Goal: Entertainment & Leisure: Consume media (video, audio)

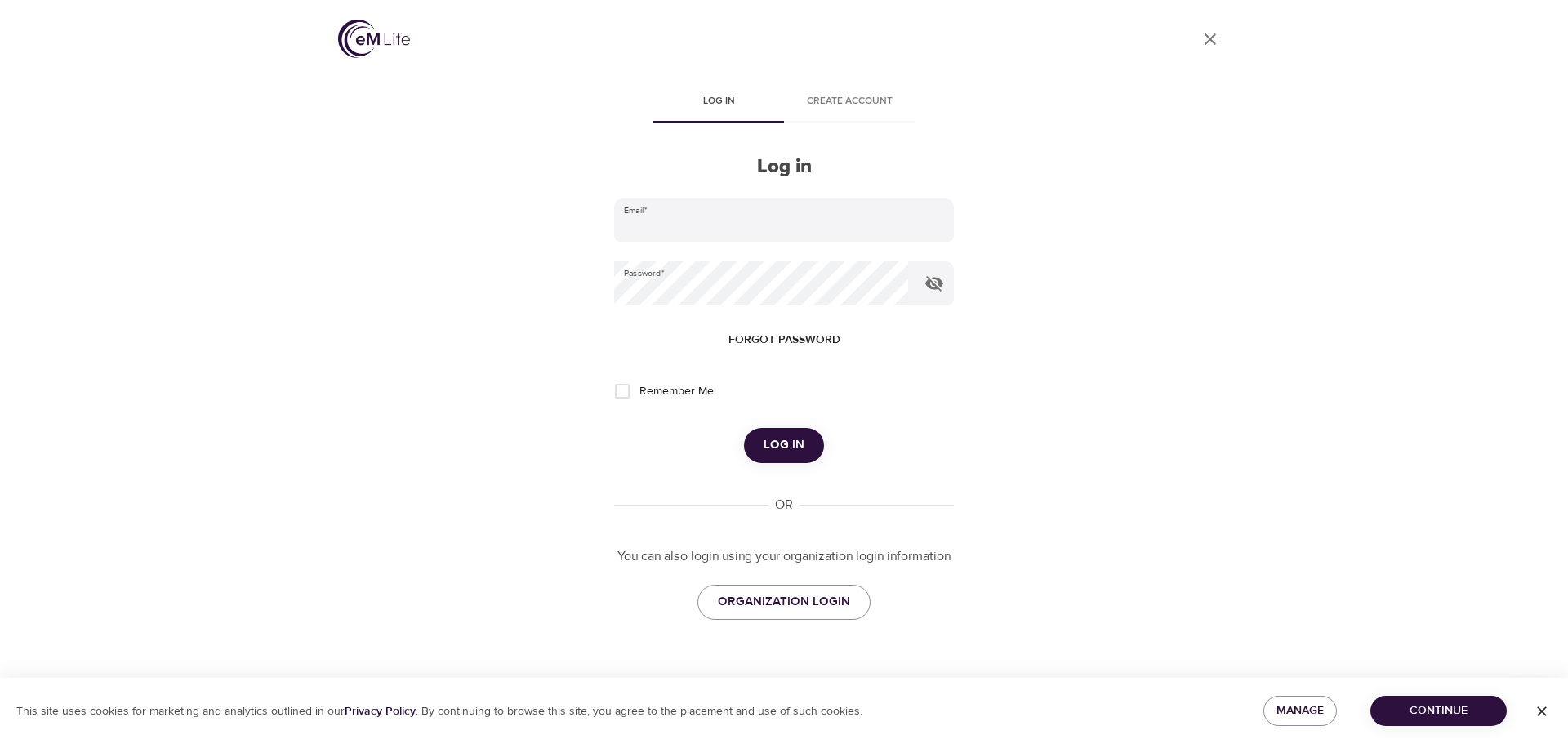
type input "[PERSON_NAME][EMAIL_ADDRESS][PERSON_NAME][DOMAIN_NAME]"
click at [780, 441] on span "Log in" at bounding box center [784, 444] width 41 height 21
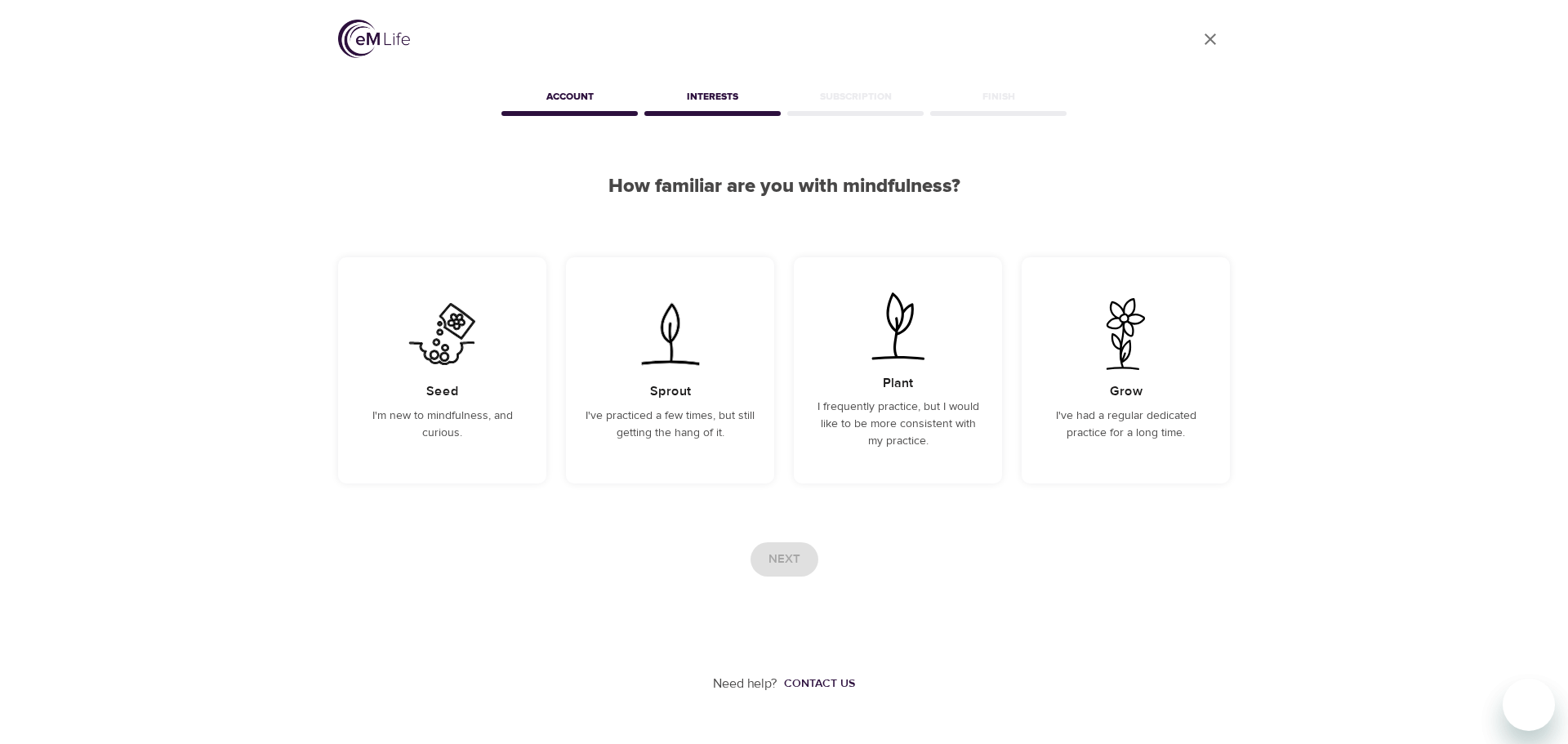
click at [569, 96] on div "Account" at bounding box center [570, 99] width 143 height 33
click at [366, 42] on img at bounding box center [374, 39] width 72 height 39
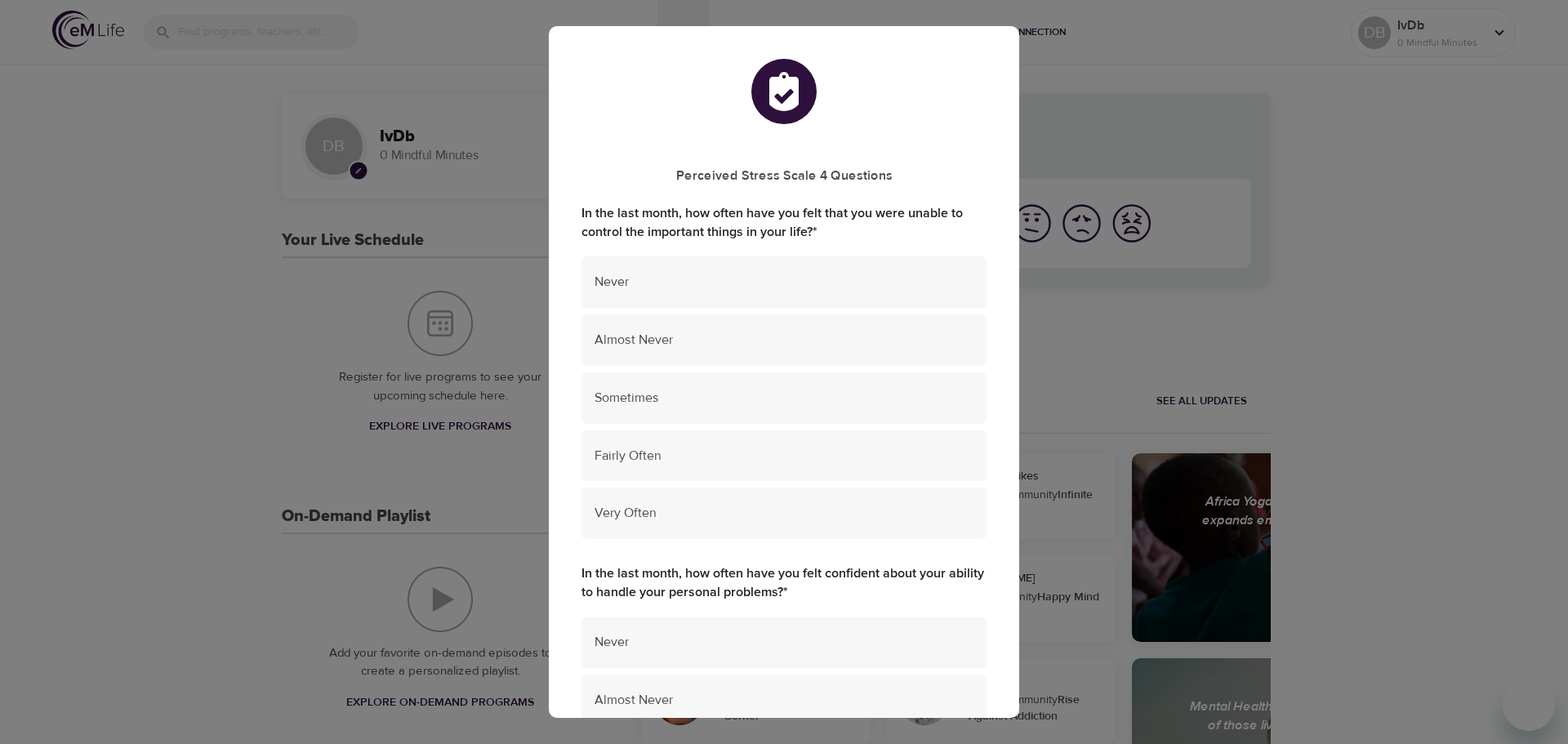
click at [393, 66] on div "Perceived Stress Scale 4 Questions In the last month, how often have you felt t…" at bounding box center [784, 372] width 1568 height 744
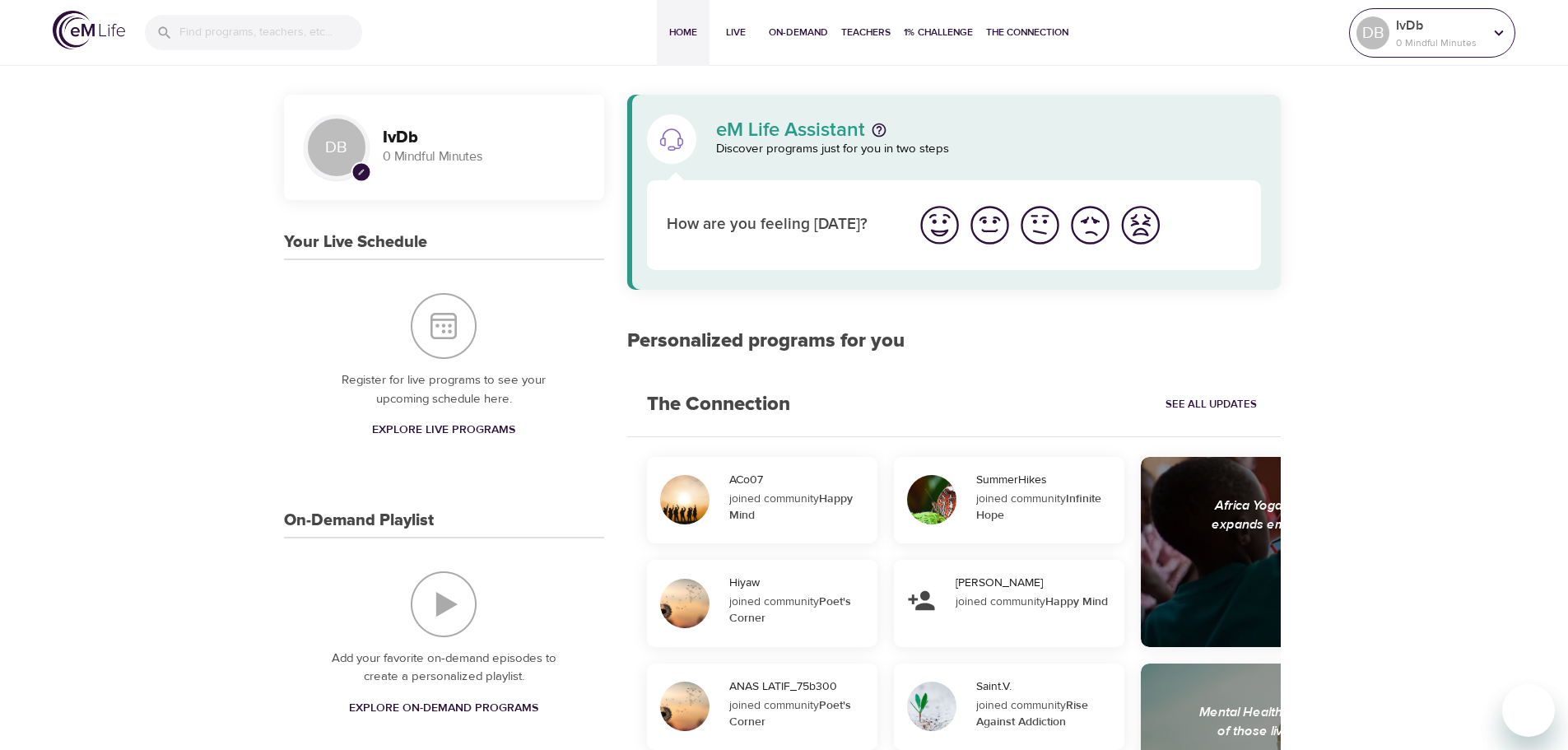
click at [1426, 39] on p "0 Mindful Minutes" at bounding box center [1440, 42] width 87 height 14
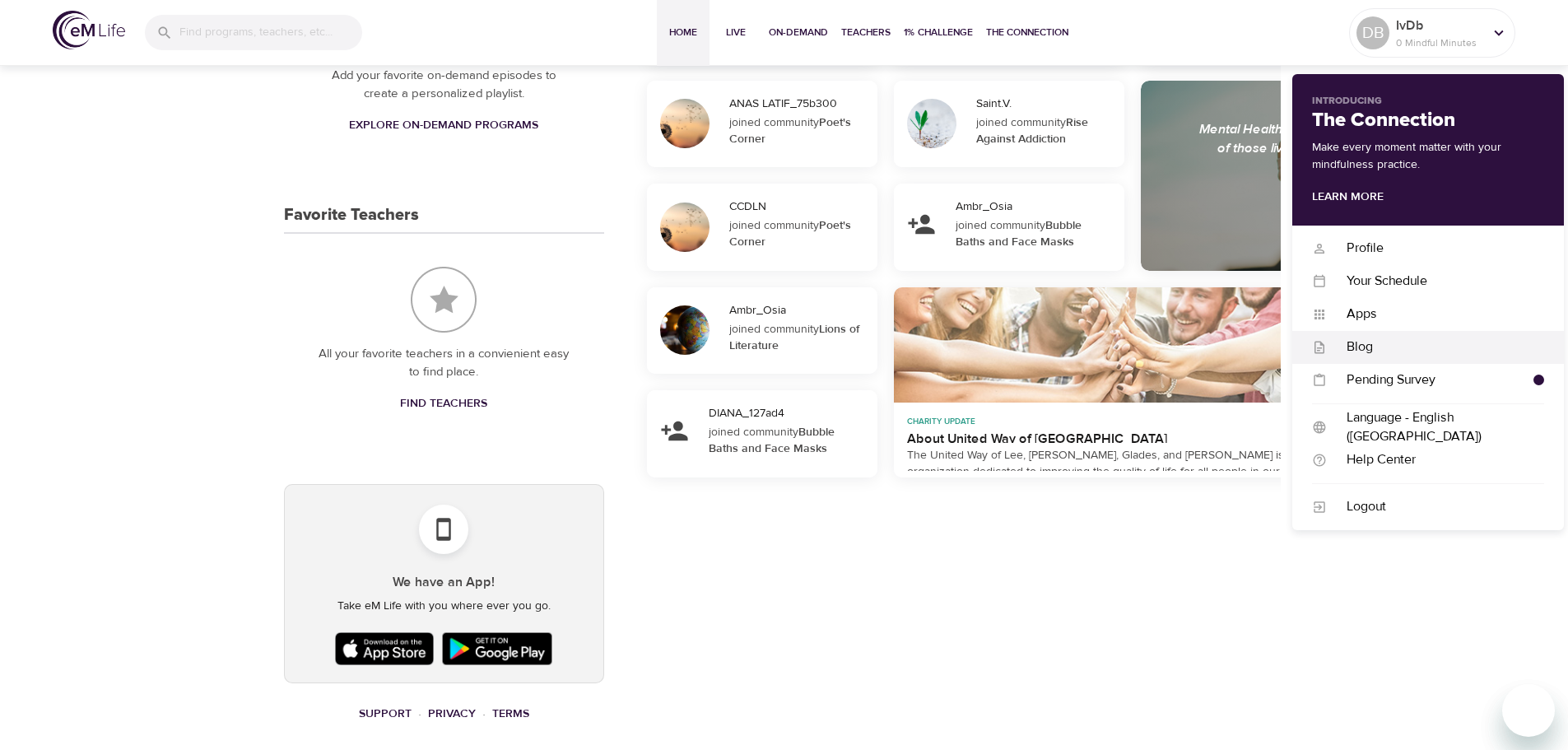
scroll to position [591, 0]
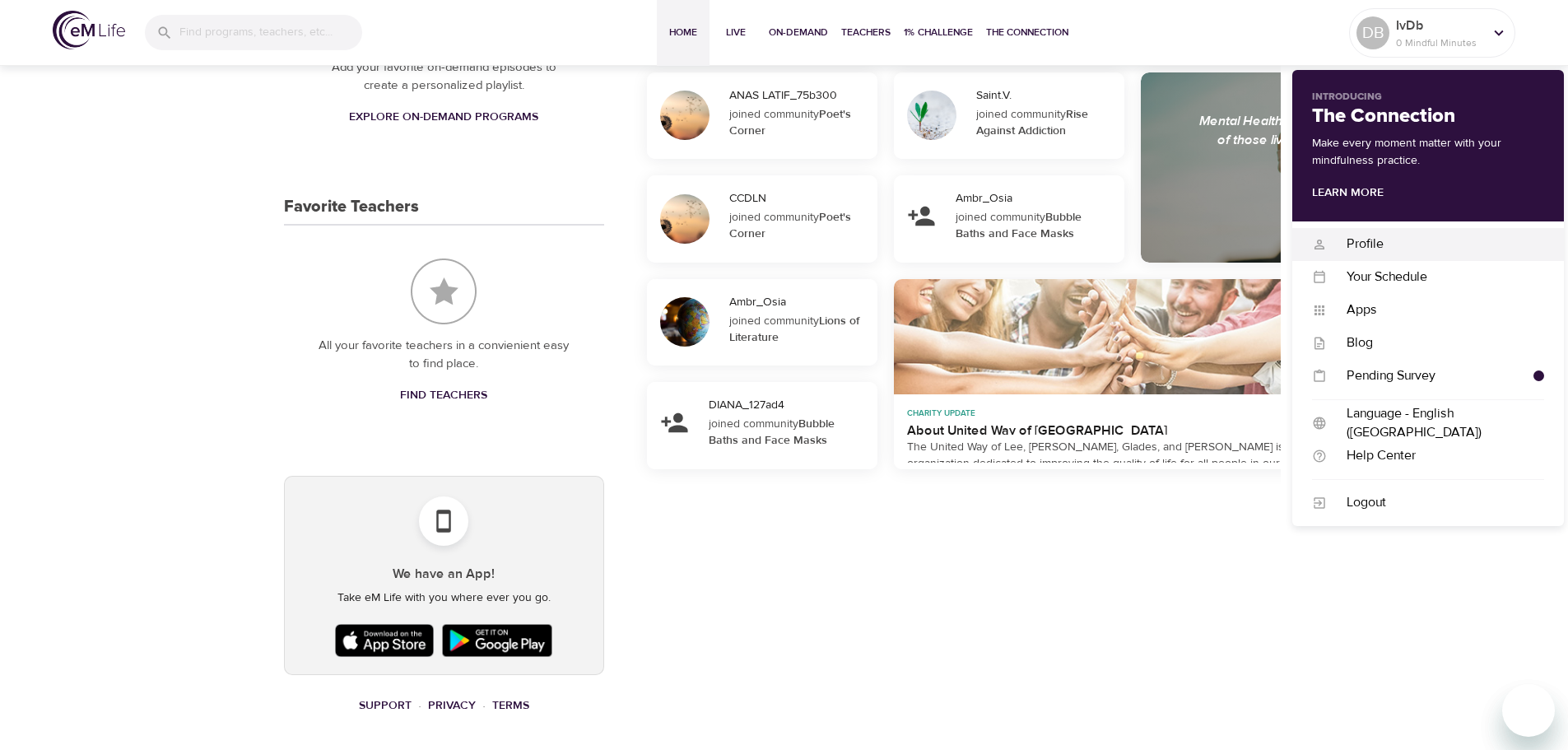
click at [1354, 236] on div "Profile" at bounding box center [1436, 244] width 217 height 19
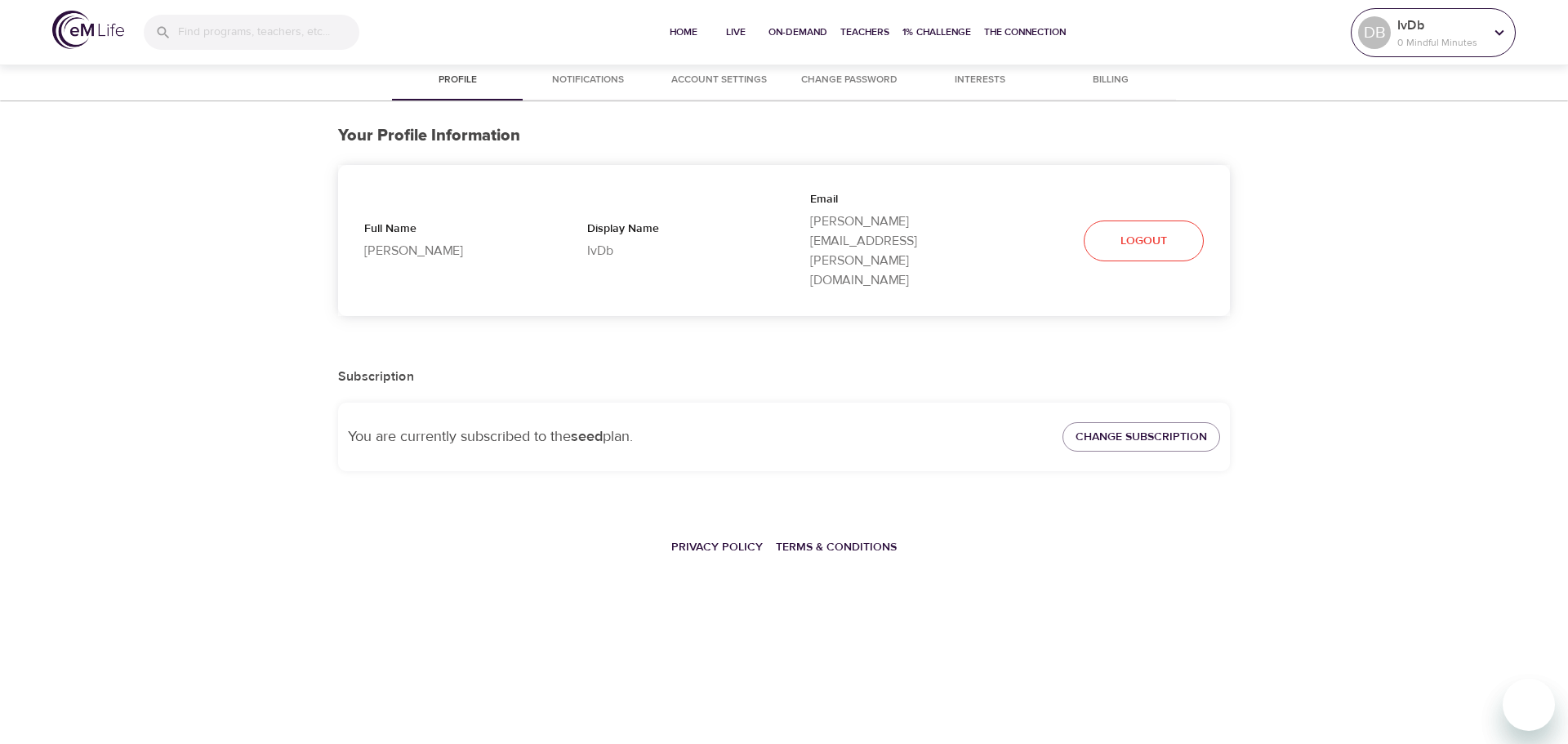
click at [1405, 35] on p "0 Mindful Minutes" at bounding box center [1440, 42] width 87 height 14
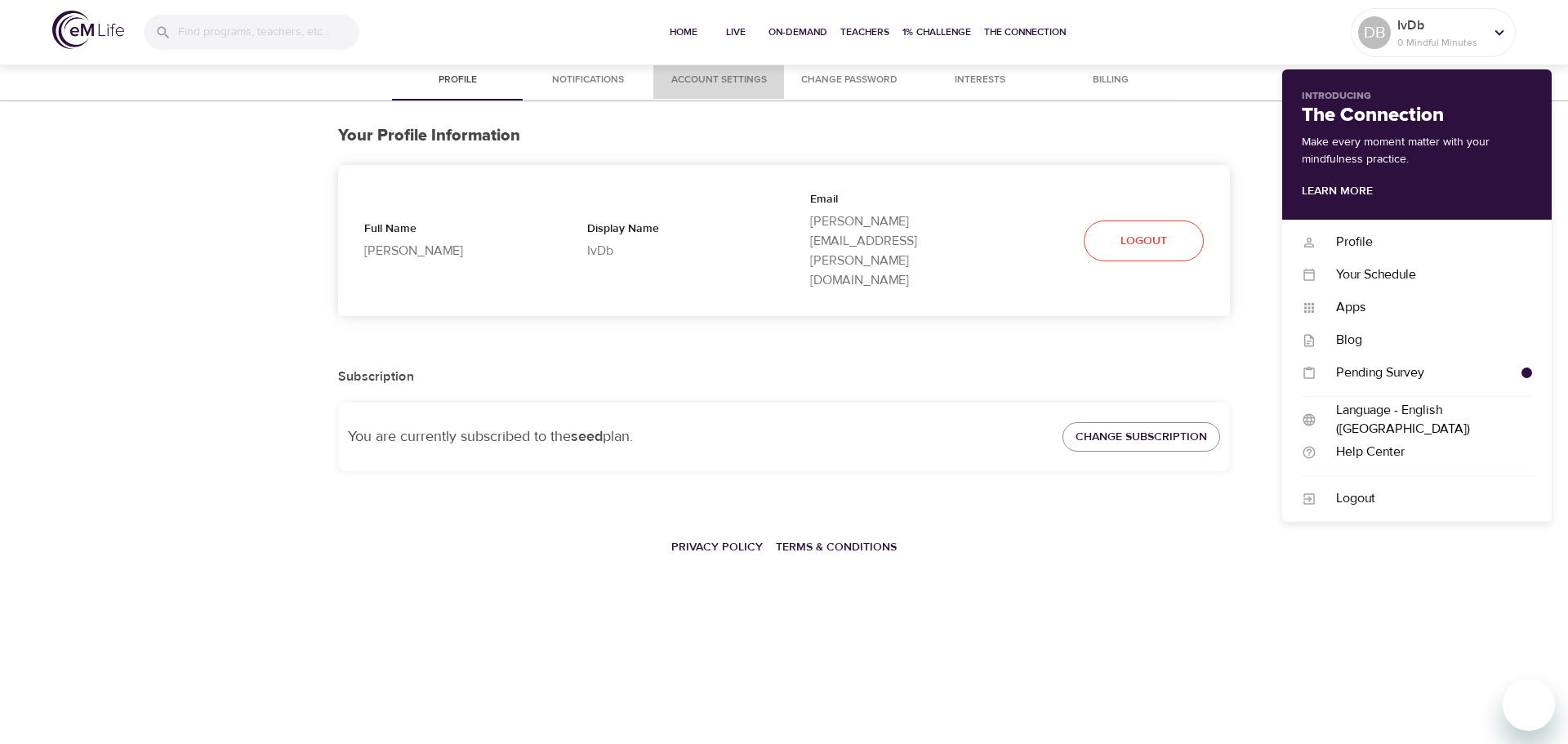
click at [742, 79] on span "Account Settings" at bounding box center [719, 80] width 111 height 17
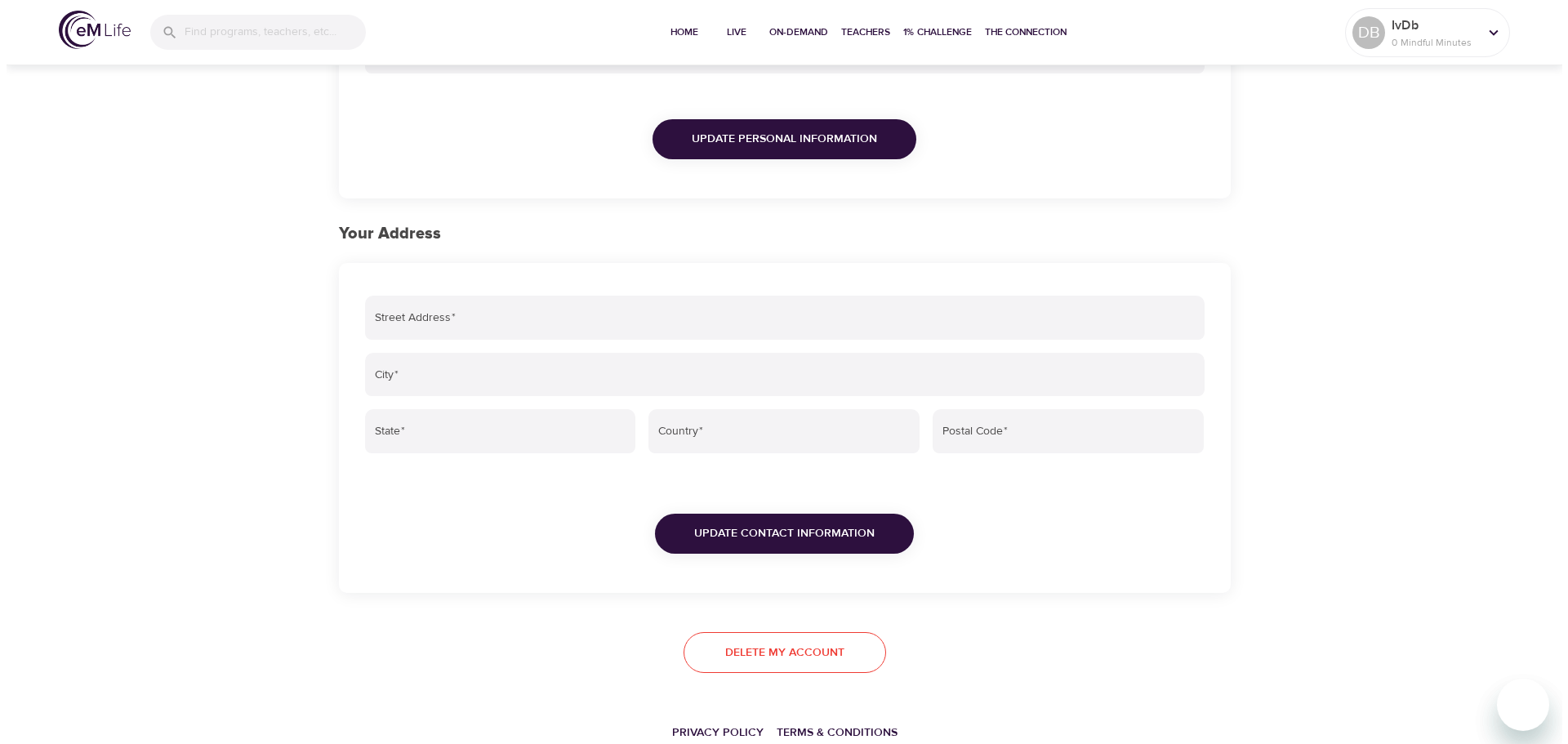
scroll to position [472, 0]
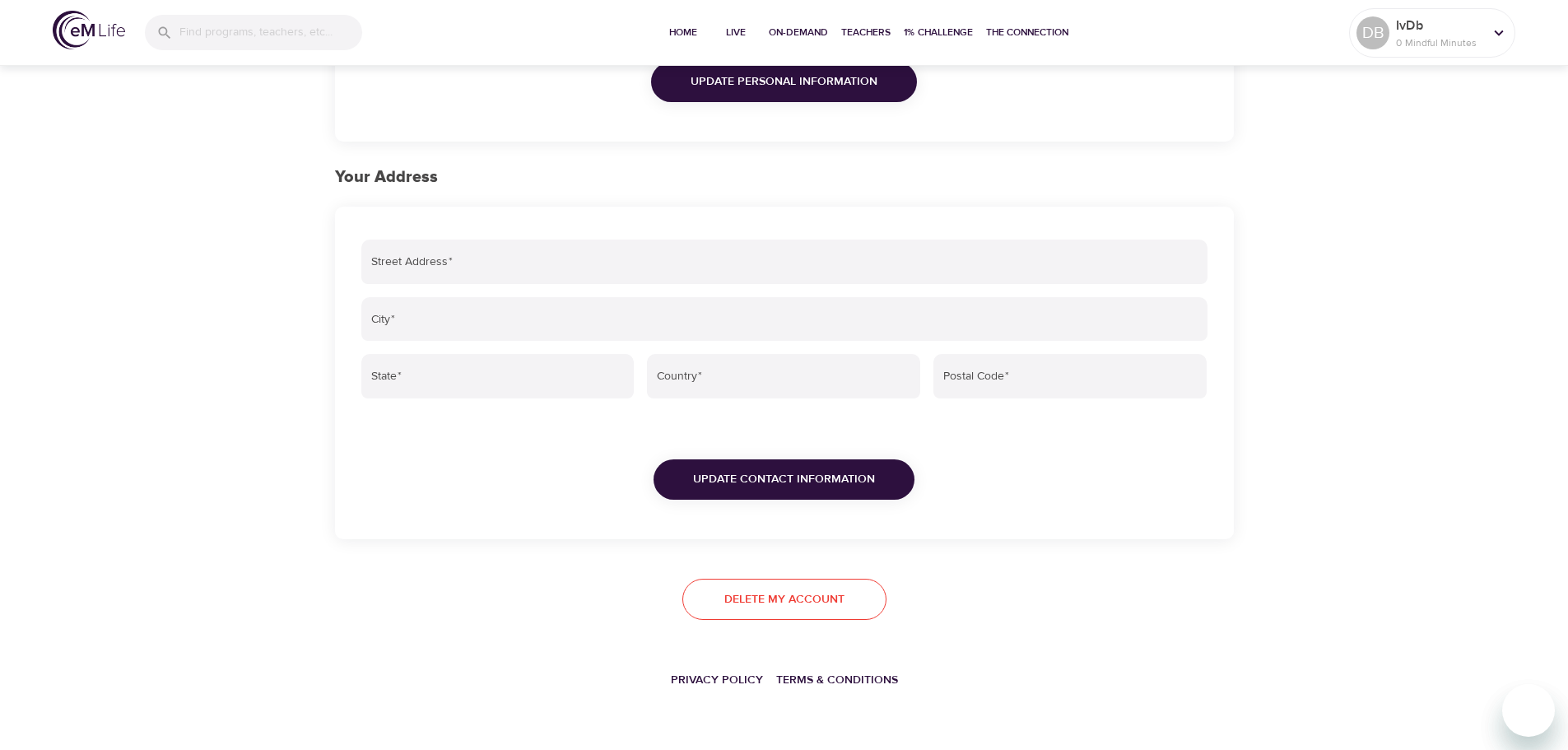
click at [793, 600] on span "Delete my account" at bounding box center [785, 600] width 120 height 20
click at [791, 601] on span "Delete my account" at bounding box center [785, 600] width 120 height 20
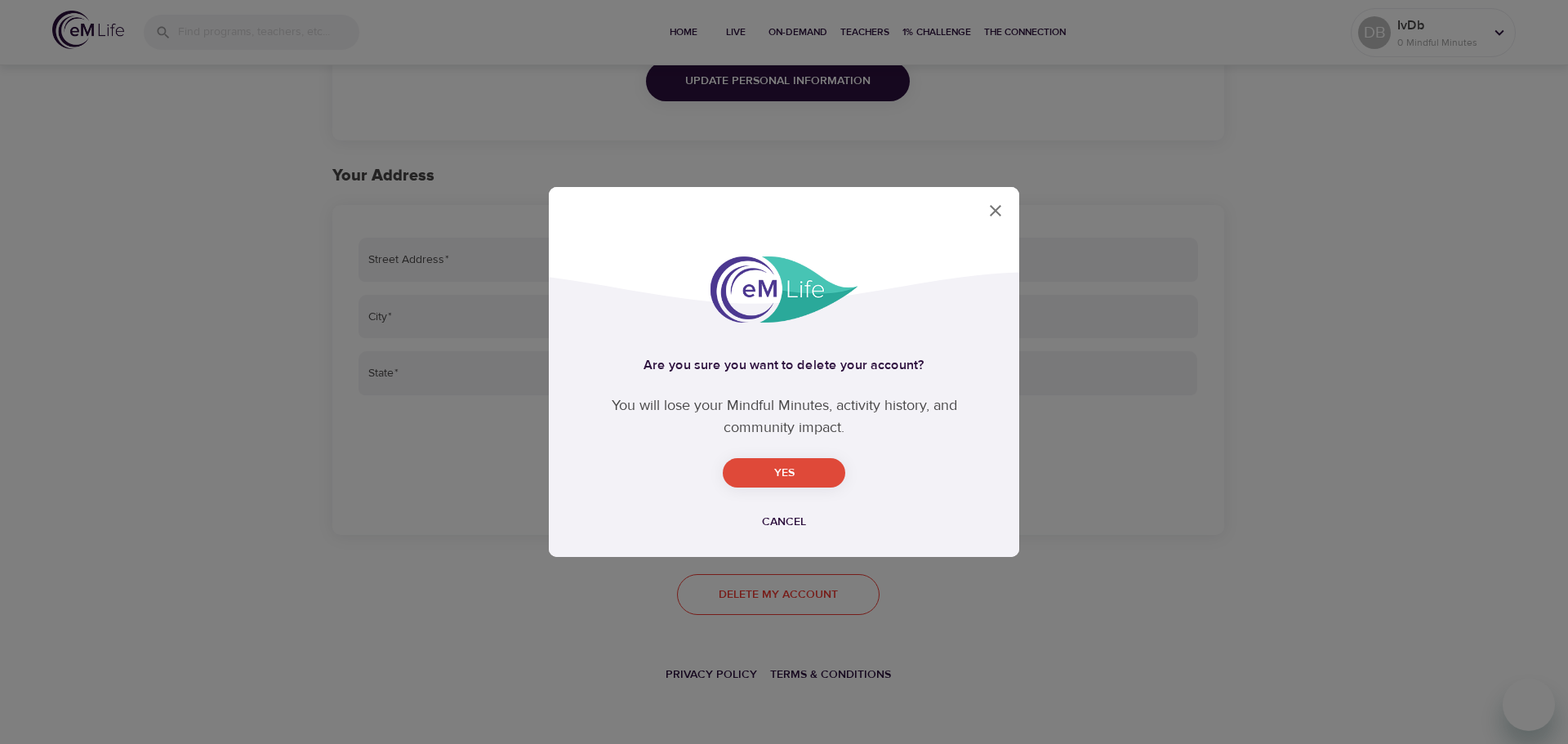
click at [784, 596] on div "Are you sure you want to delete your account? You will lose your Mindful Minute…" at bounding box center [784, 372] width 1568 height 744
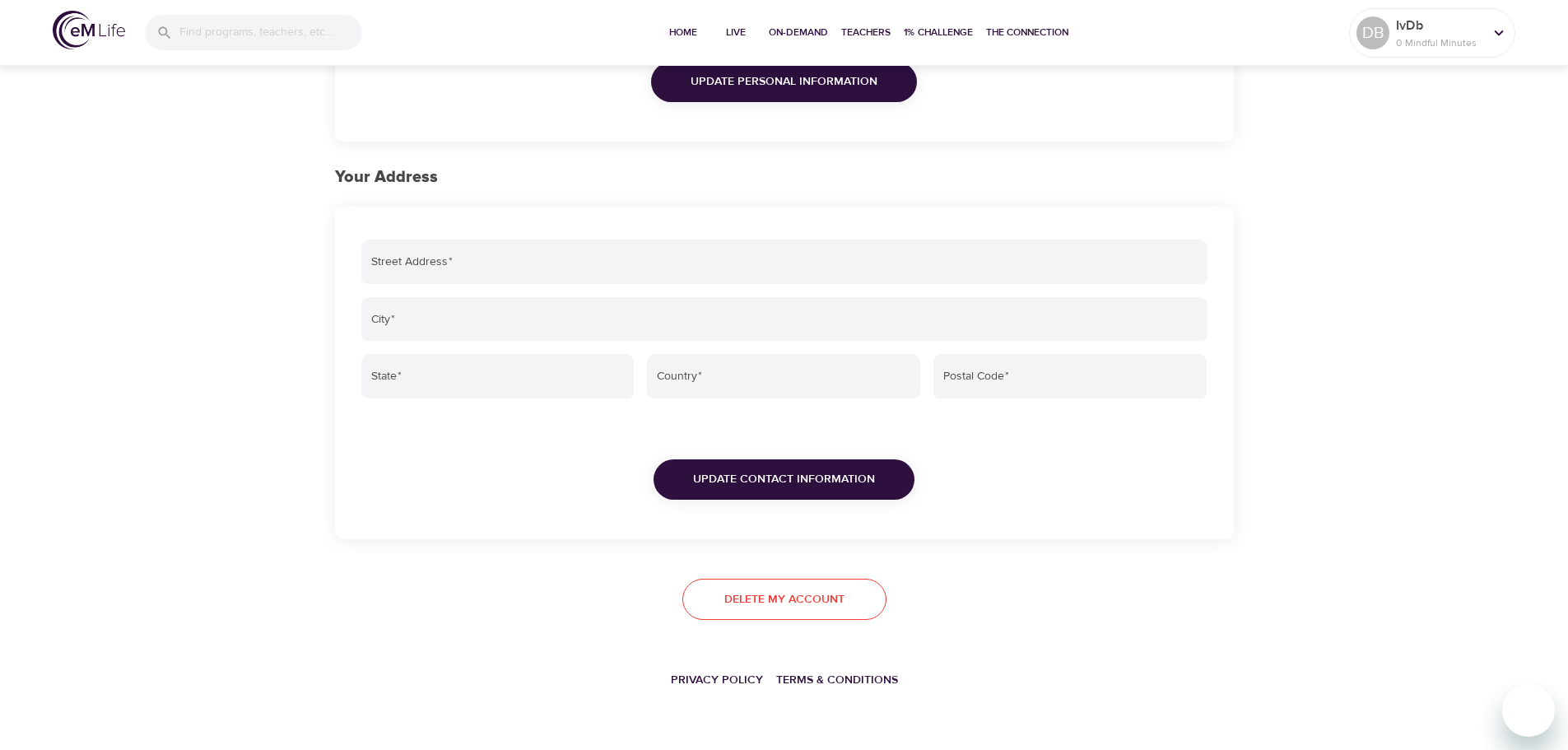
click at [791, 601] on span "Delete my account" at bounding box center [785, 600] width 120 height 20
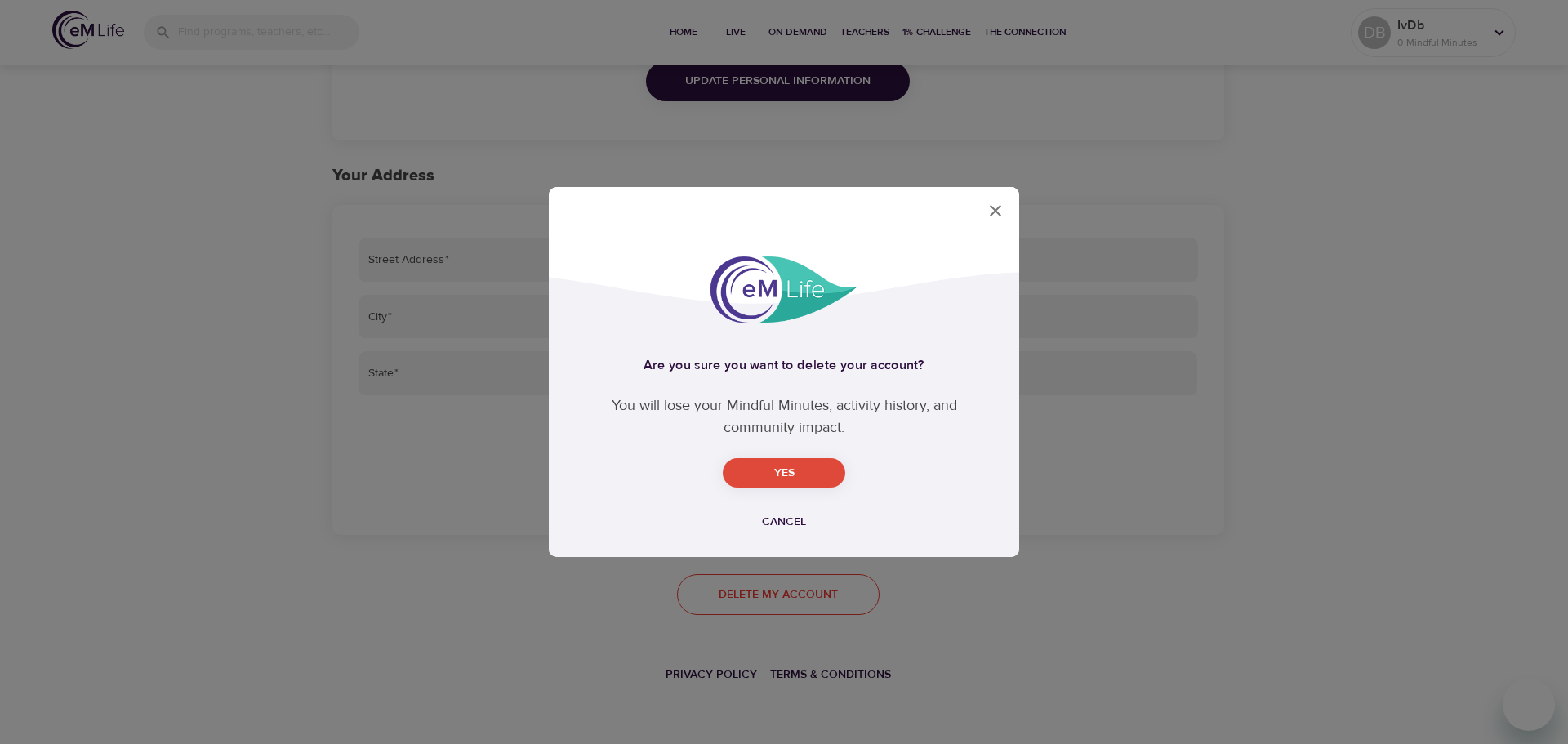
click at [784, 596] on div "Are you sure you want to delete your account? You will lose your Mindful Minute…" at bounding box center [784, 372] width 1568 height 744
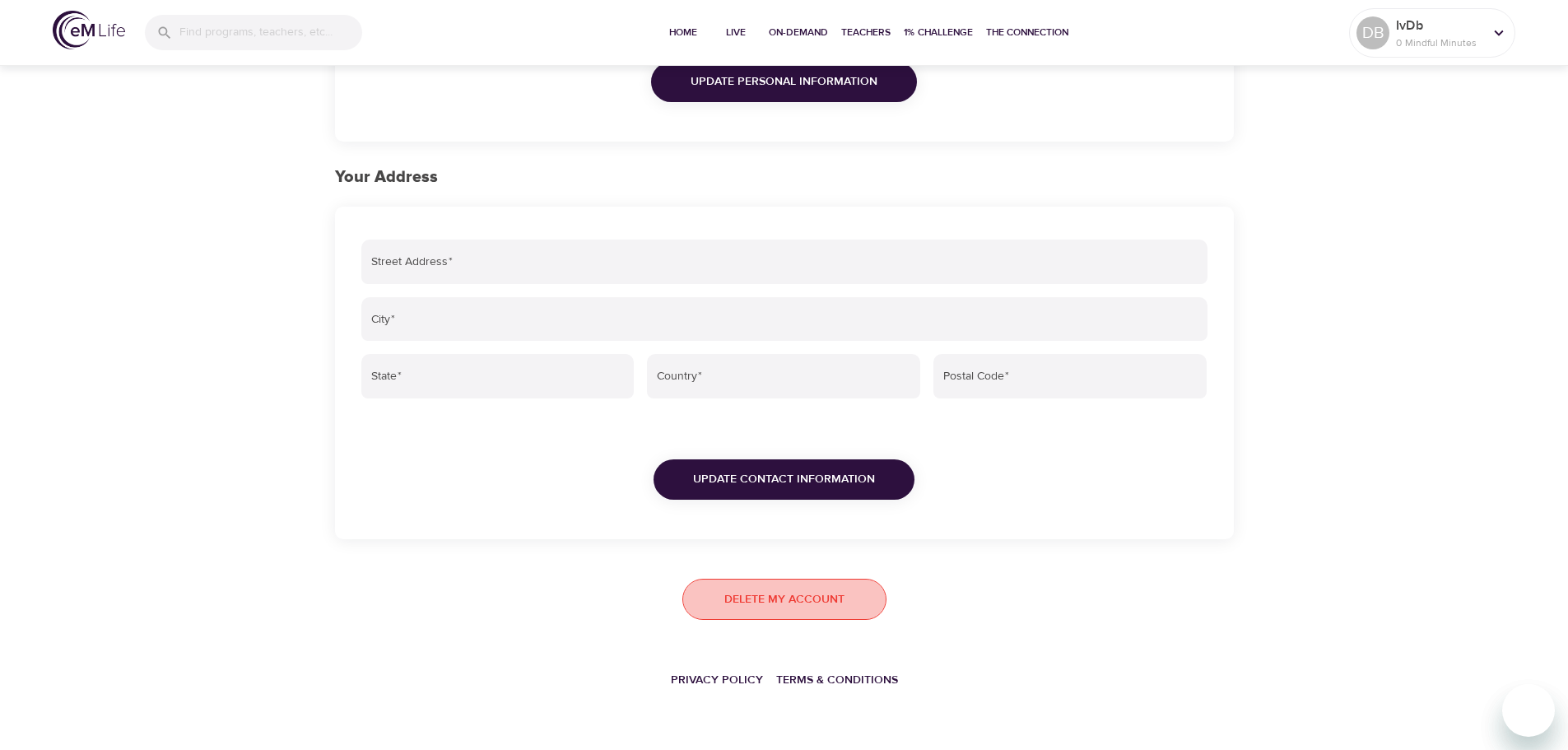
click at [791, 601] on span "Delete my account" at bounding box center [785, 600] width 120 height 20
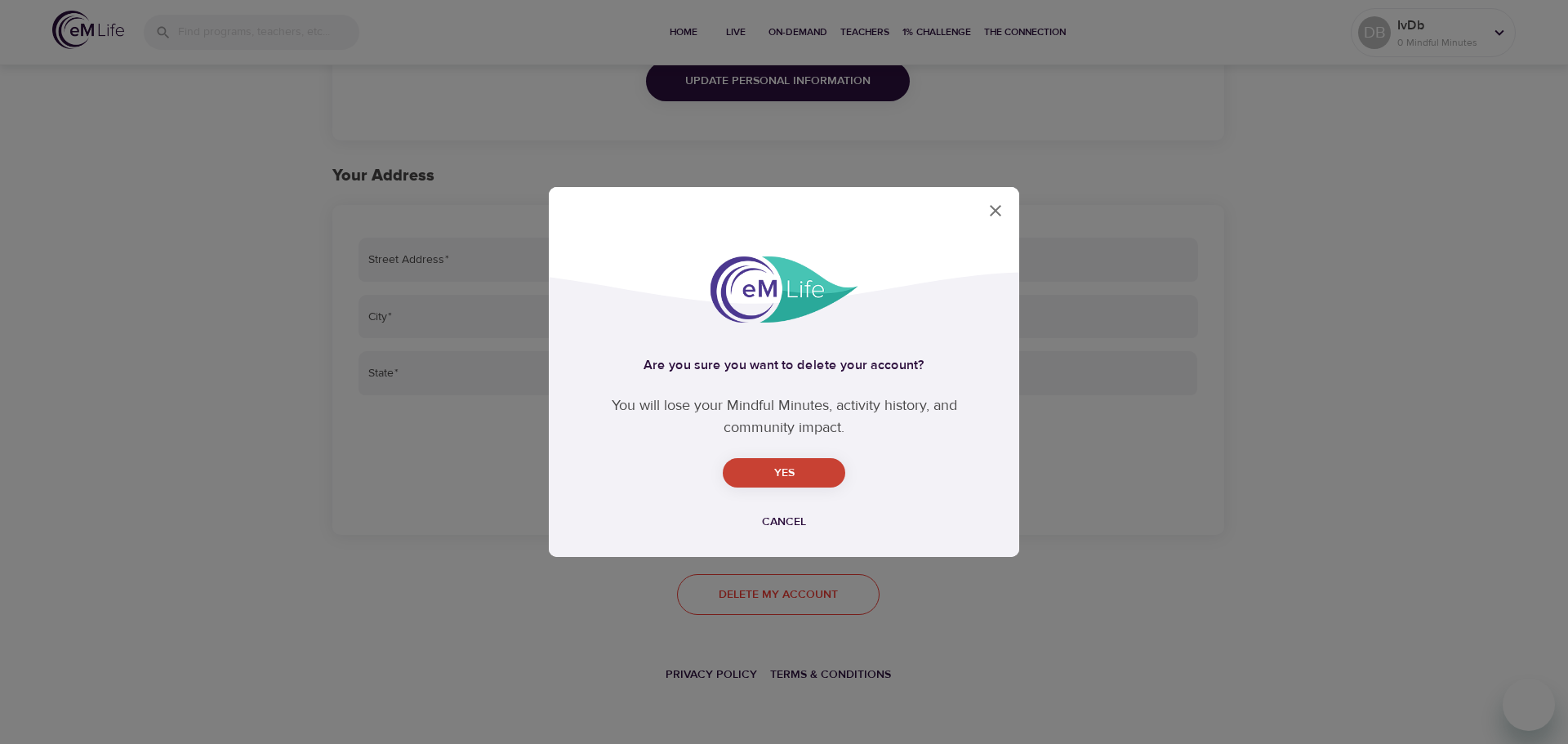
click at [795, 473] on span "Yes" at bounding box center [784, 473] width 96 height 20
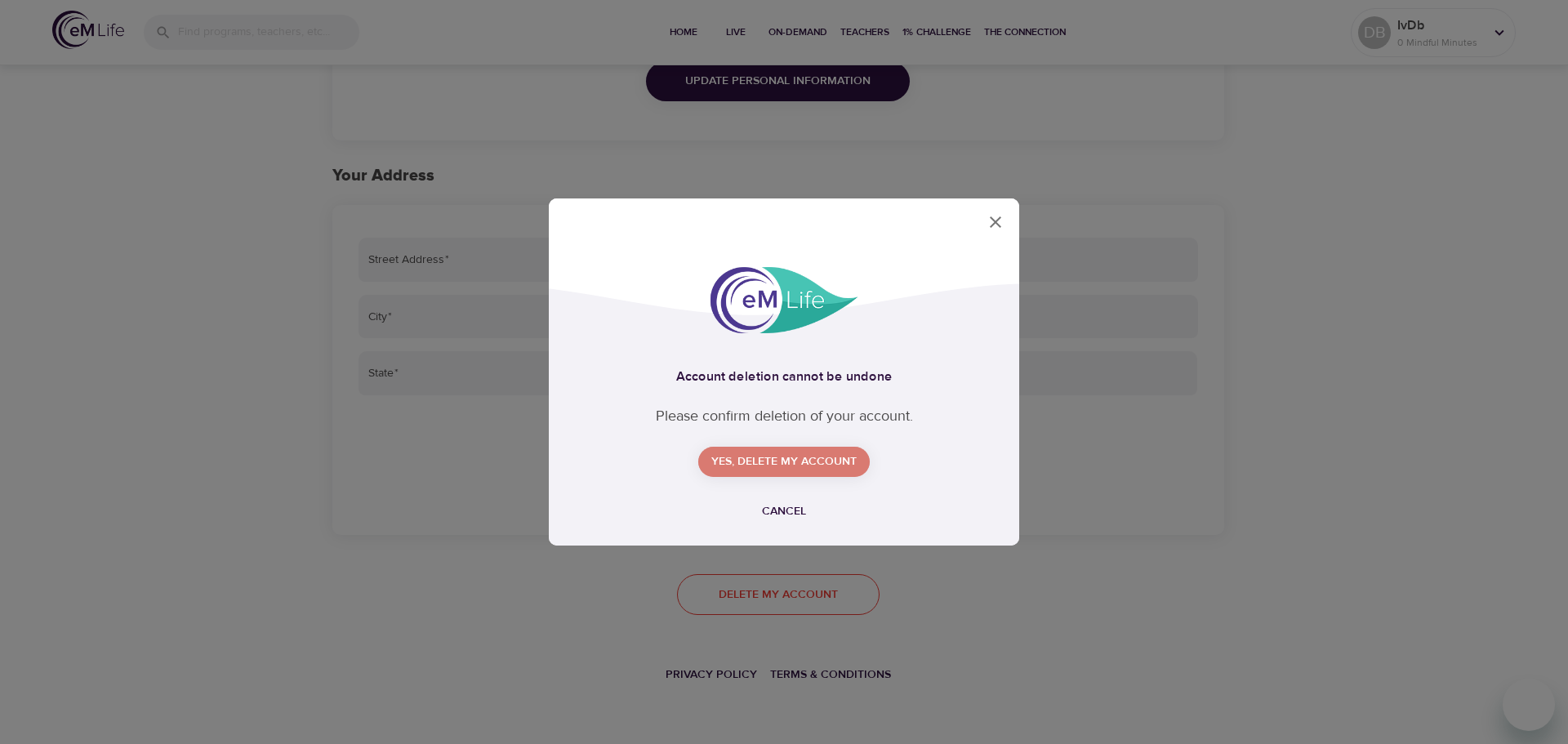
click at [795, 465] on span "Yes, delete my account" at bounding box center [784, 462] width 146 height 20
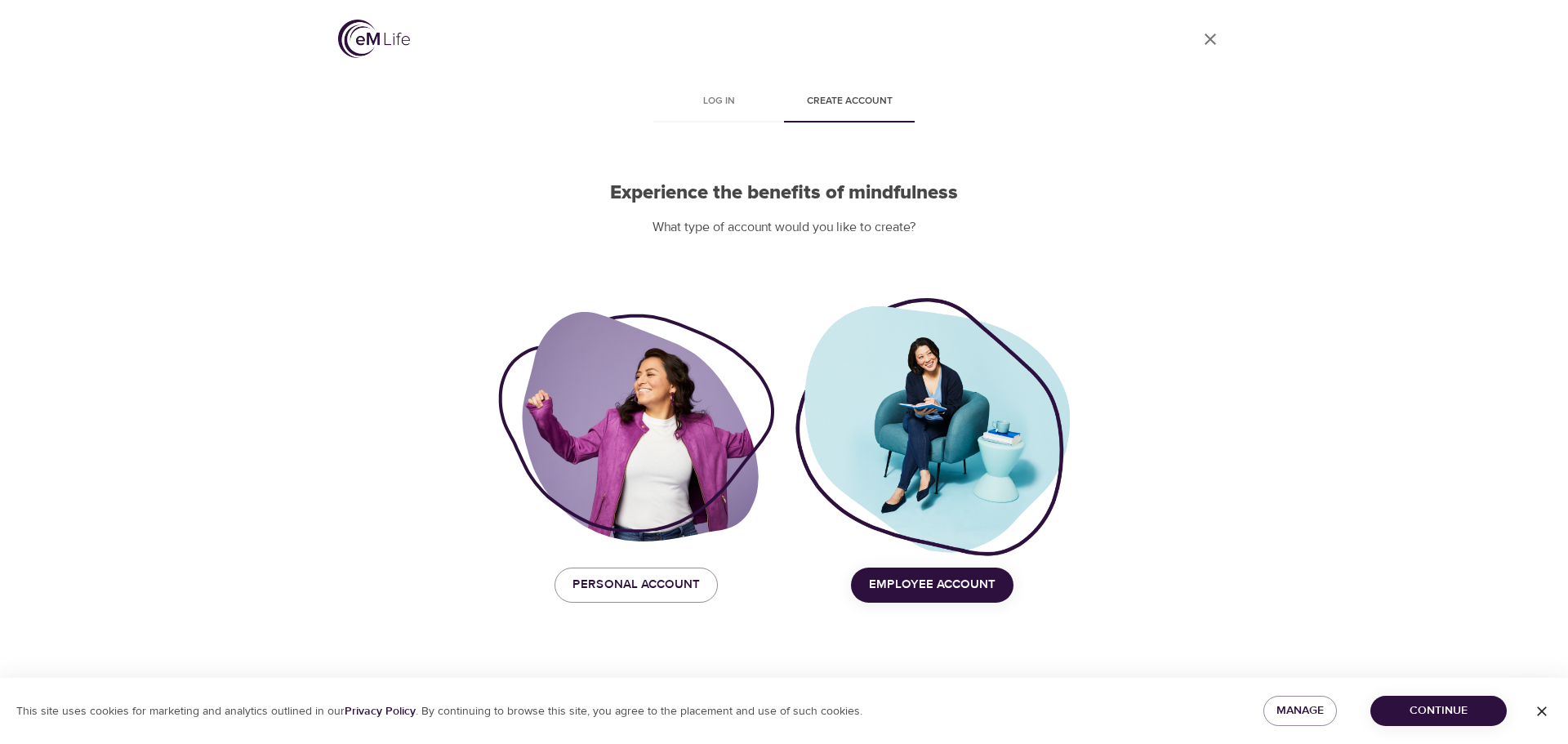
click at [929, 587] on span "Employee Account" at bounding box center [932, 584] width 126 height 21
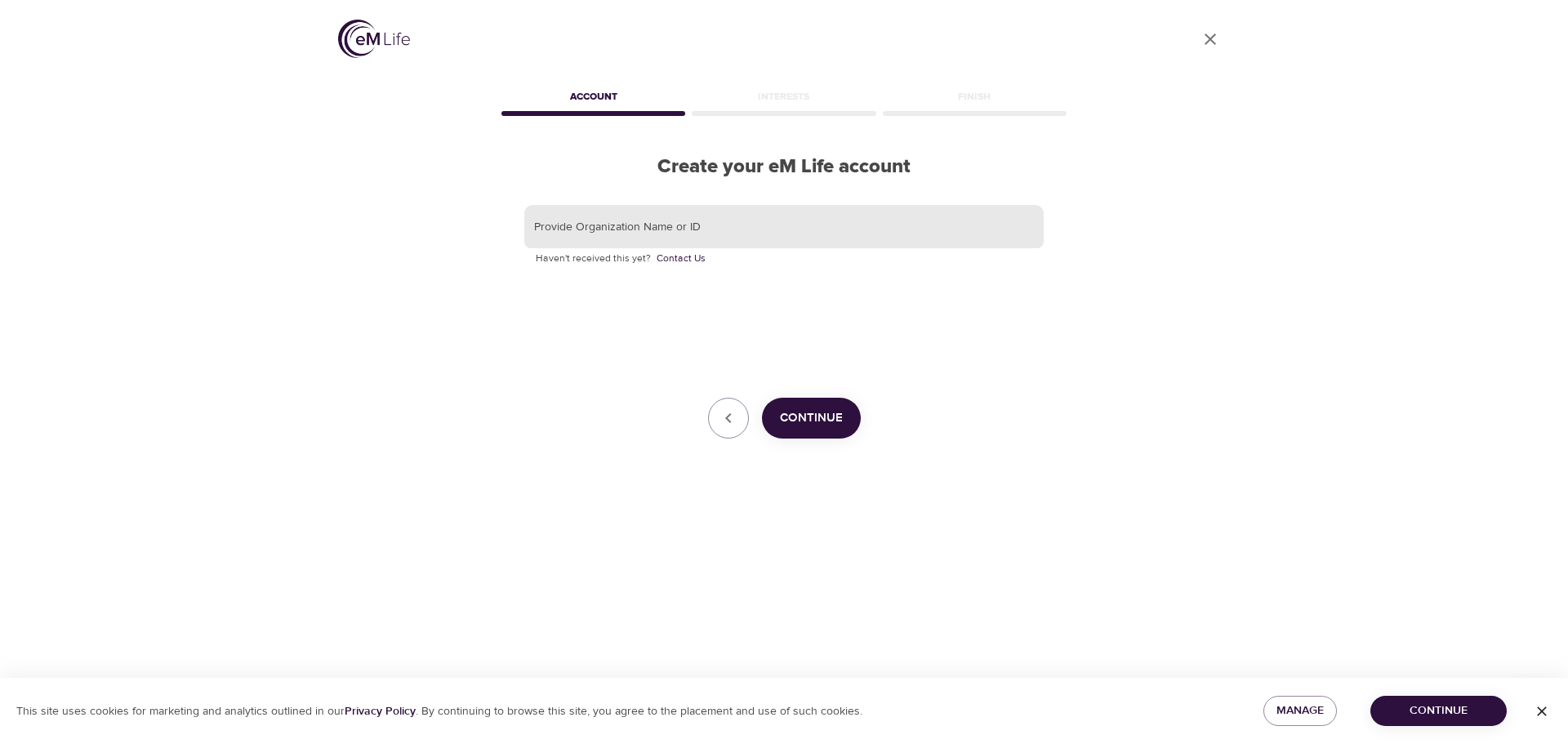
click at [710, 235] on input "text" at bounding box center [784, 227] width 519 height 44
type input "GBT"
click at [831, 417] on span "Continue" at bounding box center [811, 417] width 63 height 21
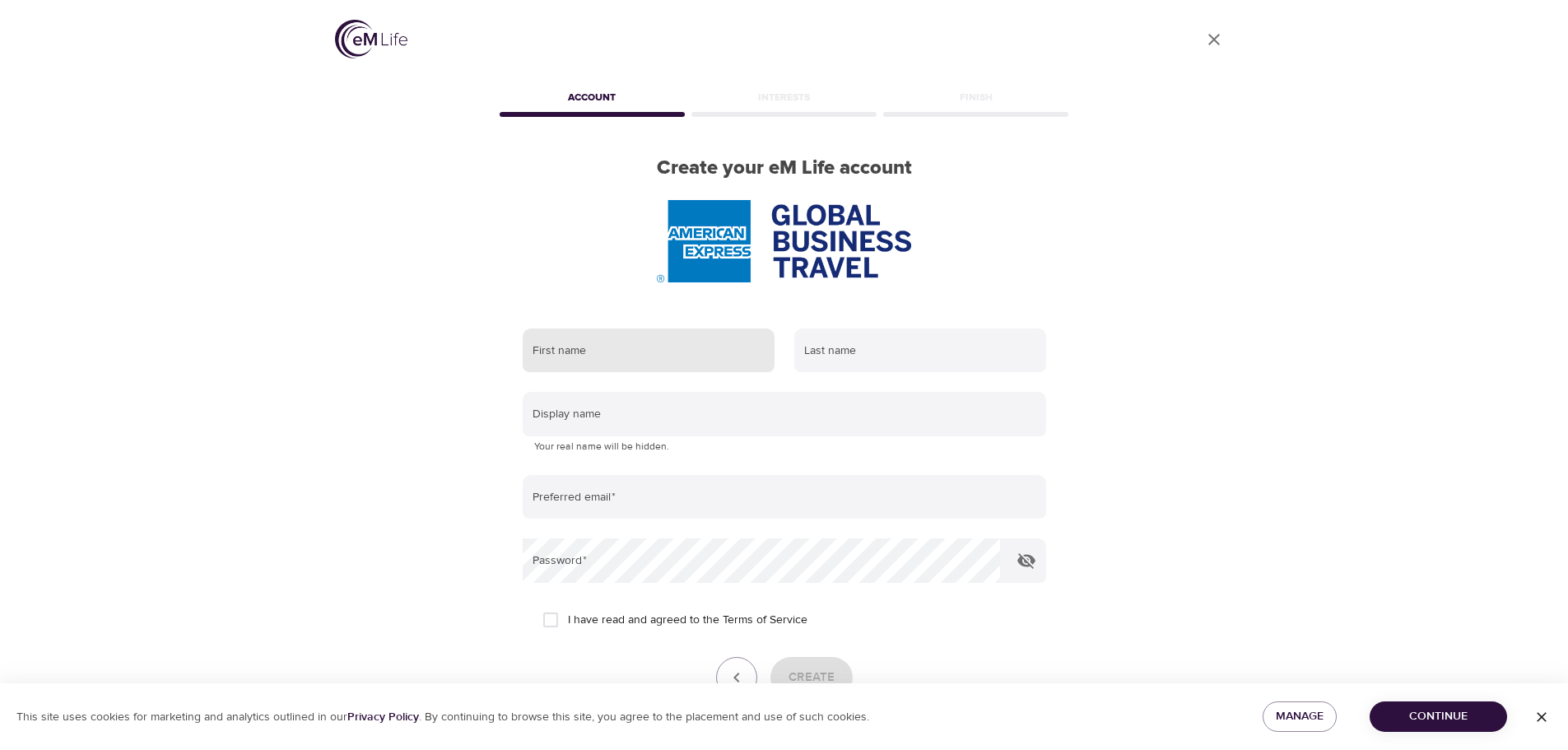
click at [709, 355] on input "text" at bounding box center [648, 350] width 252 height 44
type input "Danielle"
click at [859, 361] on input "text" at bounding box center [920, 350] width 252 height 44
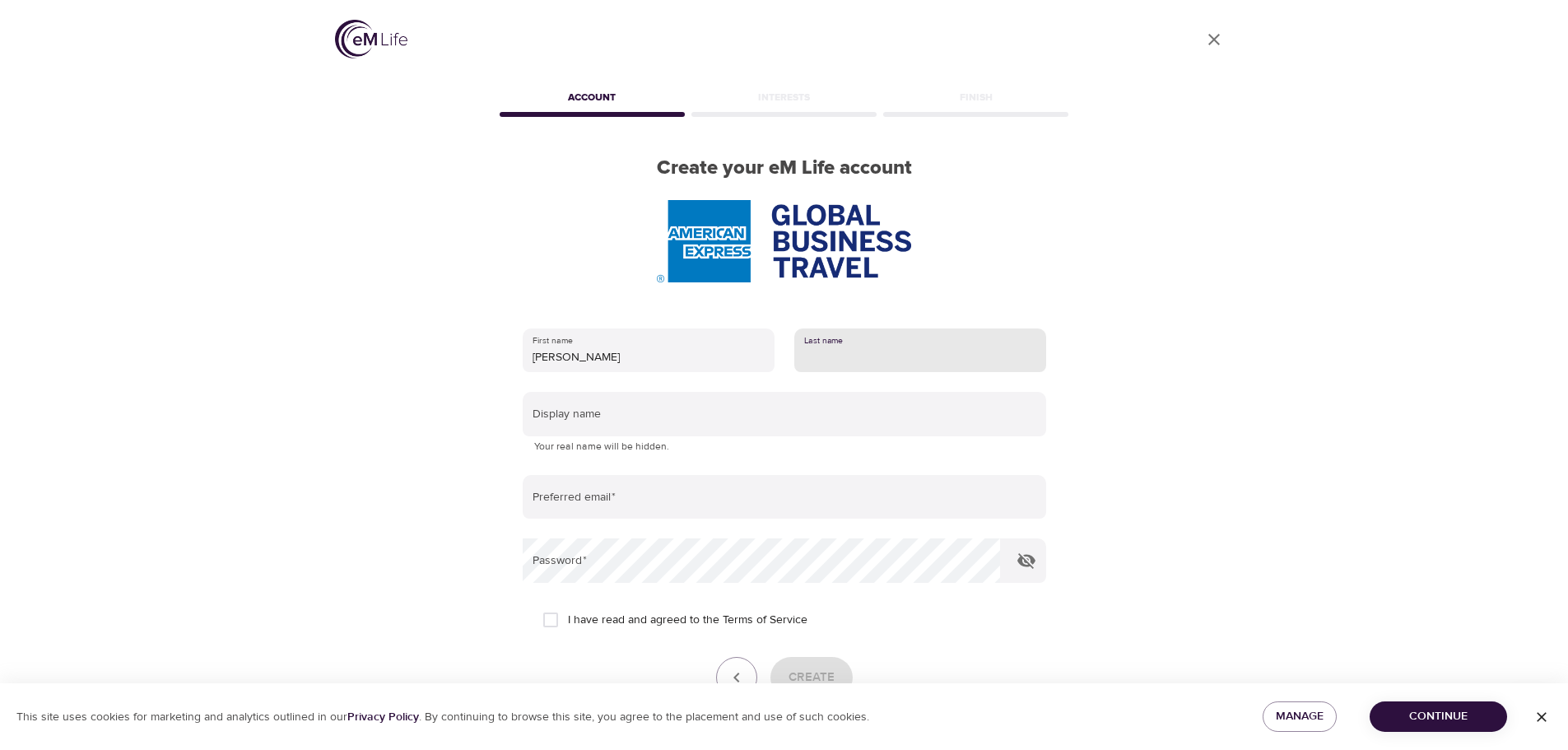
click at [859, 361] on input "text" at bounding box center [920, 350] width 252 height 44
type input "Breure"
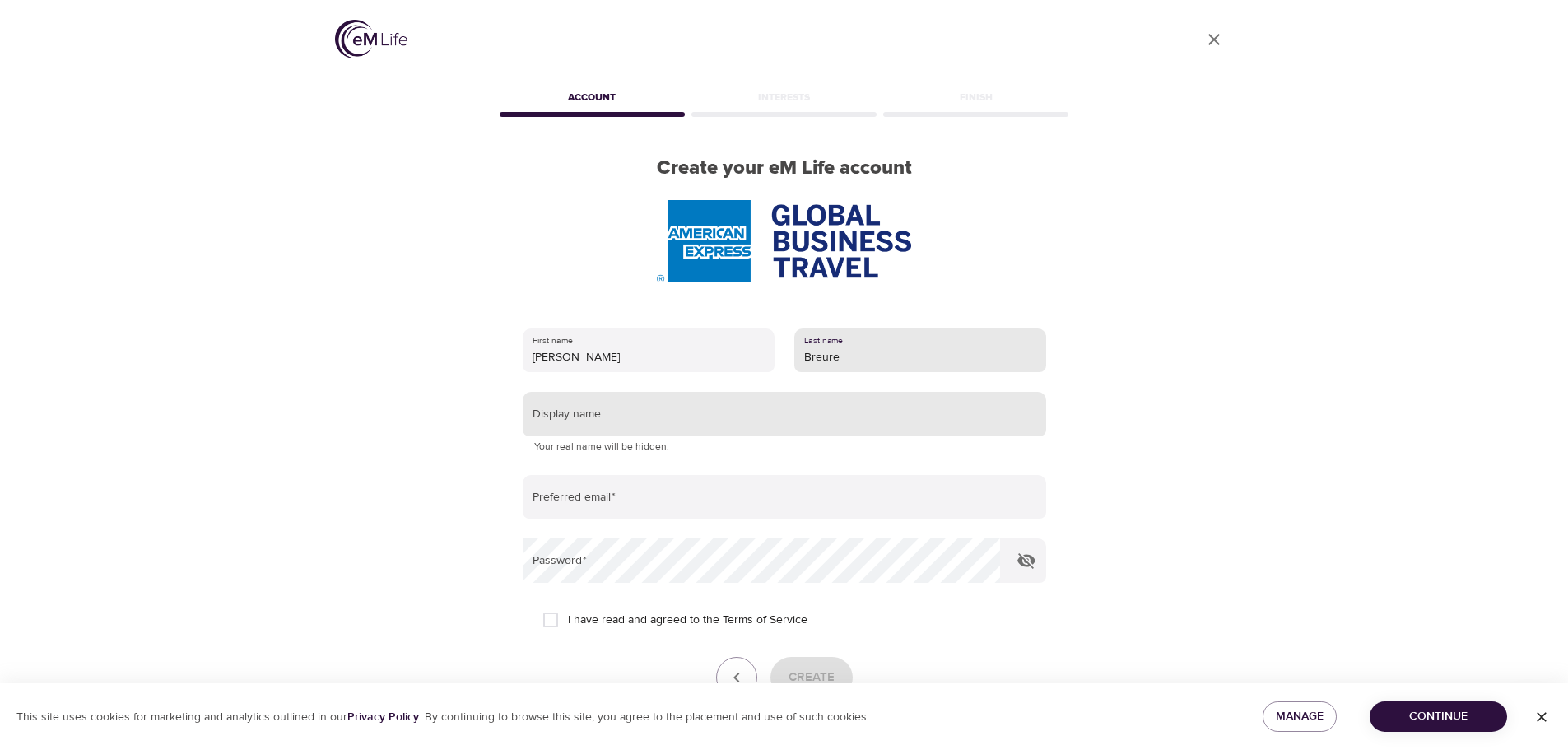
click at [833, 419] on input "text" at bounding box center [784, 414] width 524 height 44
type input "DB"
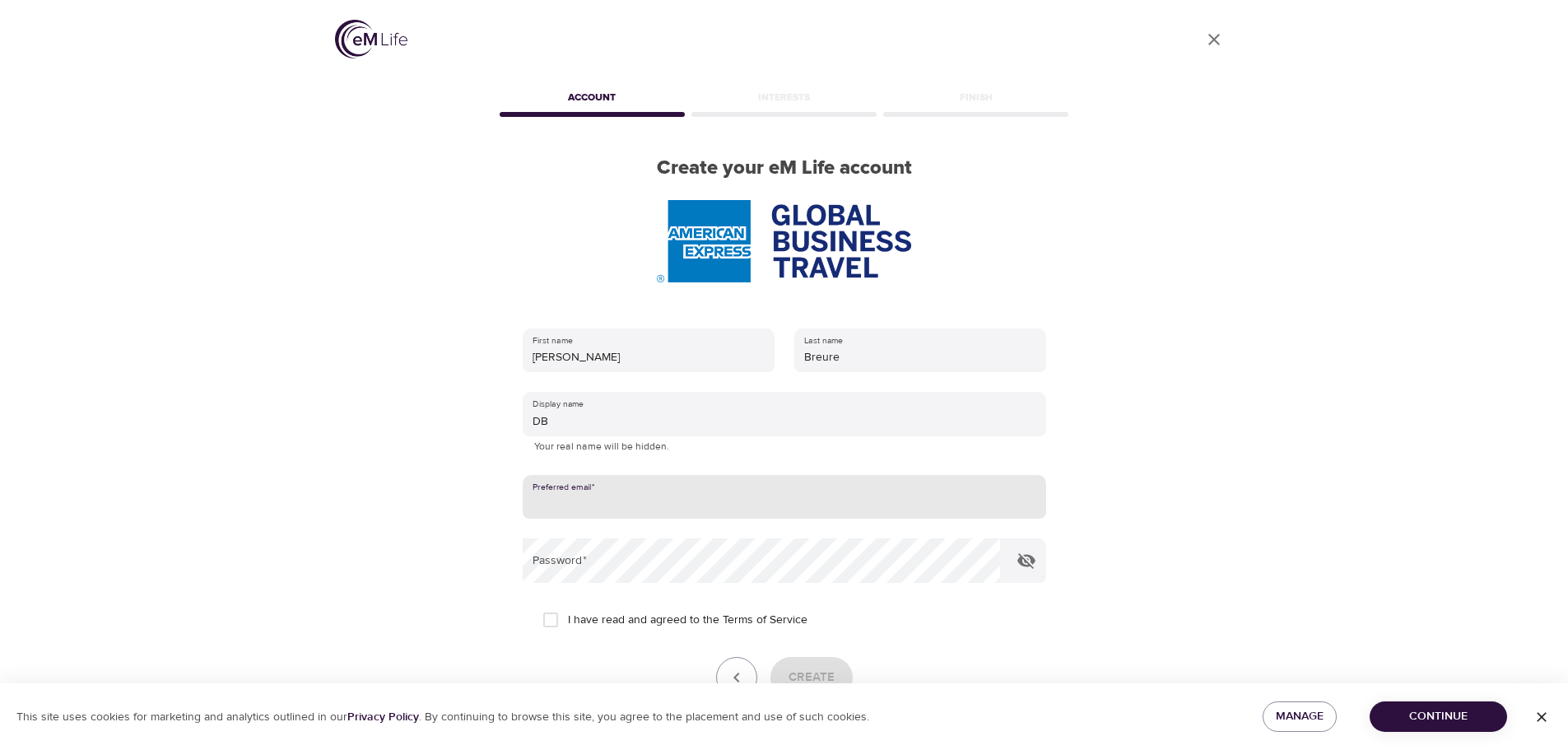
click at [635, 498] on input "email" at bounding box center [784, 497] width 524 height 44
type input "[PERSON_NAME][EMAIL_ADDRESS][PERSON_NAME][DOMAIN_NAME]"
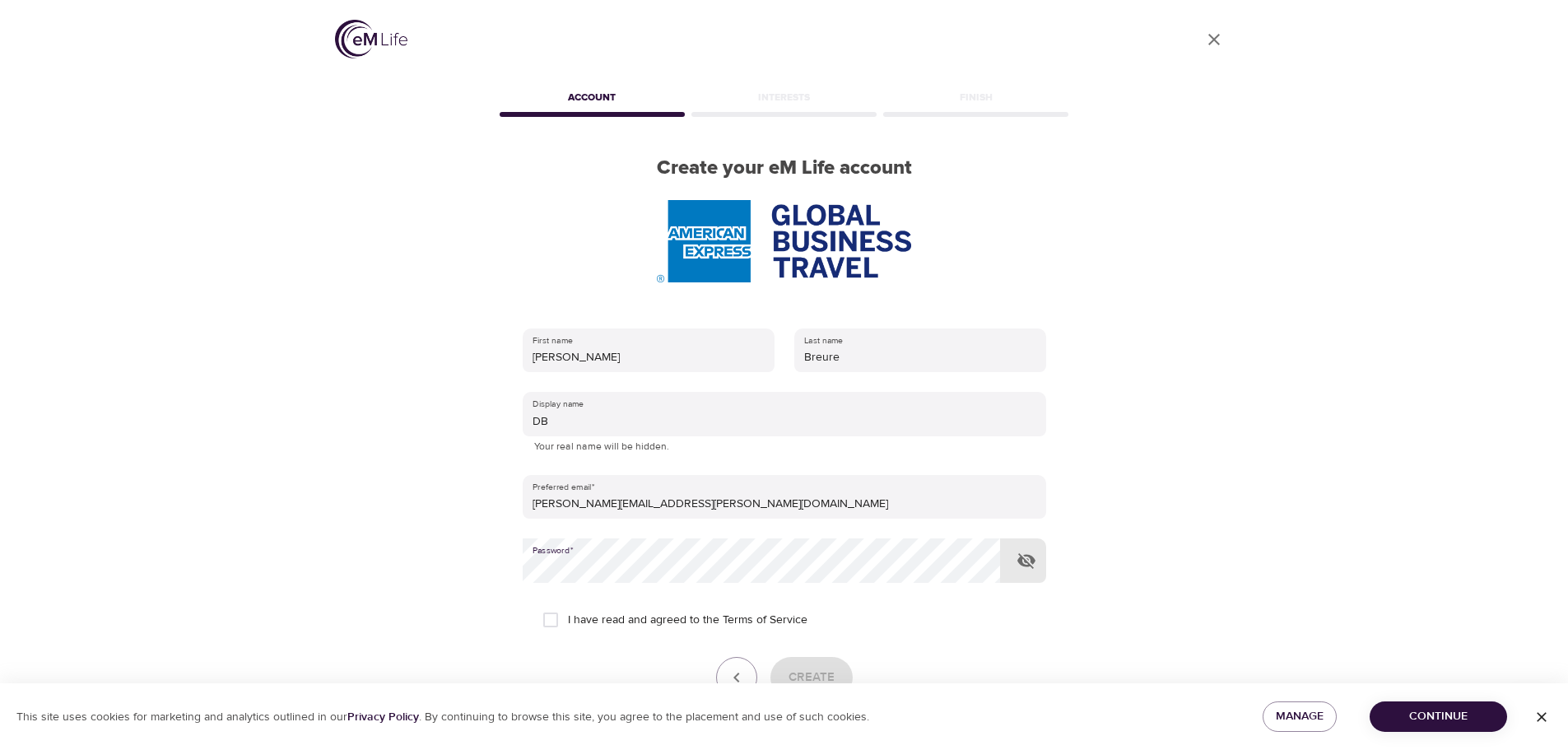
click at [508, 569] on div "First name Danielle Last name Breure Display name DB Your real name will be hid…" at bounding box center [784, 535] width 576 height 467
click at [1432, 708] on span "Continue" at bounding box center [1438, 717] width 111 height 20
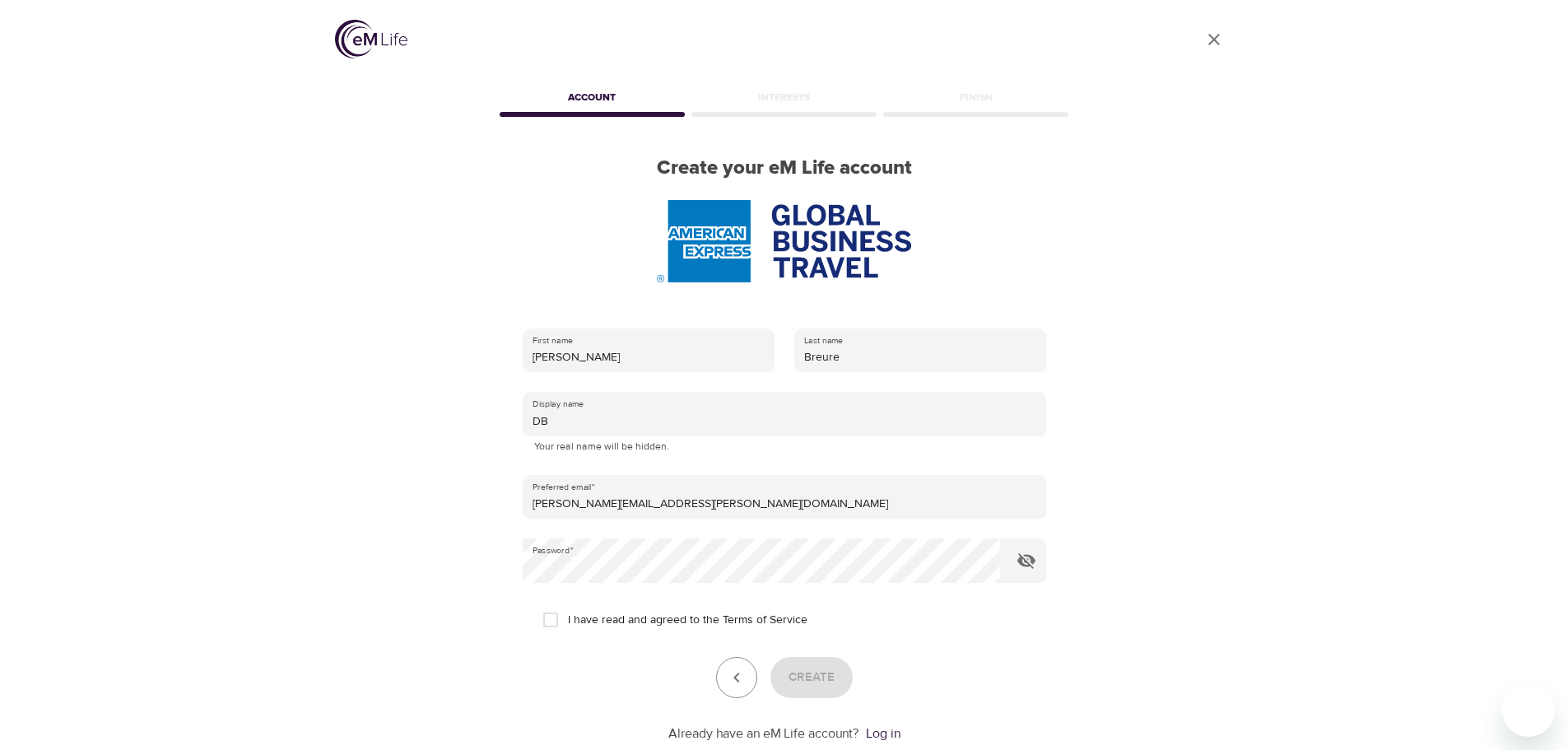
click at [549, 620] on input "I have read and agreed to the Terms of Service" at bounding box center [551, 619] width 35 height 35
checkbox input "true"
click at [825, 676] on span "Create" at bounding box center [812, 677] width 46 height 21
click at [825, 676] on div "Create" at bounding box center [784, 677] width 524 height 42
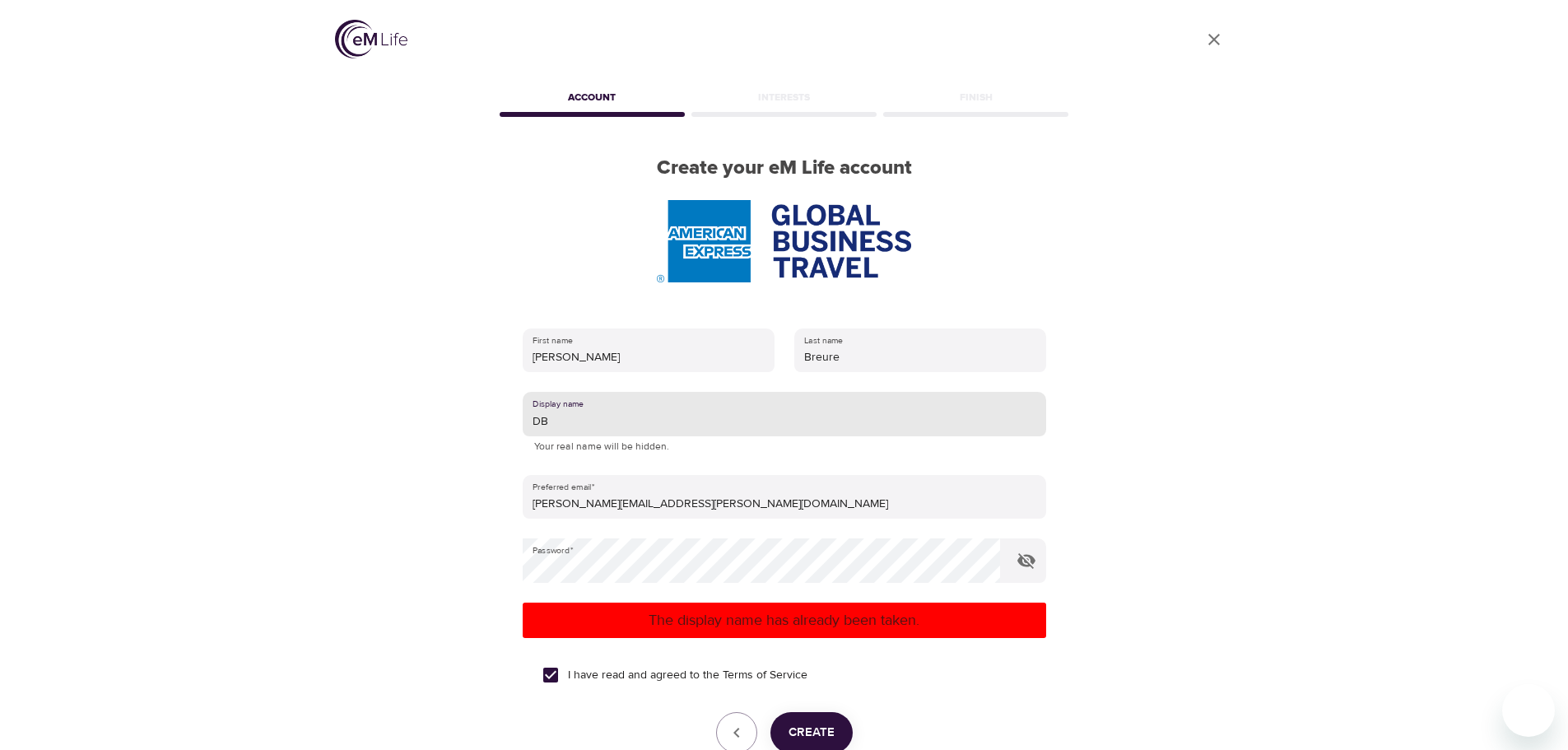
drag, startPoint x: 562, startPoint y: 418, endPoint x: 518, endPoint y: 419, distance: 44.0
click at [518, 419] on div "First name Danielle Last name Breure Display name DB Your real name will be hid…" at bounding box center [784, 563] width 576 height 523
type input "DanB"
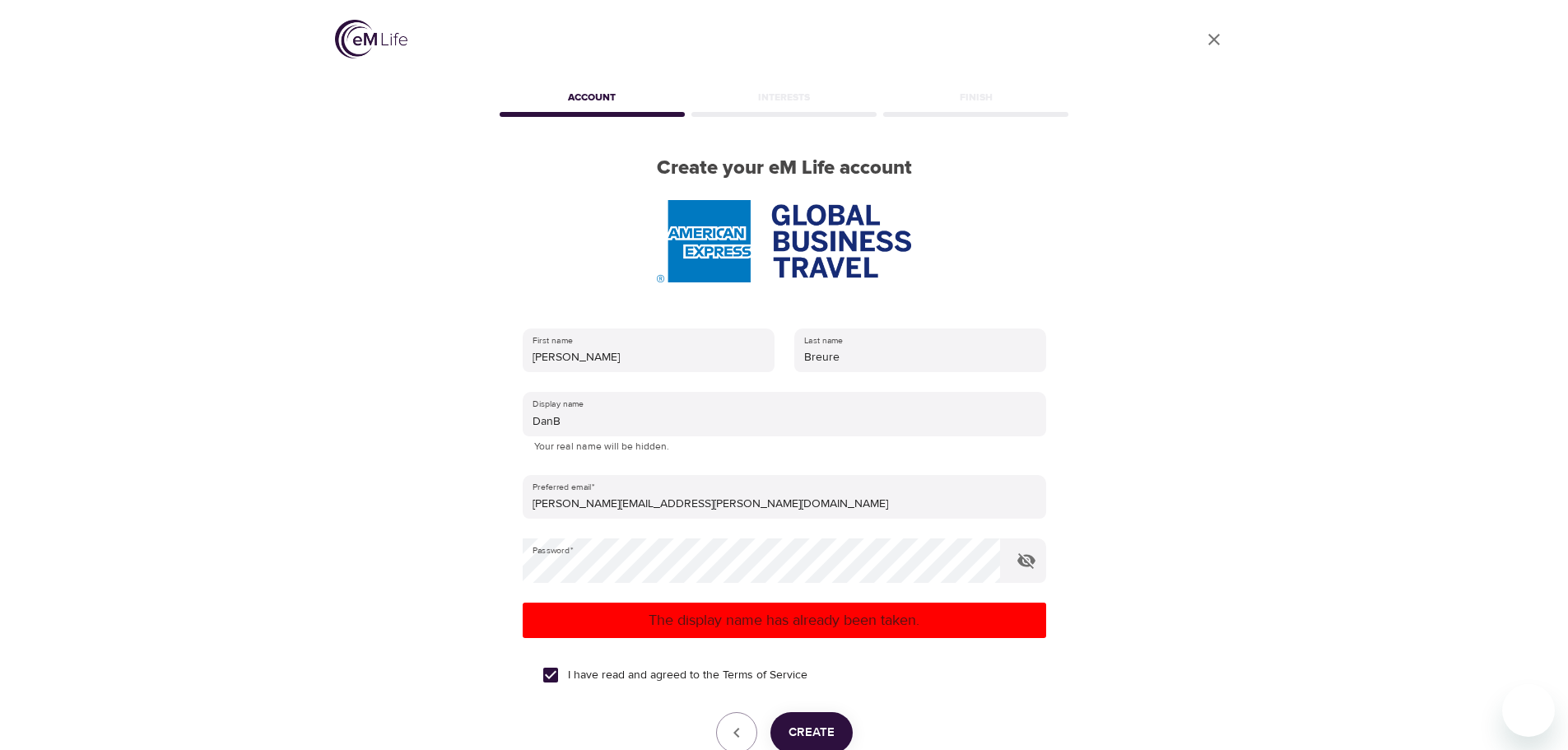
click at [815, 620] on p "The display name has already been taken." at bounding box center [785, 620] width 511 height 22
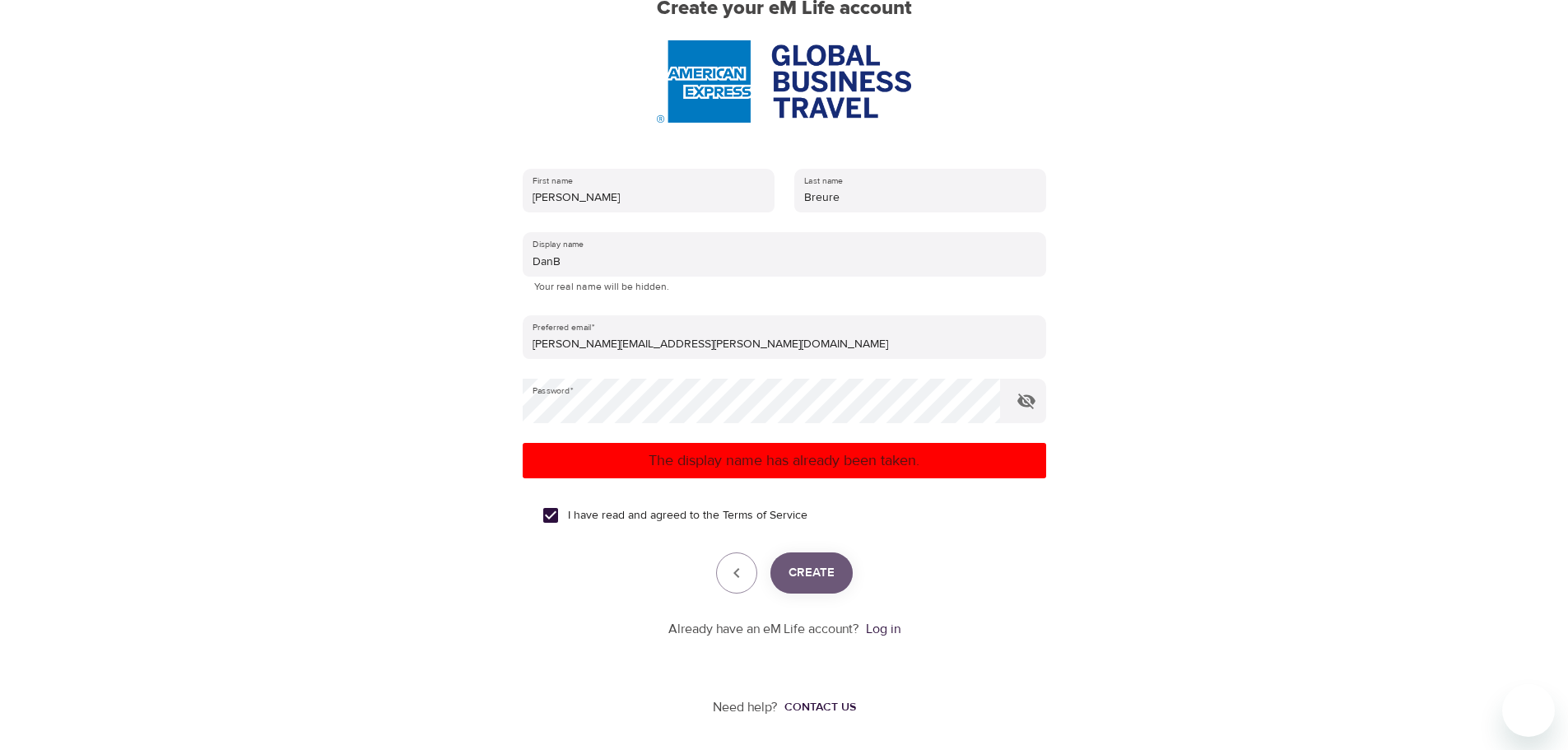
click at [823, 570] on span "Create" at bounding box center [812, 573] width 46 height 21
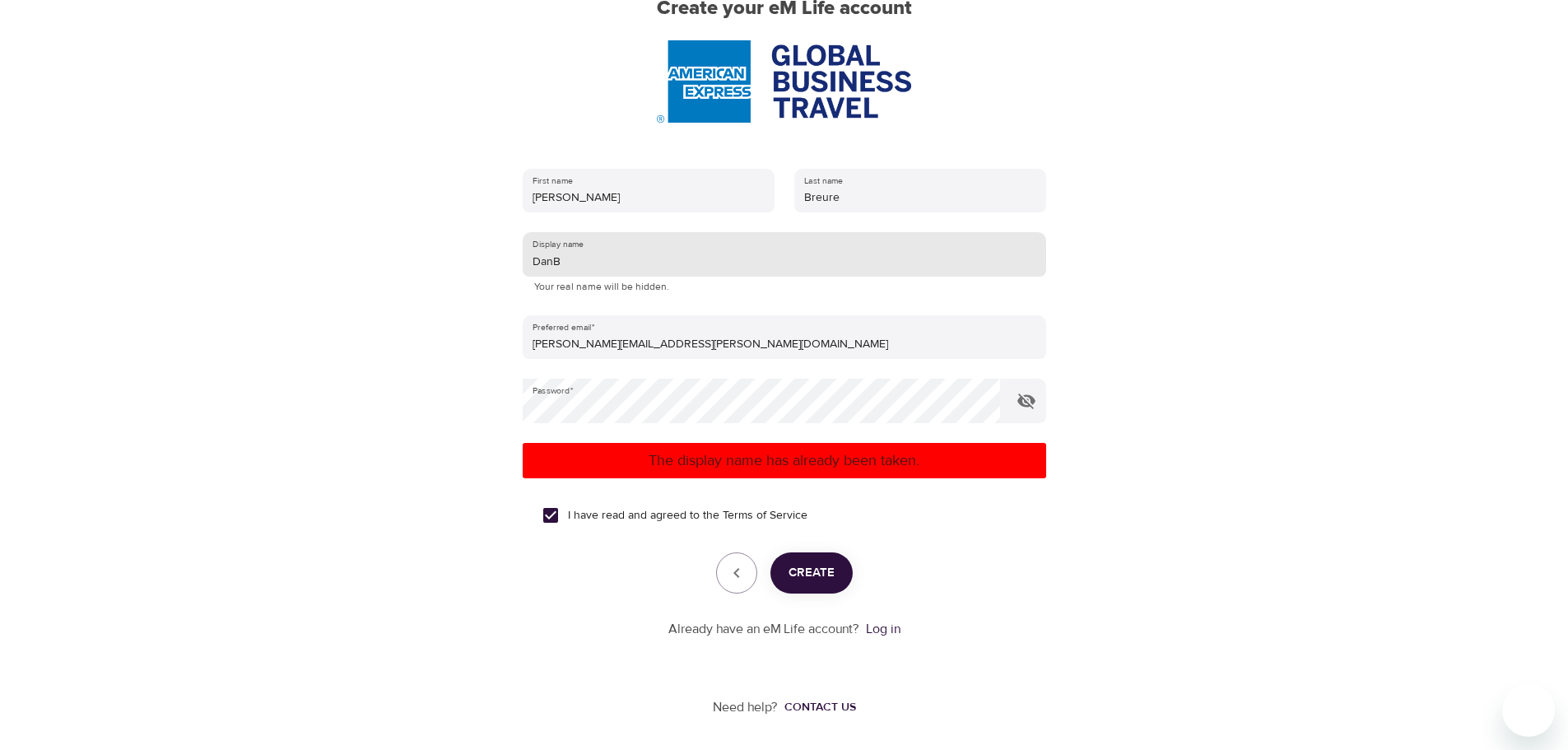
click at [572, 266] on input "DanB" at bounding box center [784, 255] width 524 height 44
drag, startPoint x: 572, startPoint y: 266, endPoint x: 514, endPoint y: 266, distance: 58.0
click at [514, 266] on div "First name Danielle Last name Breure Display name DanB Your real name will be h…" at bounding box center [784, 404] width 576 height 523
type input "IvDb"
click at [812, 571] on span "Create" at bounding box center [812, 573] width 46 height 21
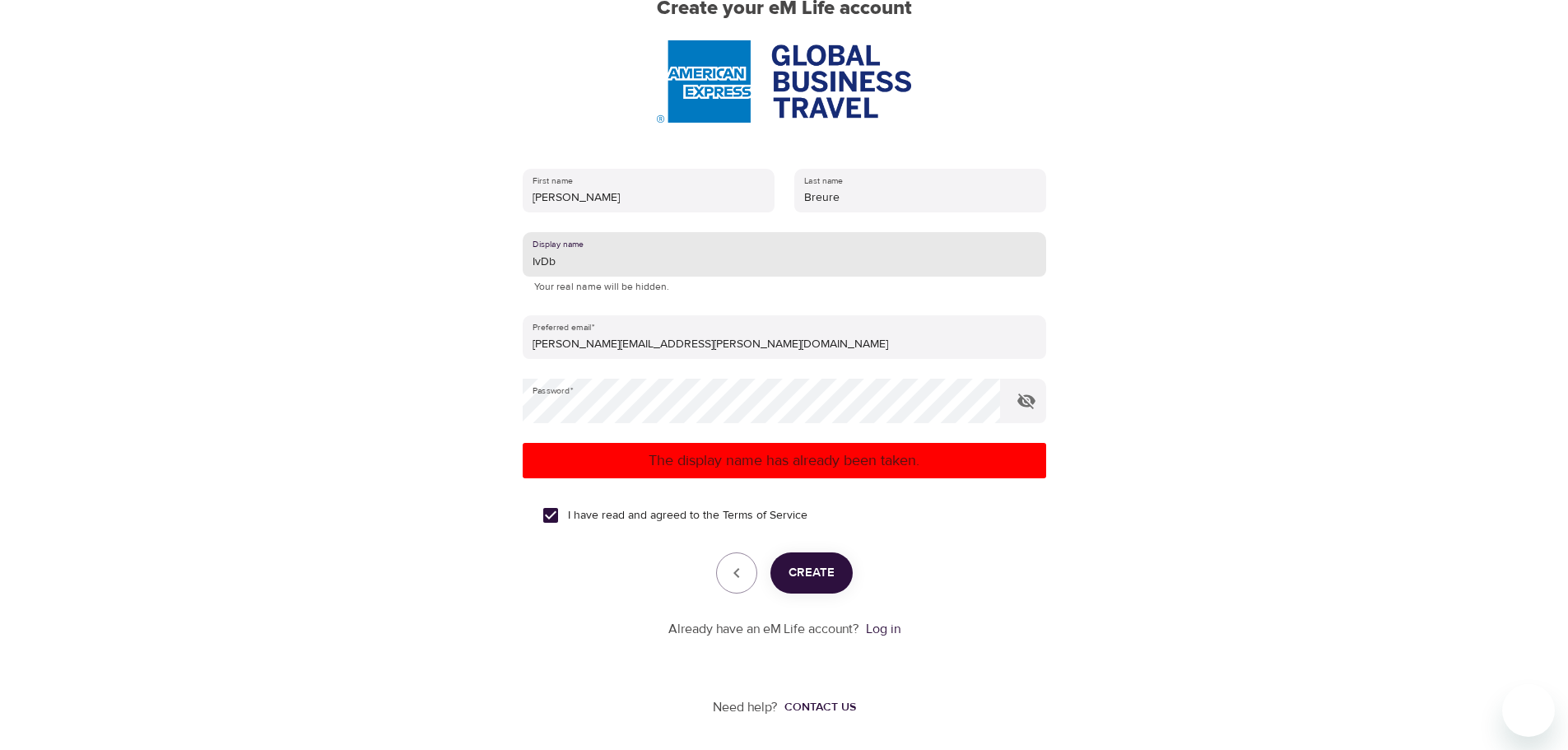
click at [812, 571] on div "Create" at bounding box center [784, 573] width 524 height 42
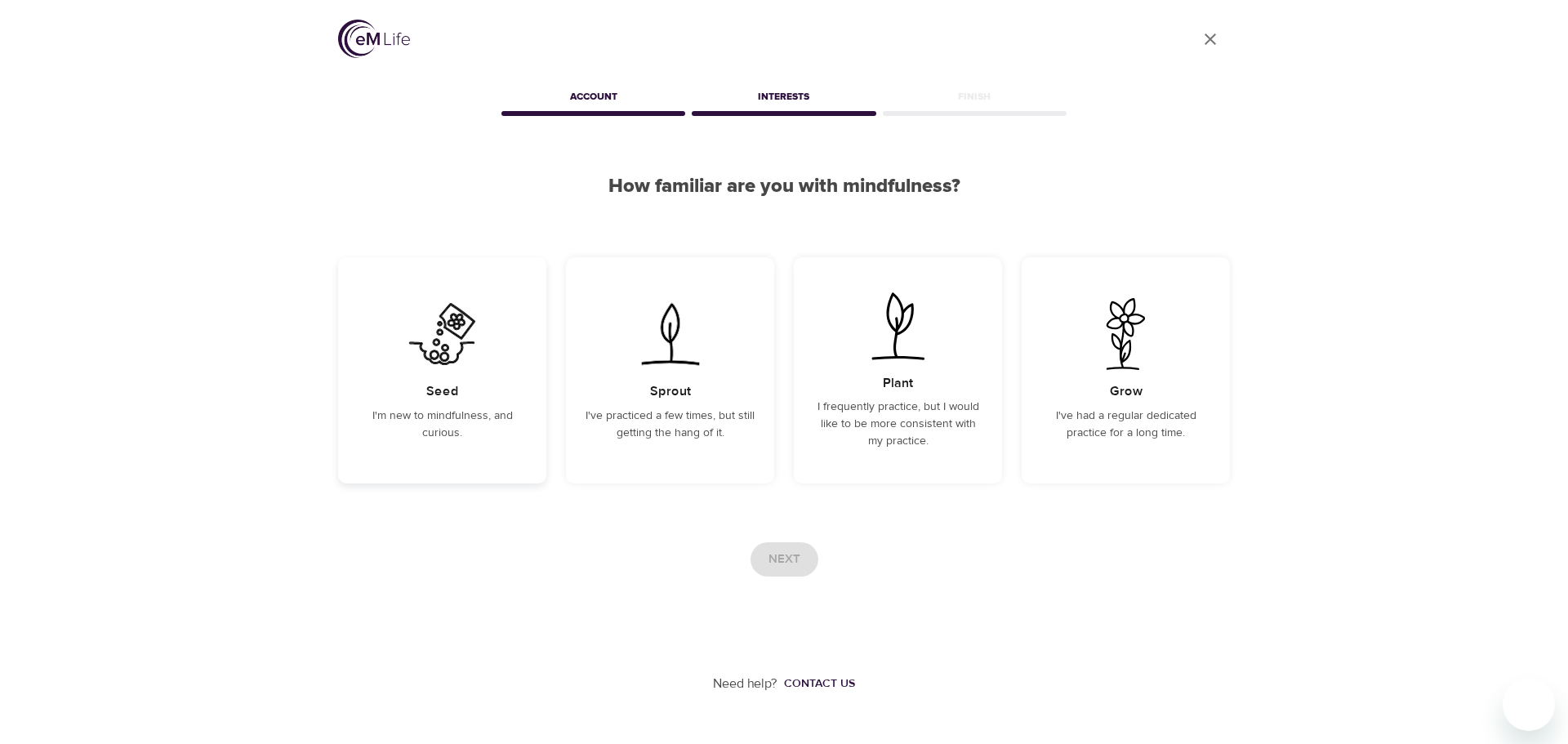
click at [452, 343] on img at bounding box center [442, 333] width 82 height 72
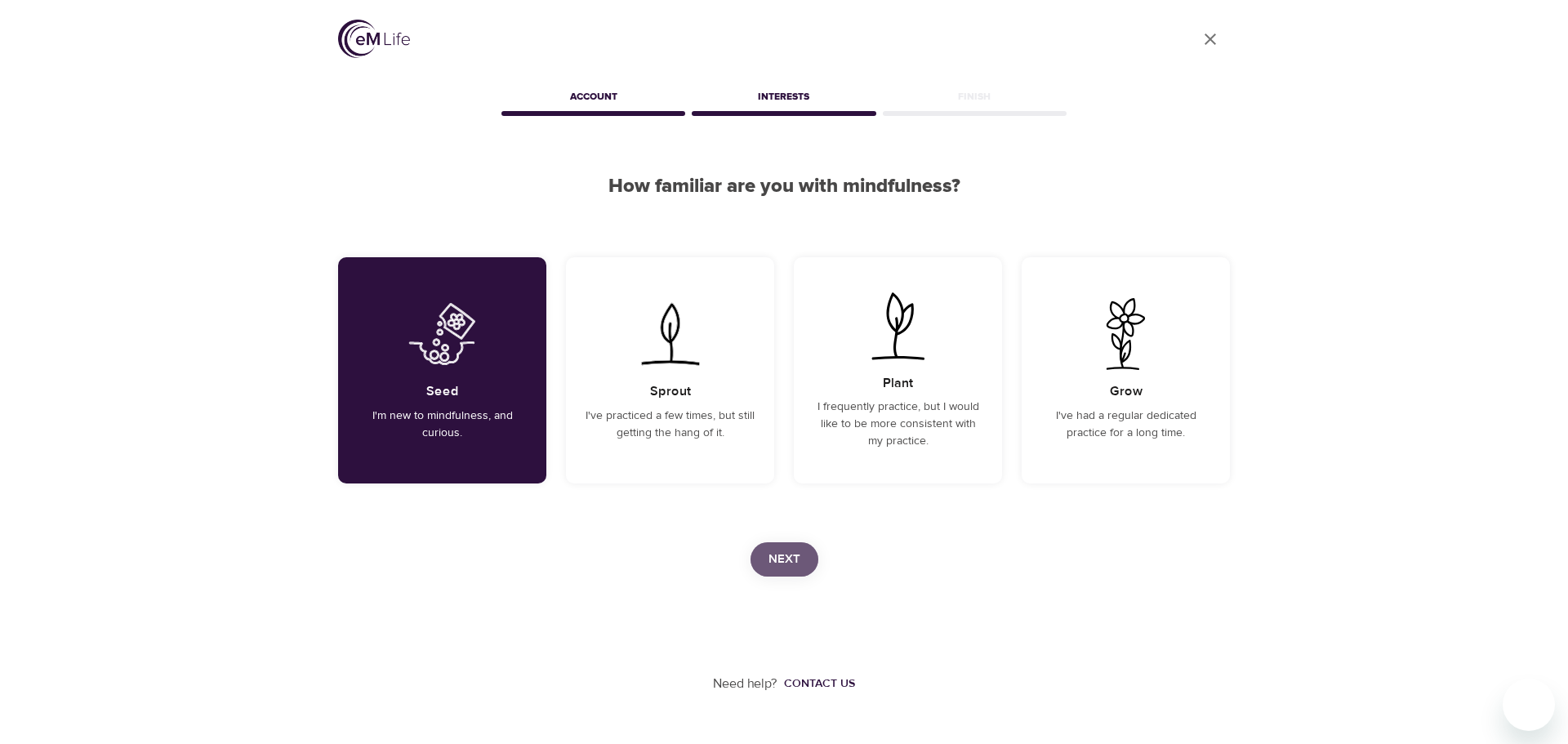
click at [796, 556] on span "Next" at bounding box center [784, 559] width 32 height 21
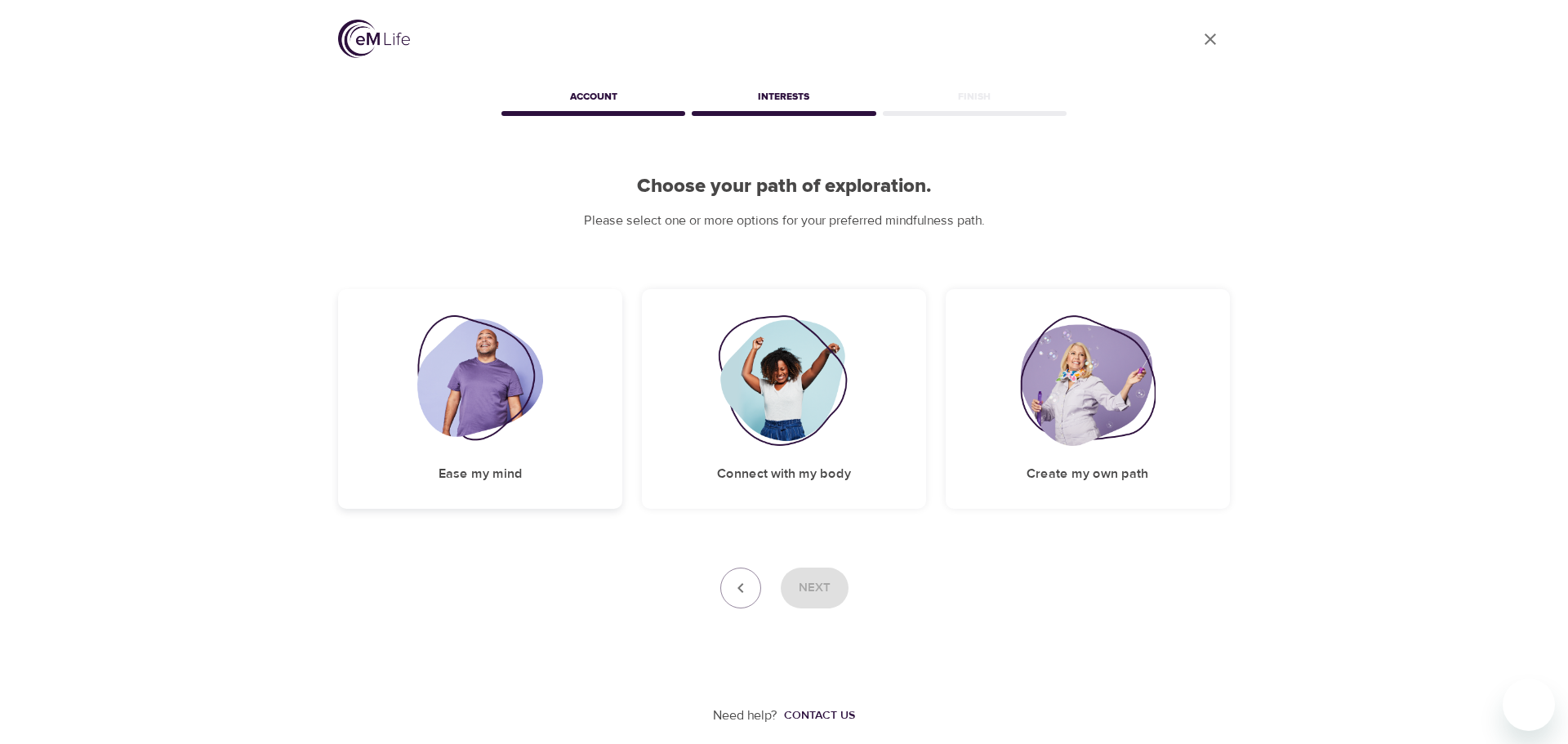
click at [465, 378] on img at bounding box center [481, 380] width 126 height 130
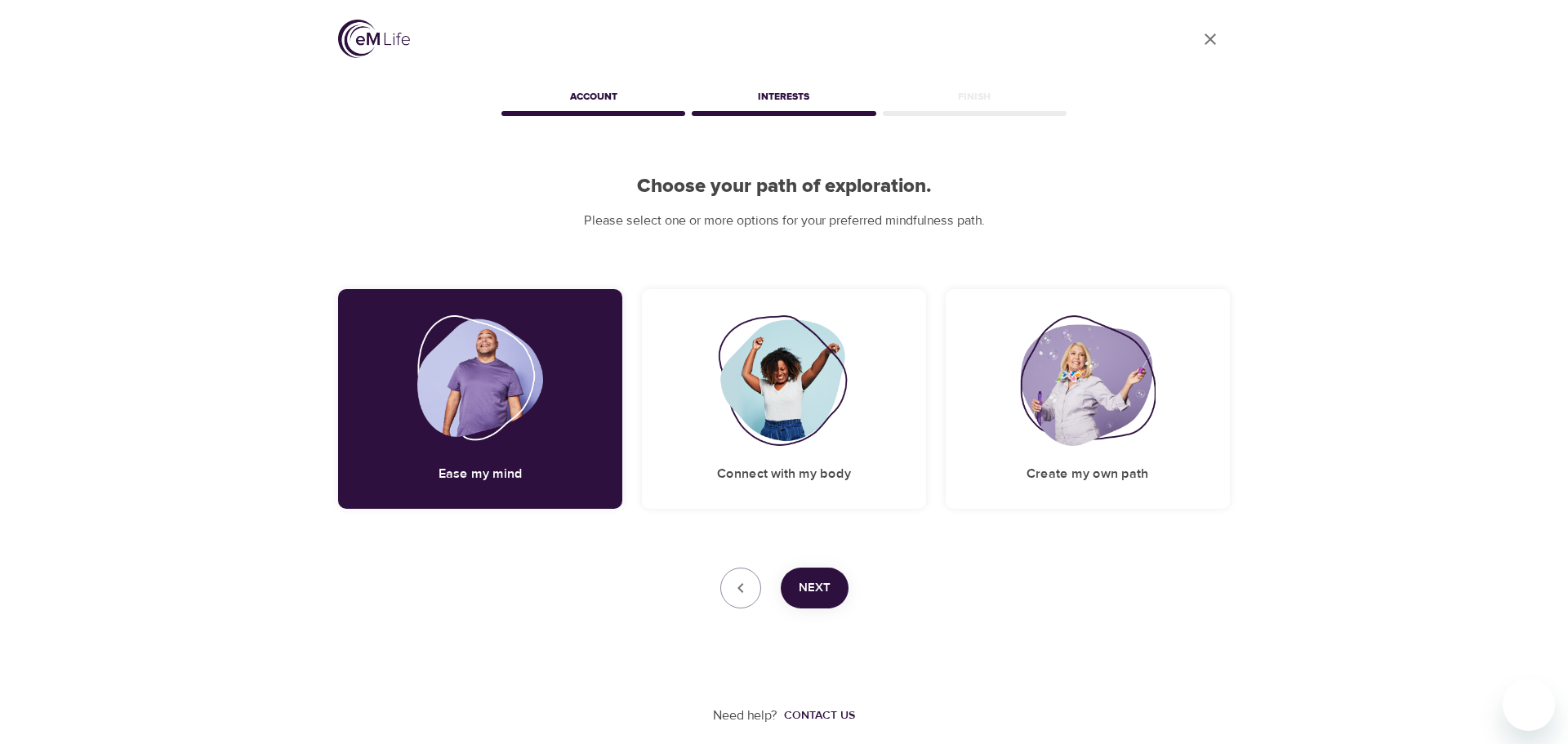
click at [821, 587] on span "Next" at bounding box center [815, 587] width 32 height 21
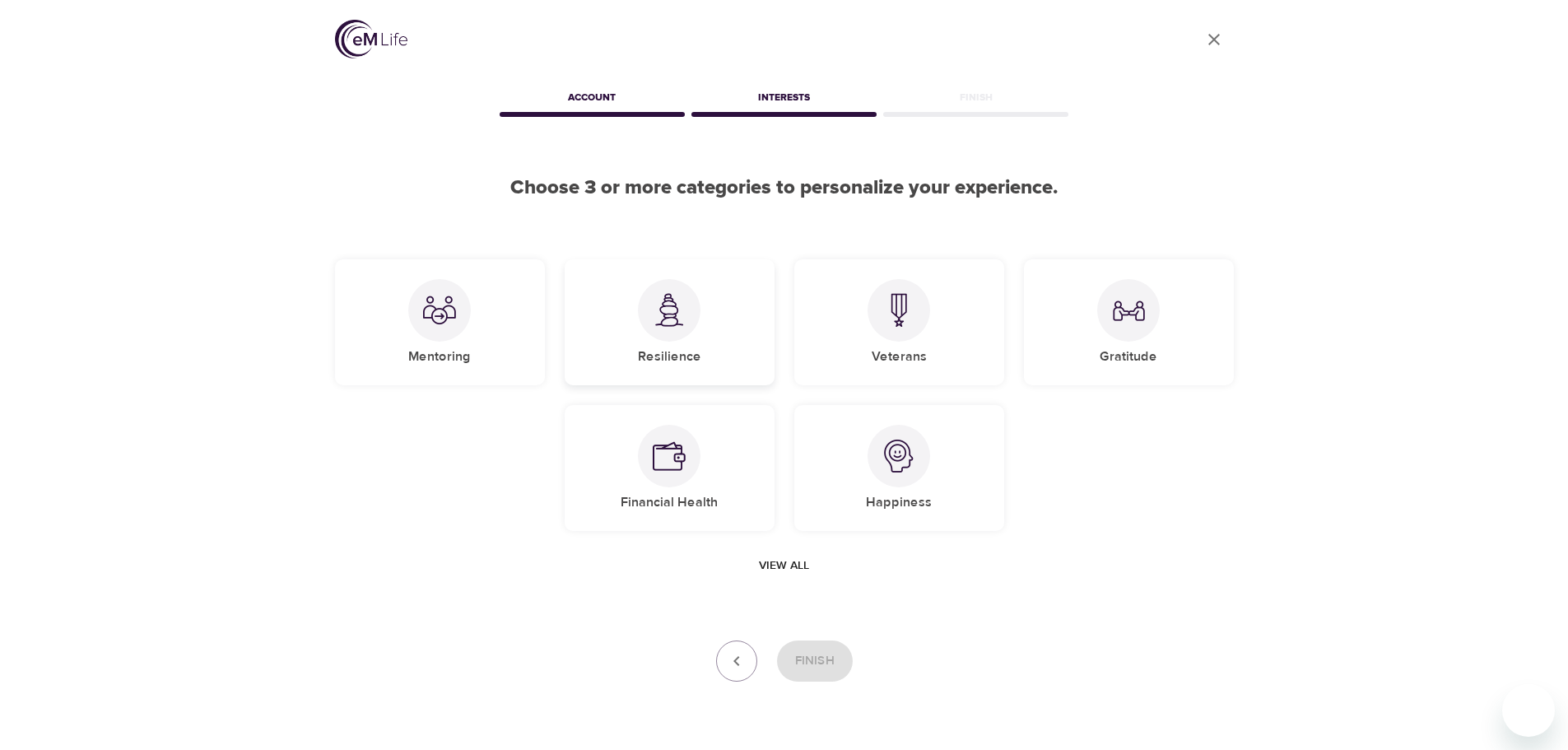
click at [664, 305] on img at bounding box center [669, 310] width 33 height 34
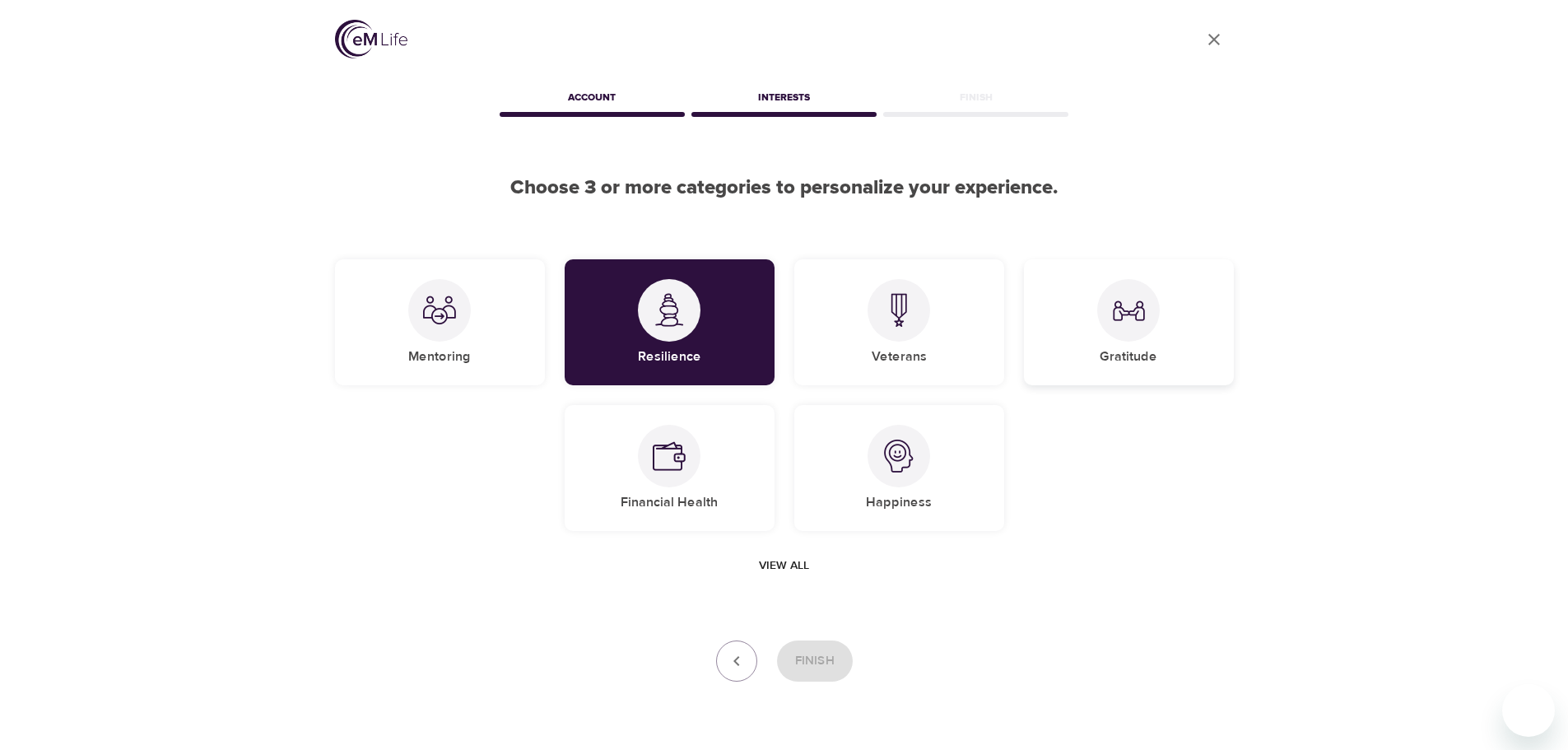
click at [1175, 310] on div "Gratitude" at bounding box center [1128, 322] width 210 height 126
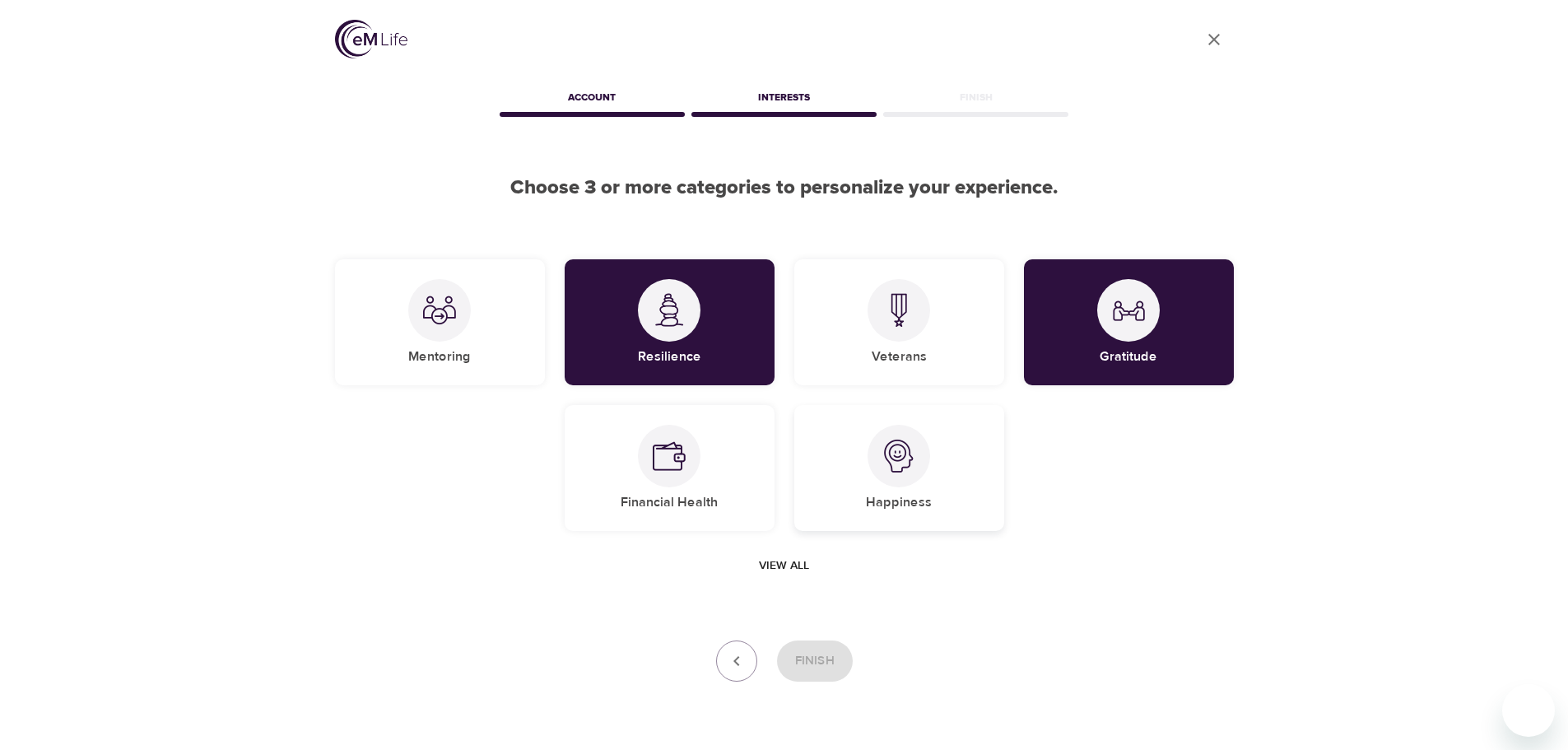
click at [924, 478] on div "Happiness" at bounding box center [899, 467] width 210 height 126
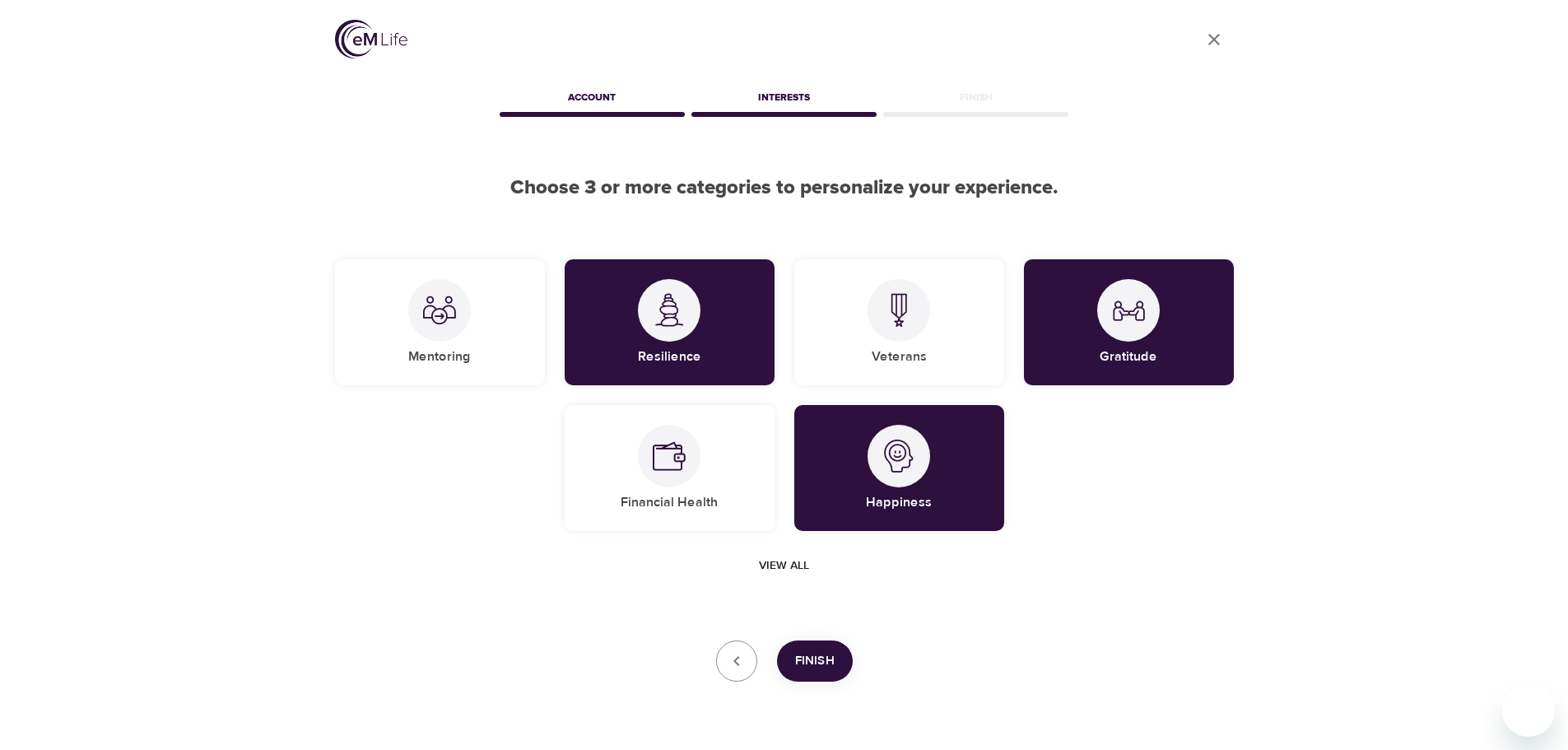
click at [830, 669] on span "Finish" at bounding box center [815, 661] width 40 height 21
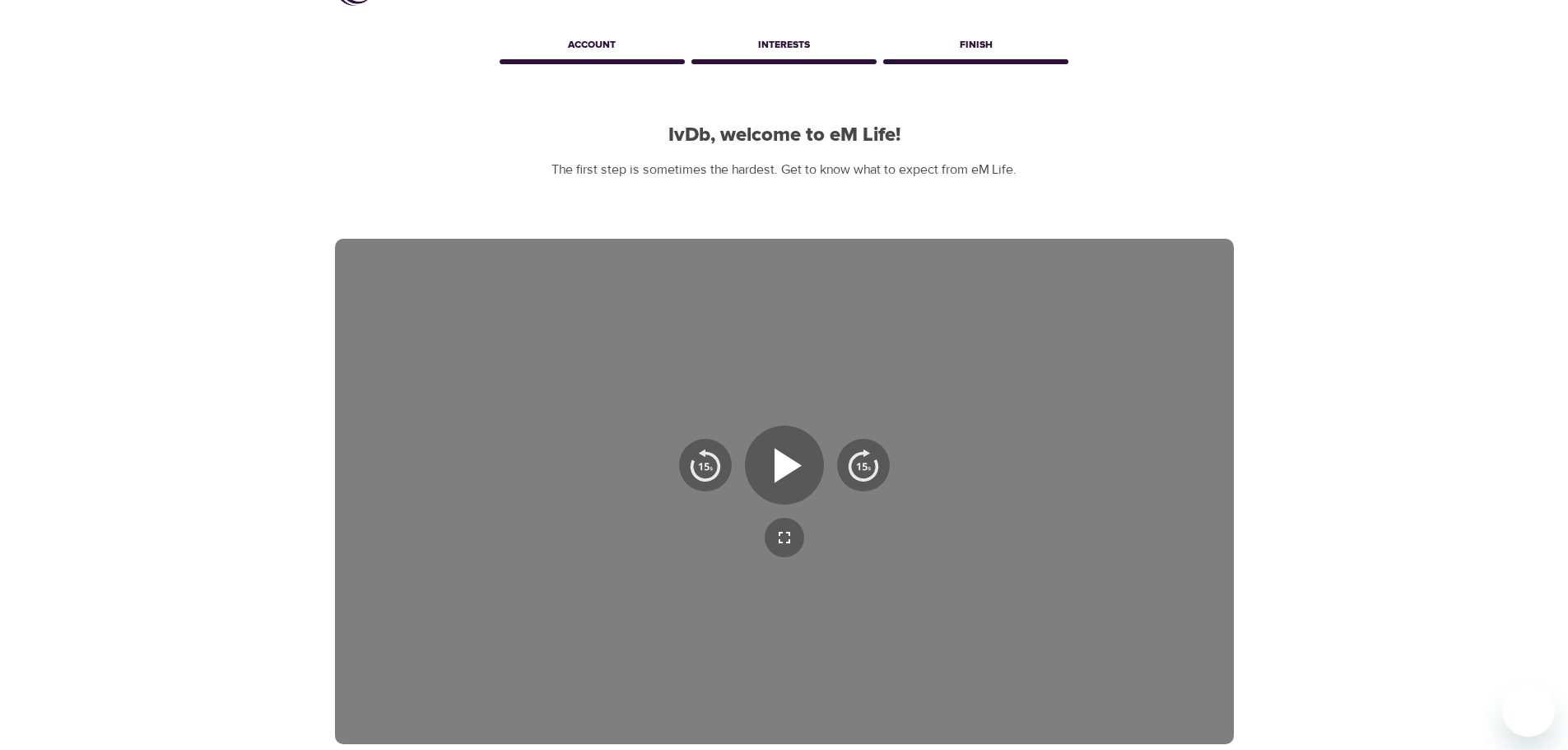
scroll to position [82, 0]
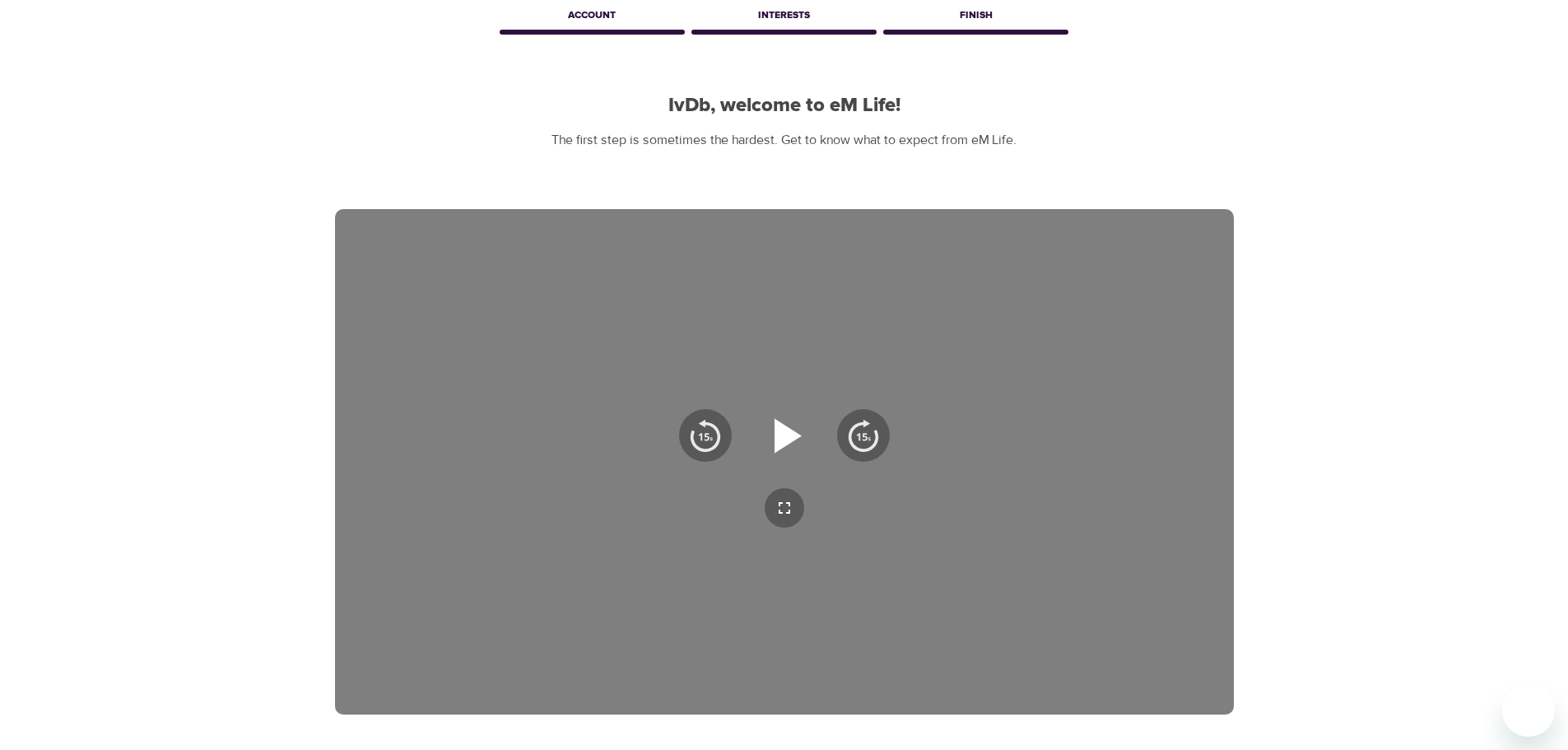
click at [789, 439] on icon "button" at bounding box center [788, 435] width 27 height 35
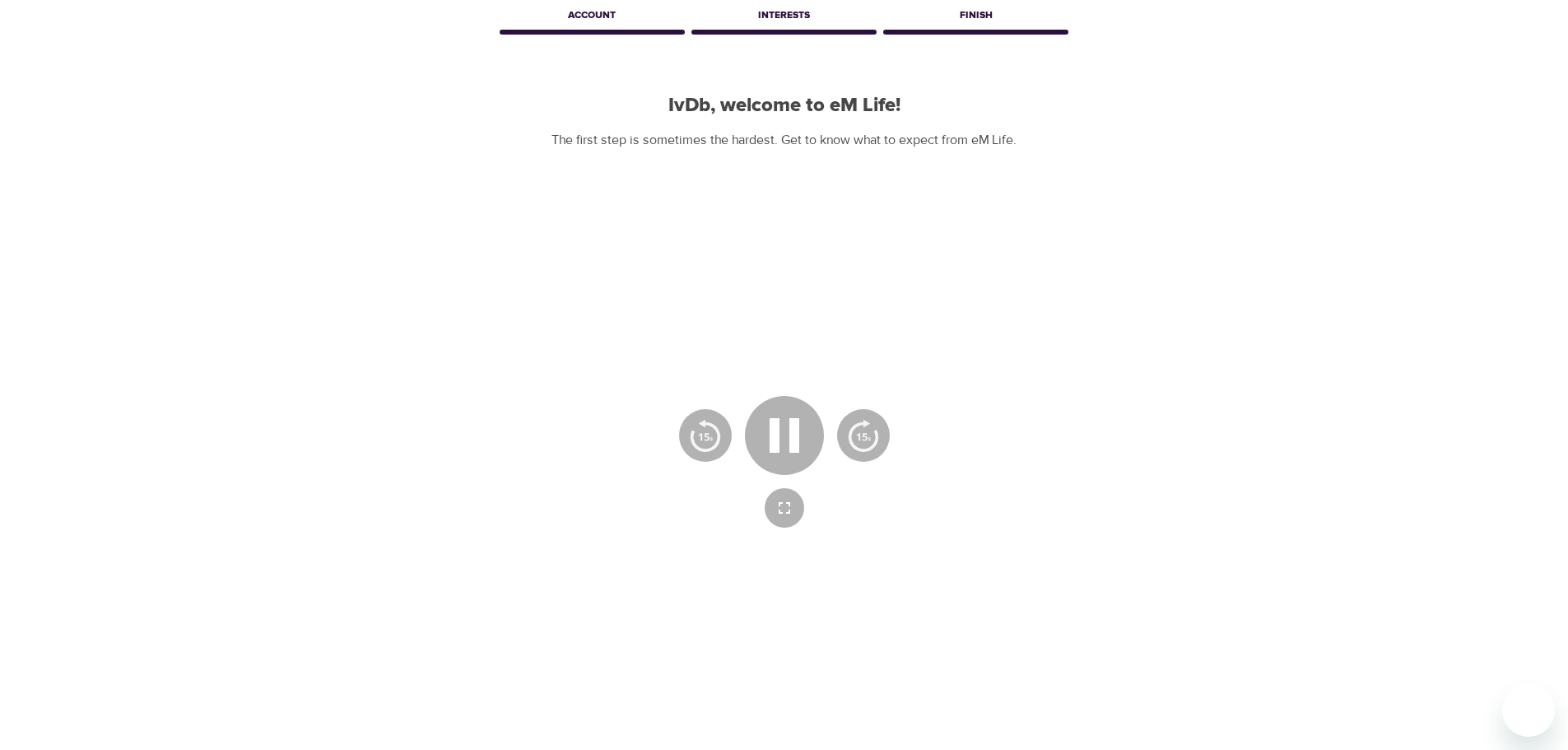
click at [445, 680] on div at bounding box center [785, 462] width 899 height 506
click at [786, 493] on button "button" at bounding box center [784, 507] width 40 height 40
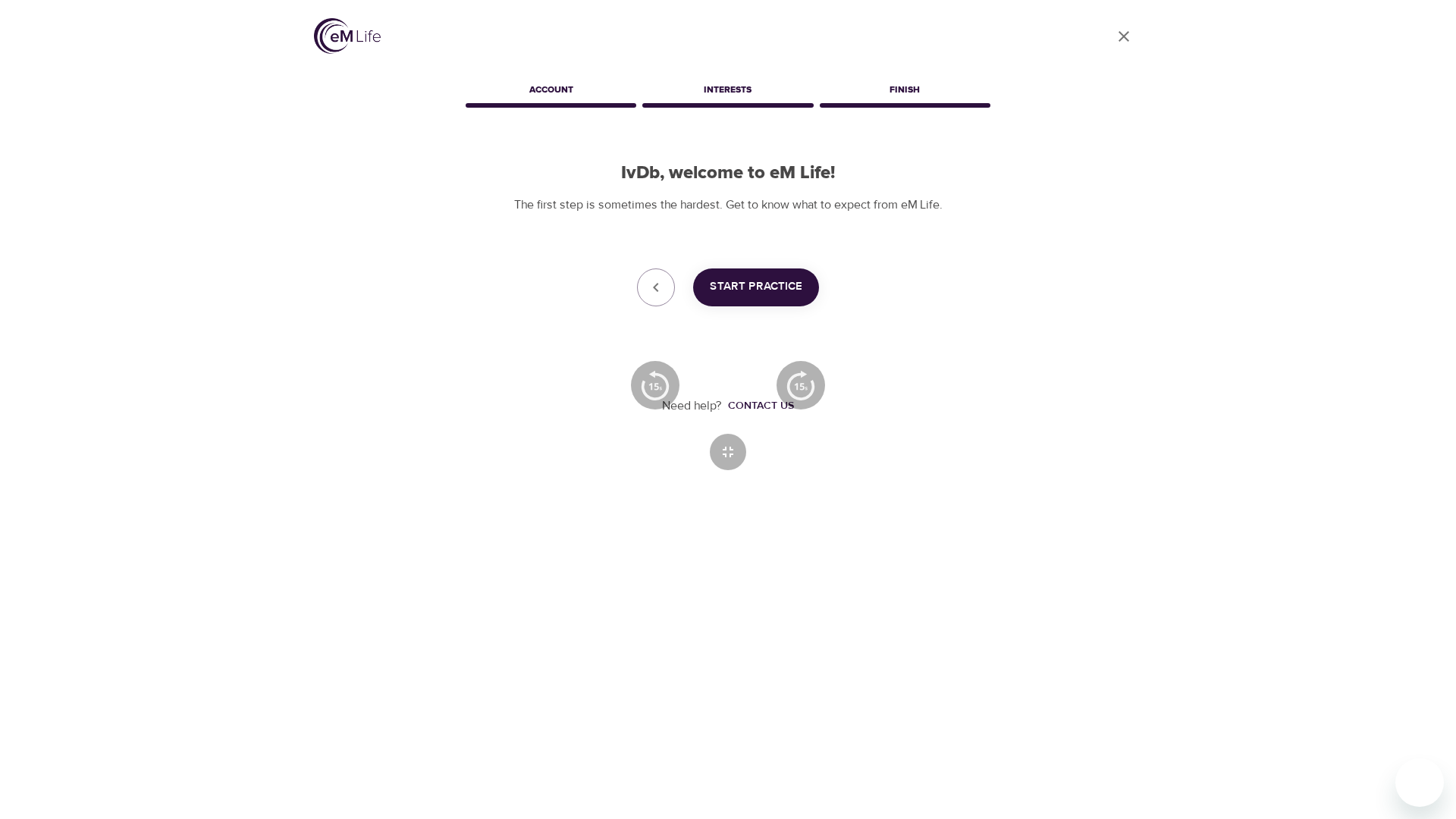
click at [732, 399] on icon "button" at bounding box center [728, 385] width 55 height 55
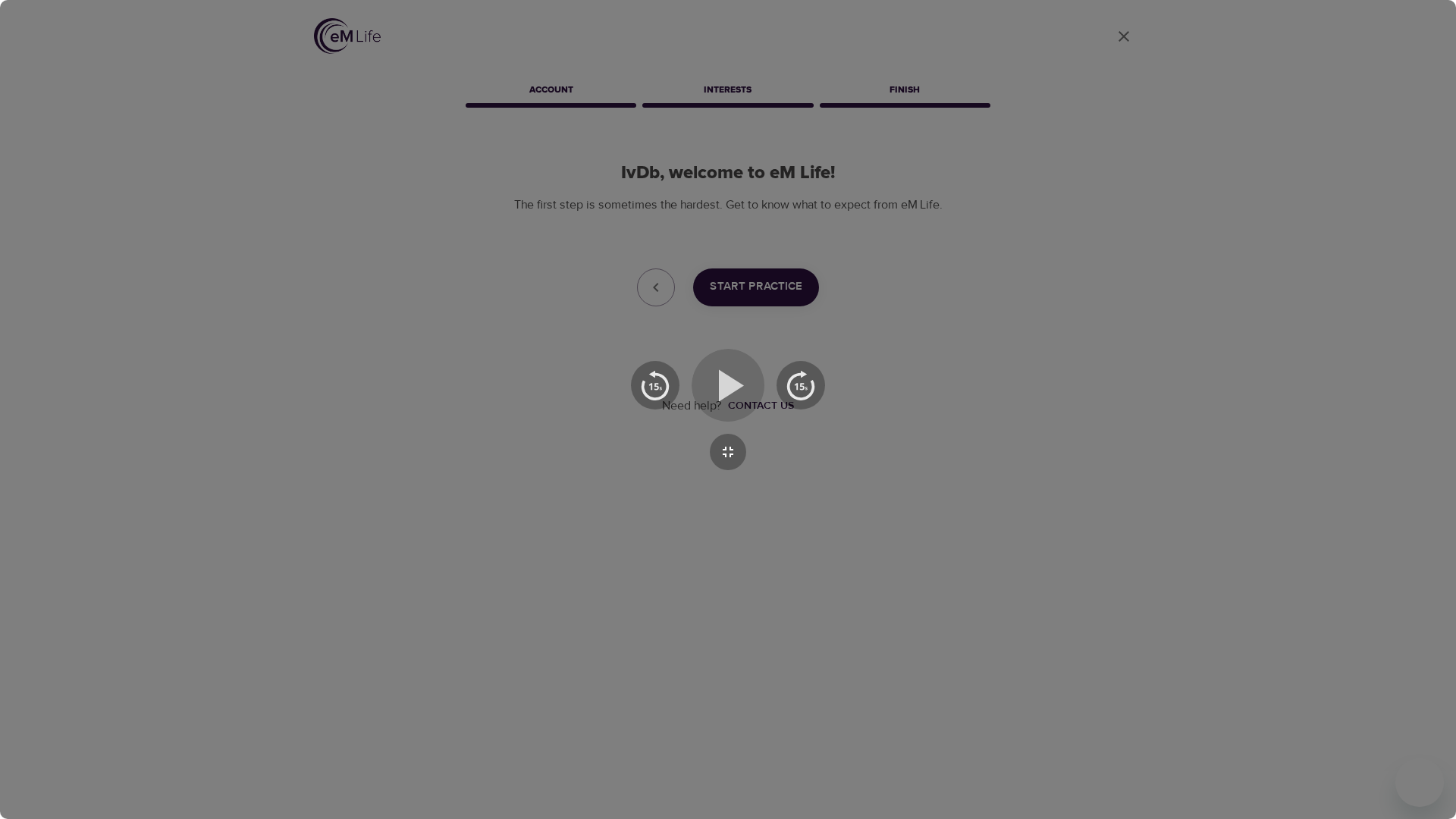
click at [718, 383] on icon "button" at bounding box center [728, 385] width 55 height 55
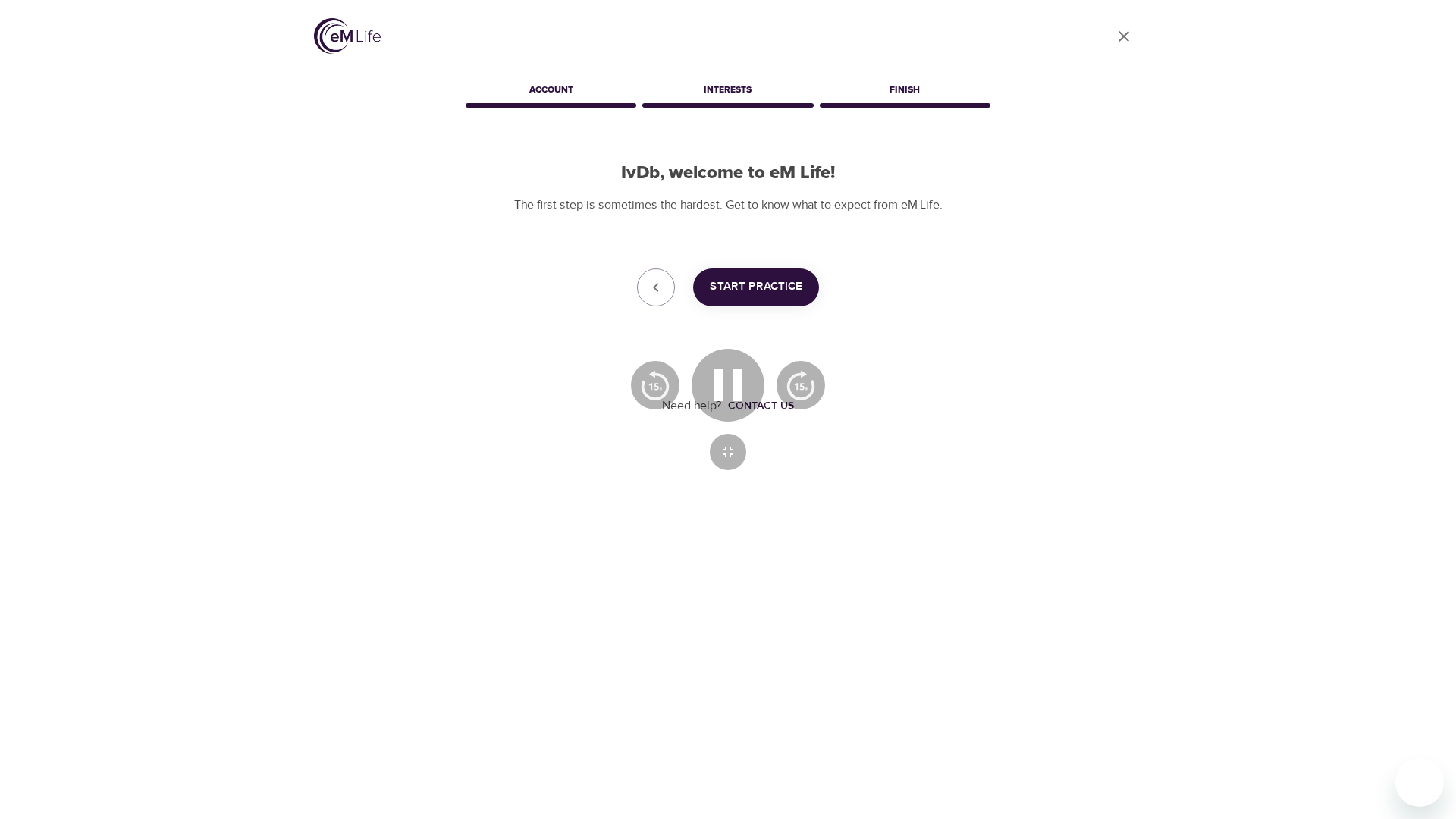
click at [1291, 153] on div at bounding box center [728, 410] width 1456 height 819
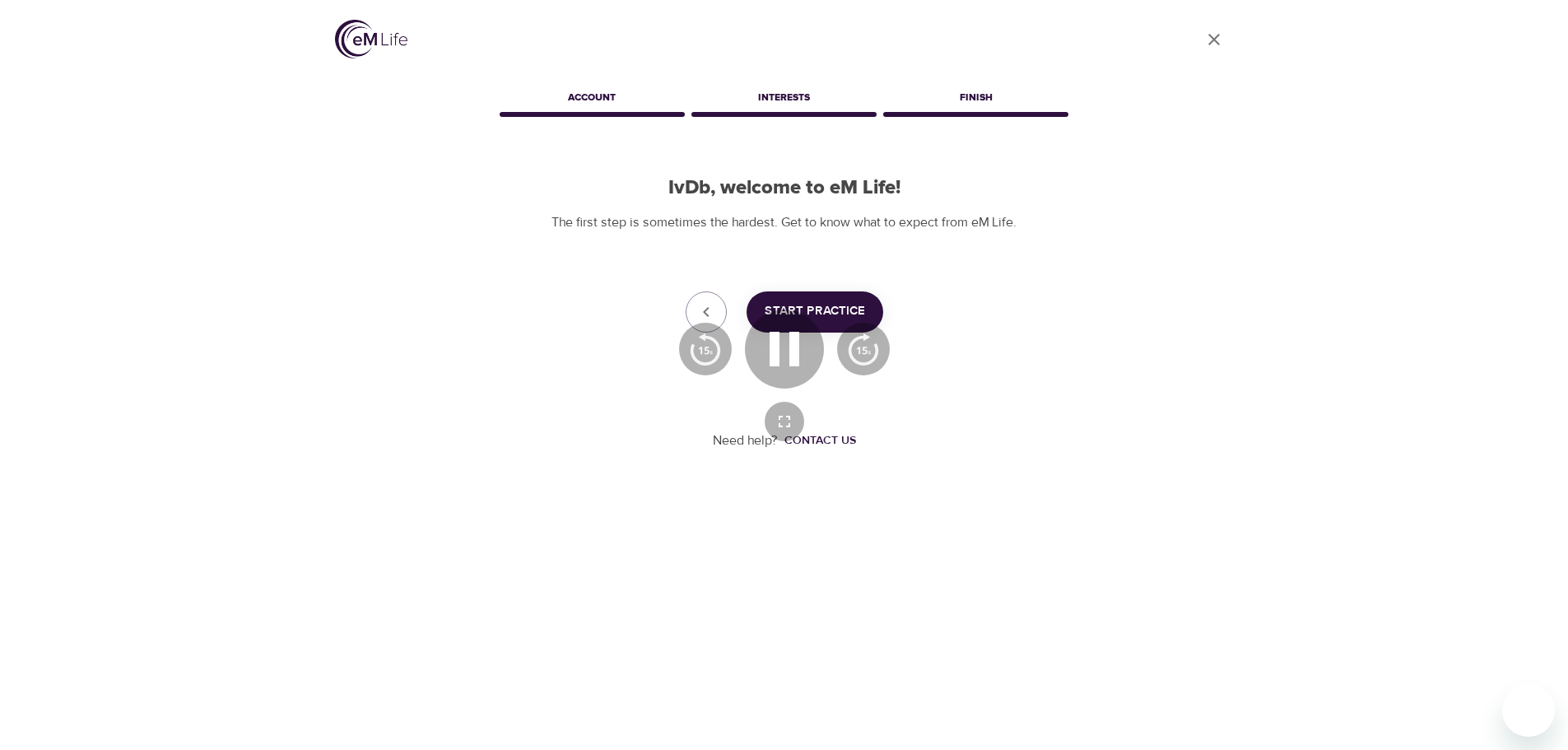
scroll to position [265, 0]
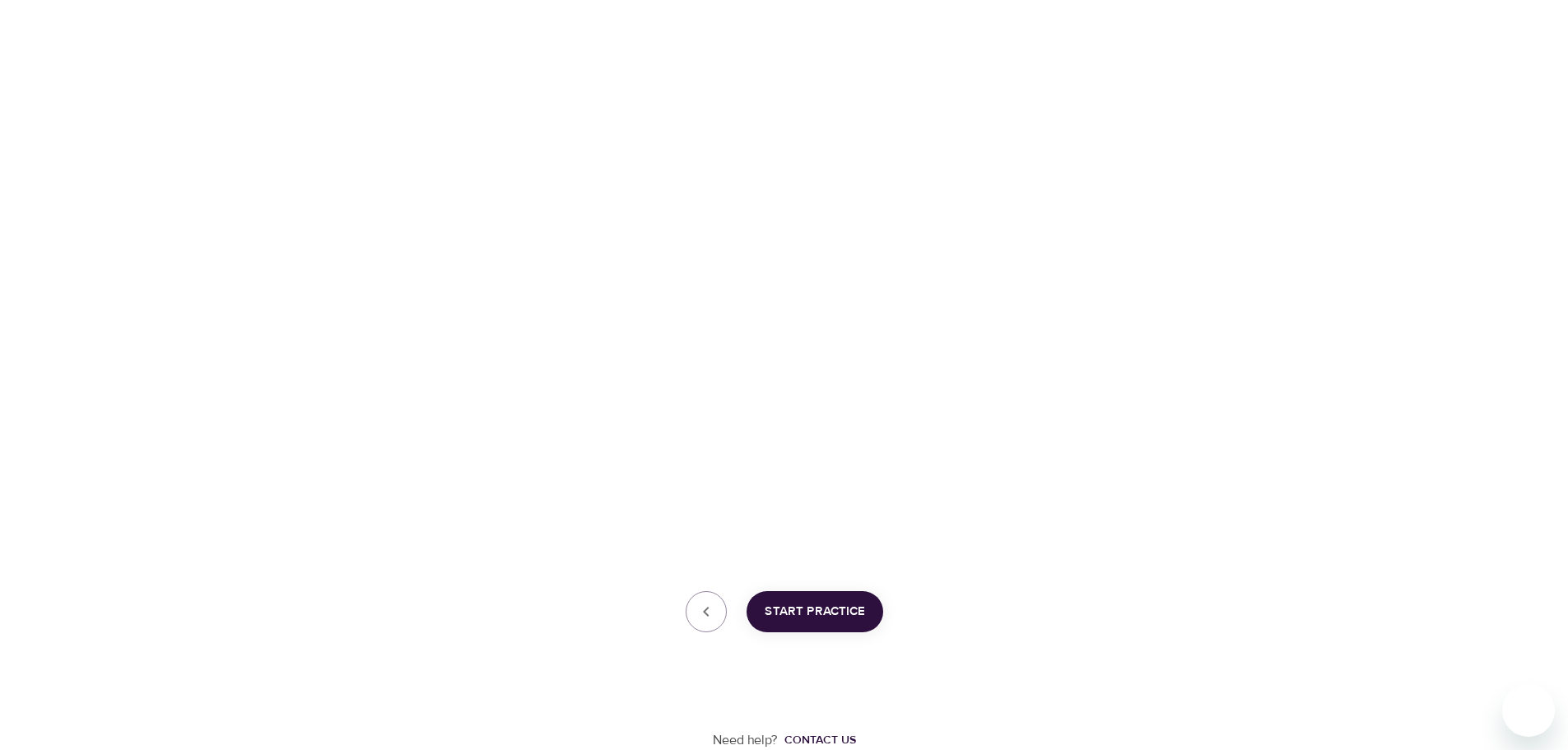
click at [825, 614] on span "Start Practice" at bounding box center [815, 611] width 100 height 21
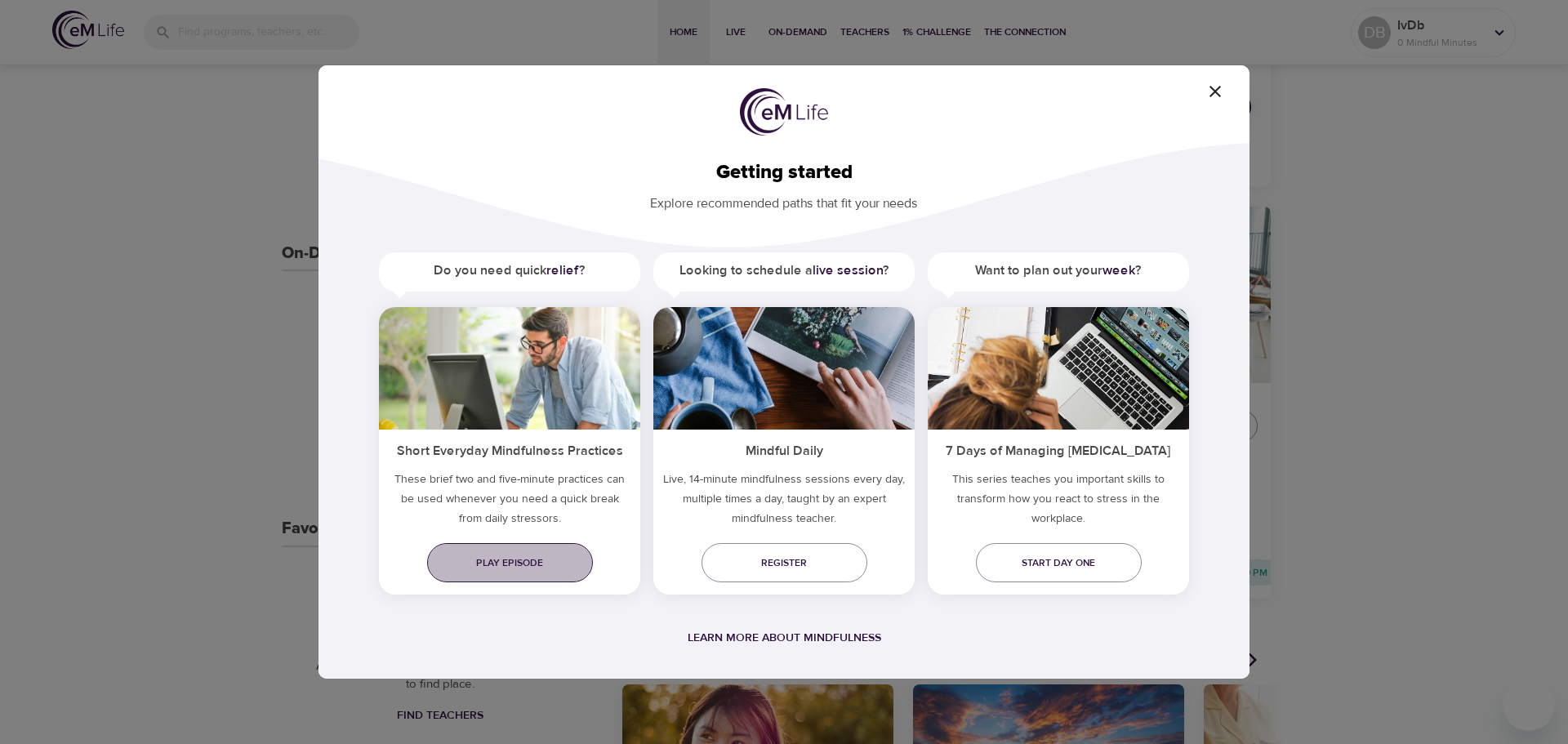
click at [501, 564] on span "Play episode" at bounding box center [510, 563] width 140 height 17
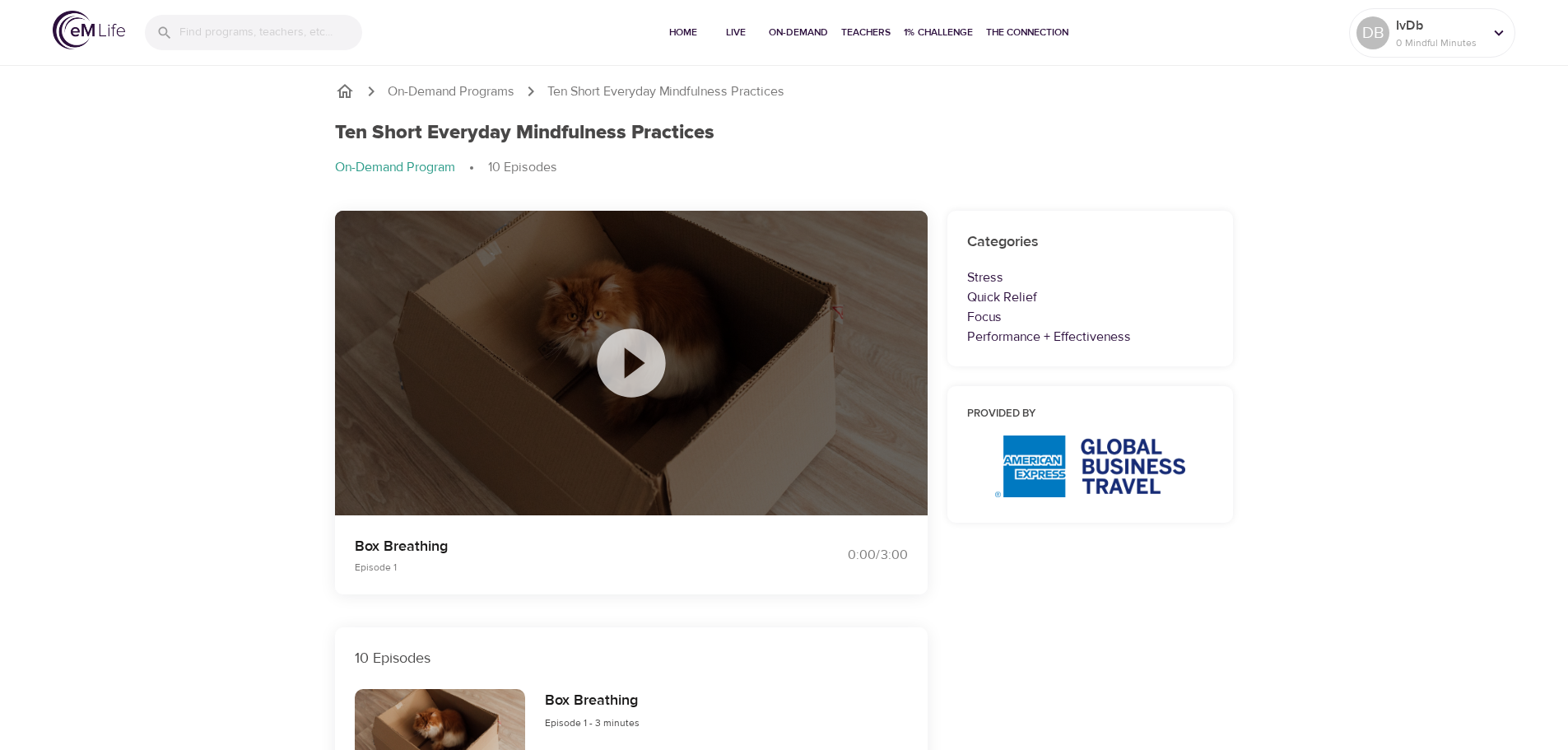
click at [637, 356] on icon at bounding box center [630, 362] width 69 height 69
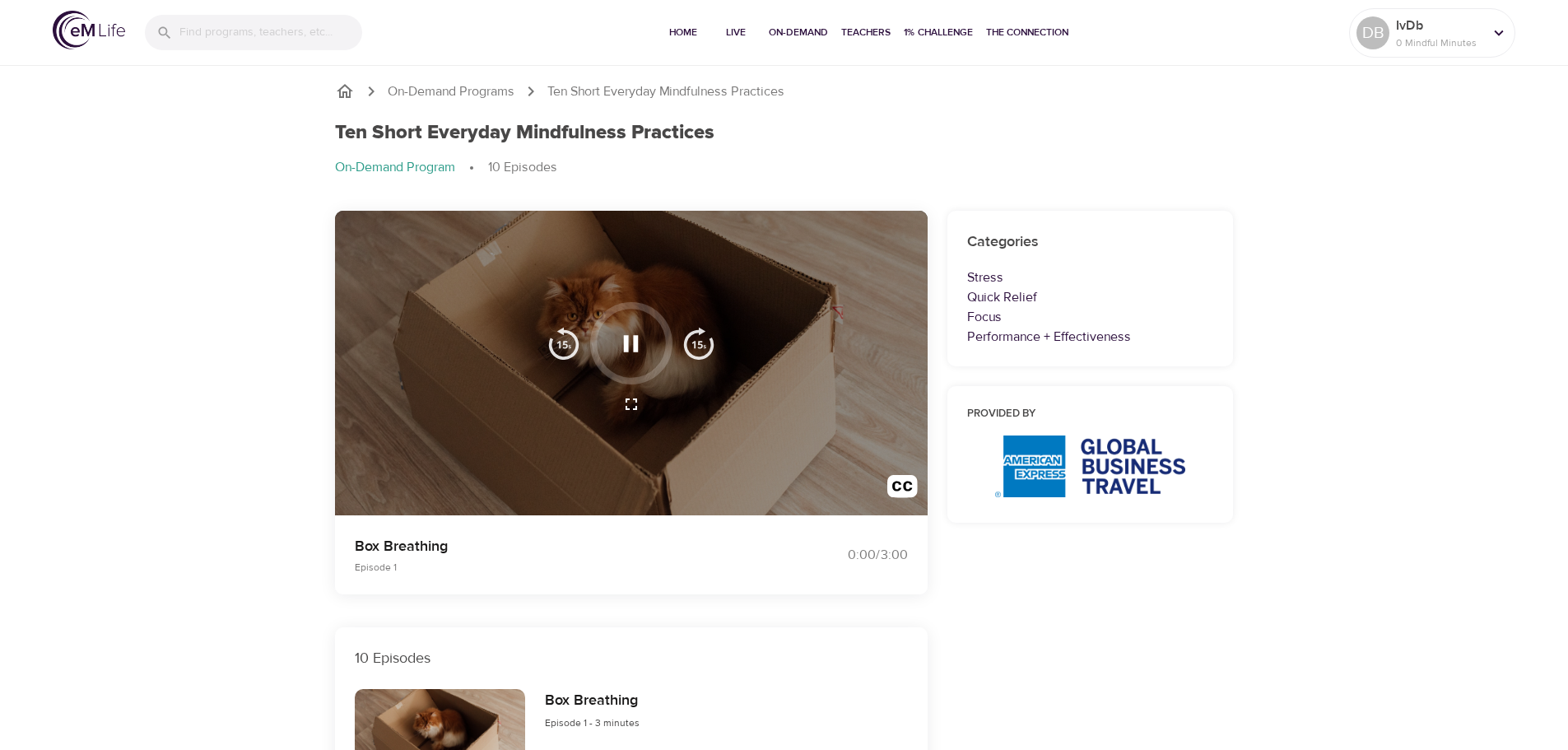
click at [633, 361] on button "button" at bounding box center [630, 343] width 48 height 48
click at [623, 339] on icon "button" at bounding box center [631, 344] width 29 height 29
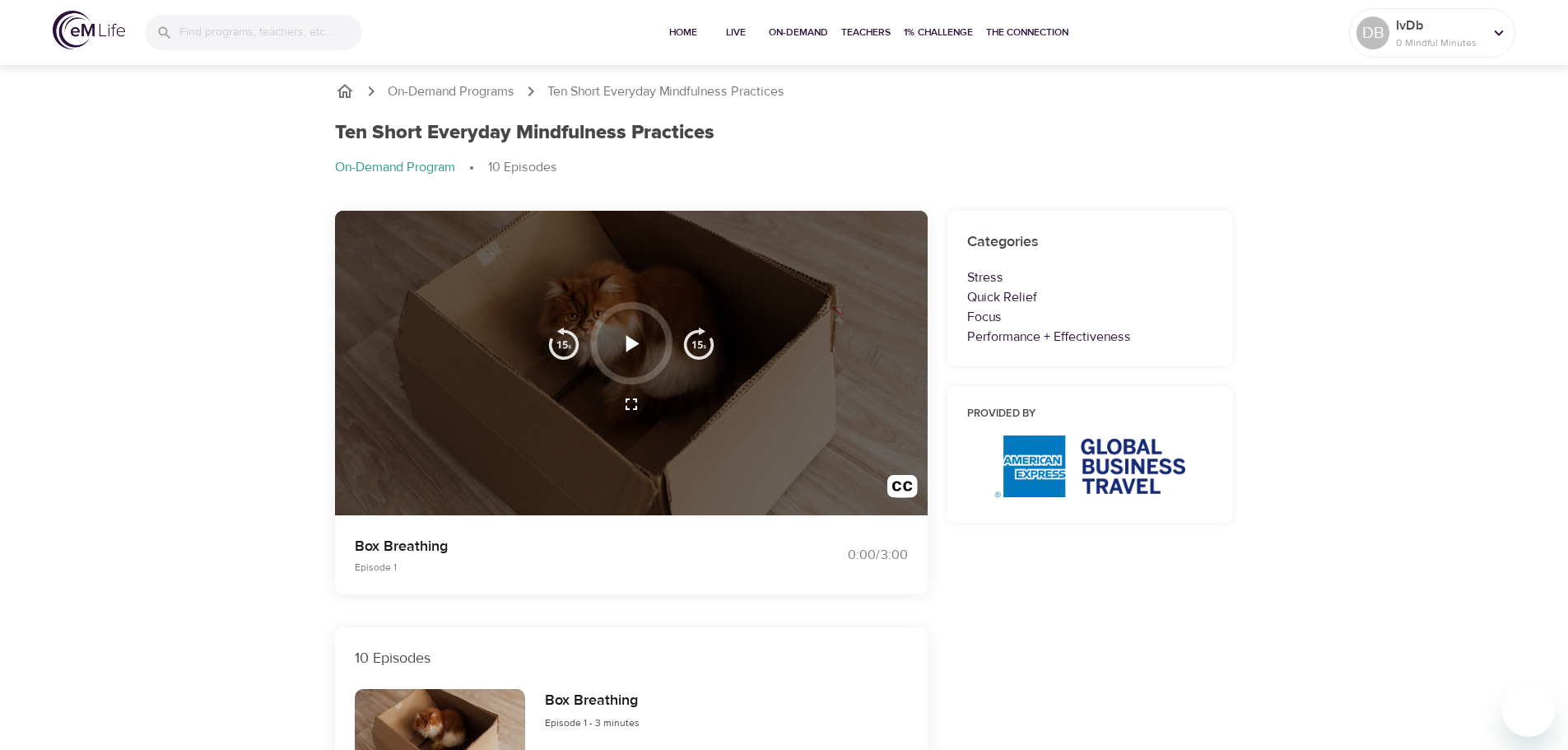
click at [630, 347] on icon "button" at bounding box center [633, 343] width 14 height 16
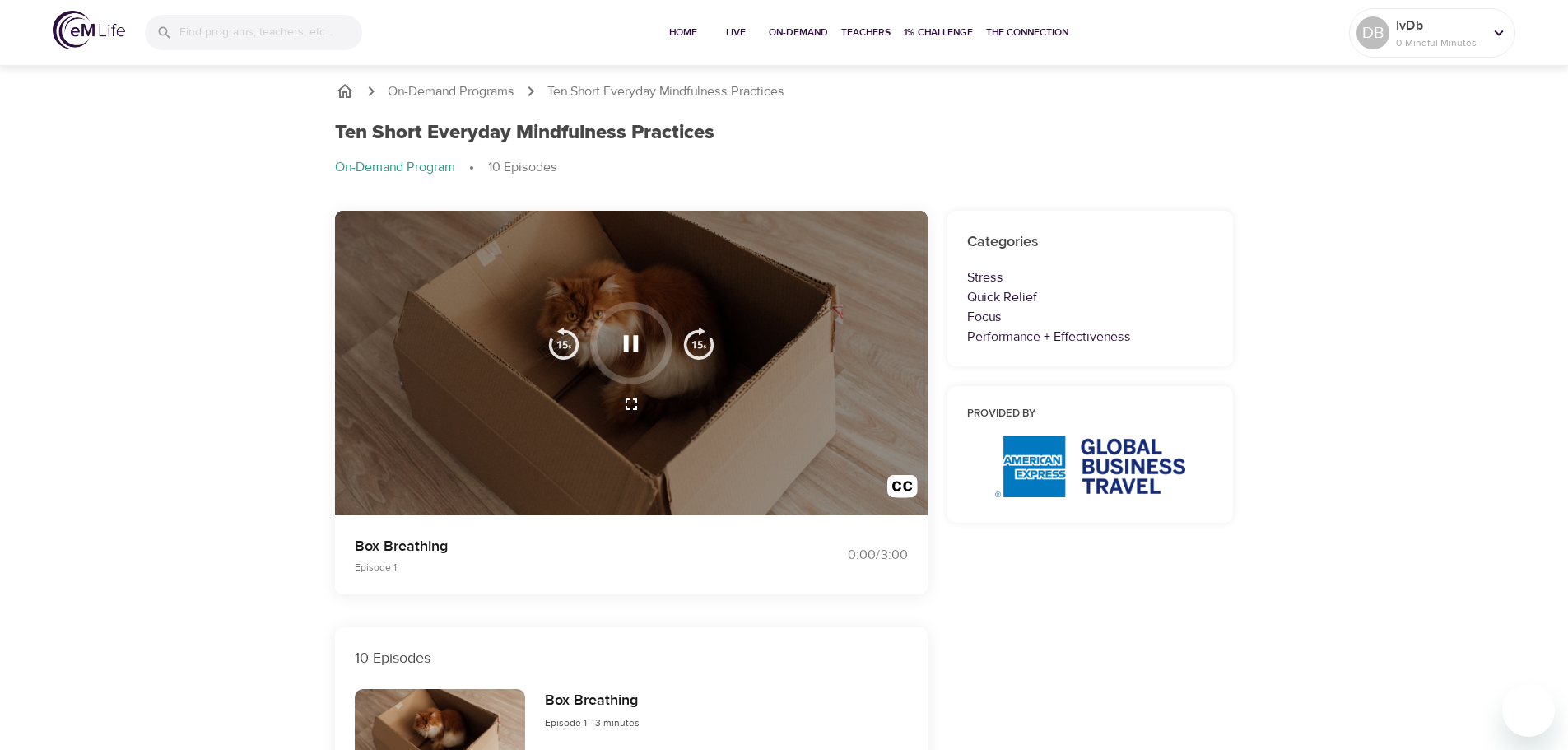
click at [630, 347] on icon "button" at bounding box center [631, 344] width 29 height 29
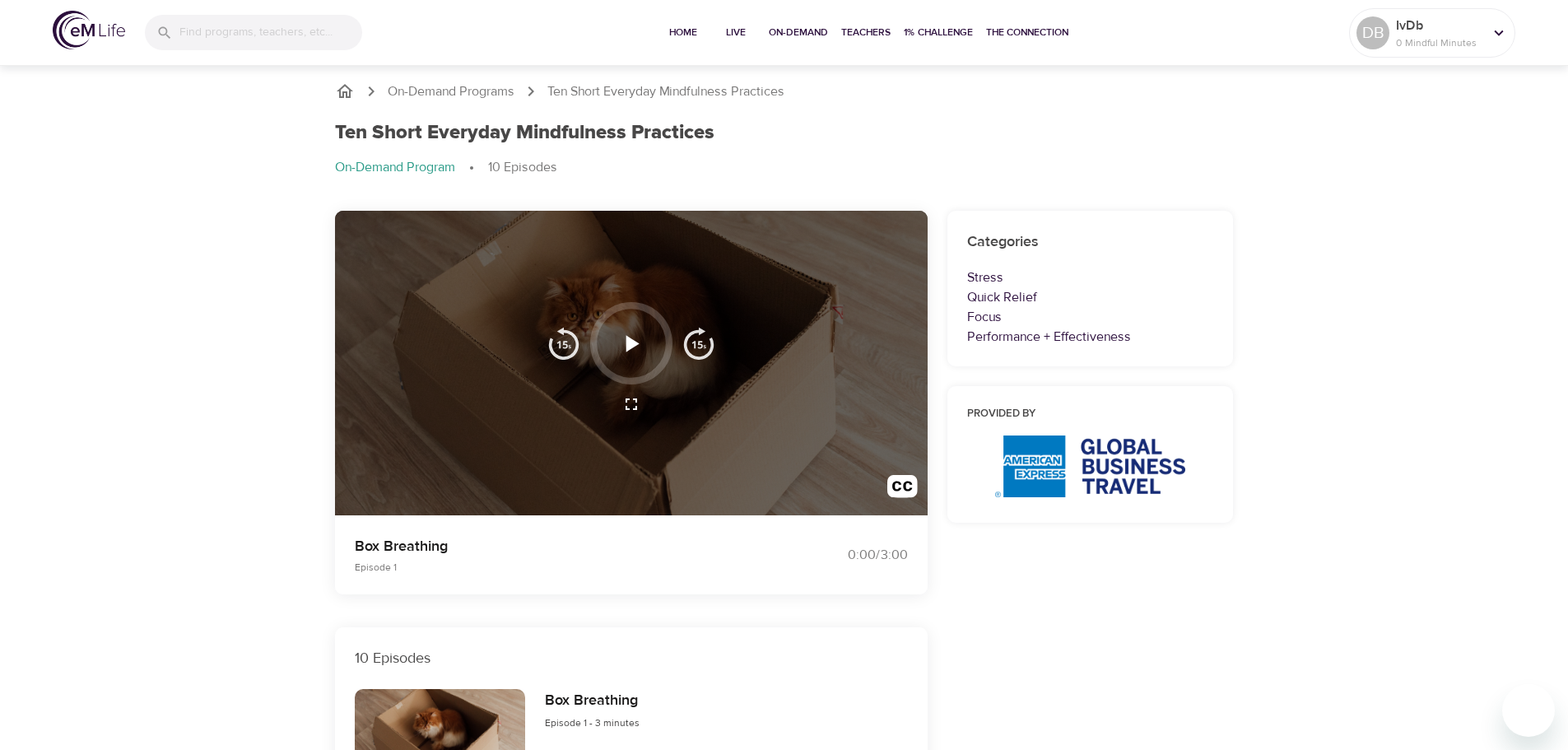
click at [630, 347] on icon "button" at bounding box center [633, 343] width 14 height 16
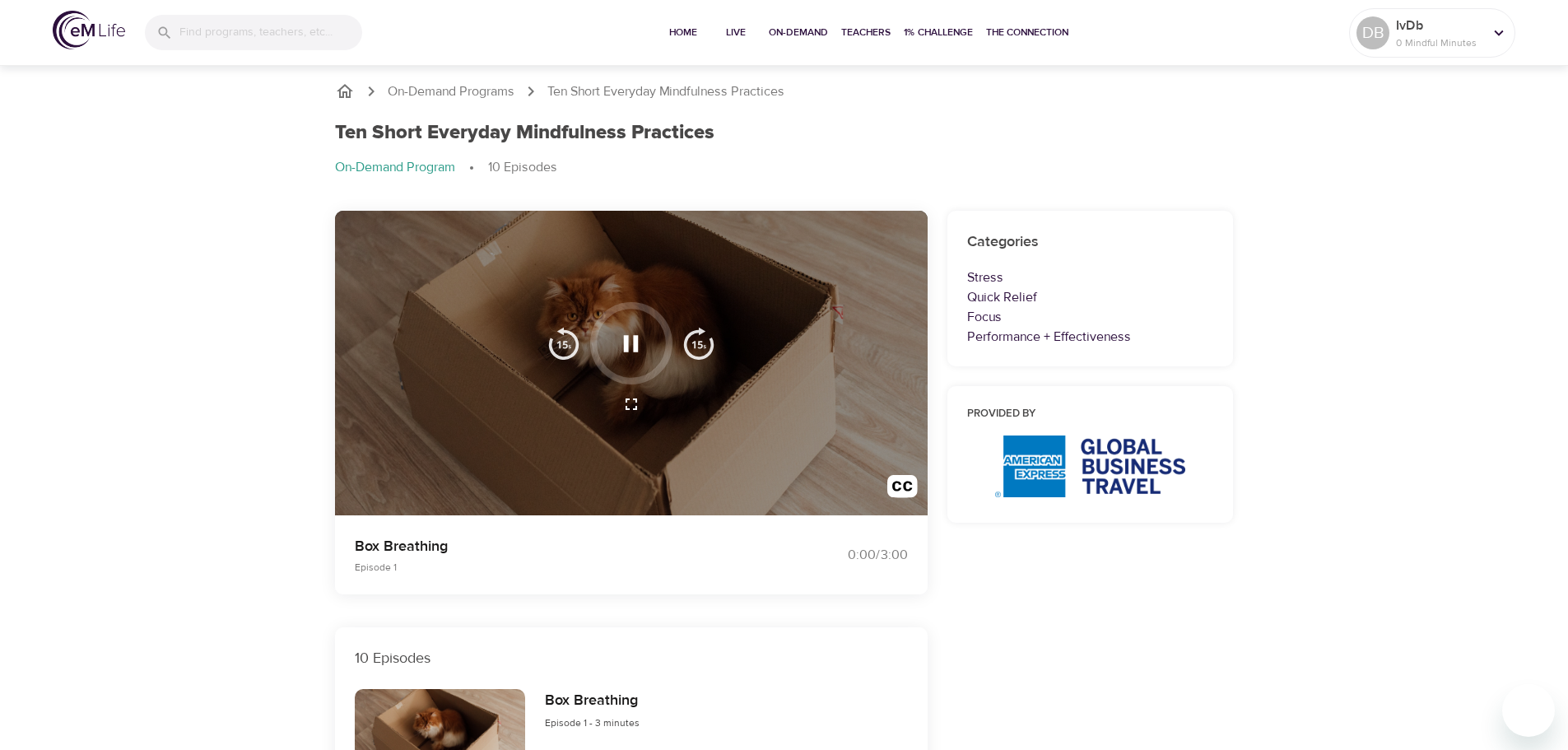
click at [632, 360] on button "button" at bounding box center [630, 343] width 48 height 48
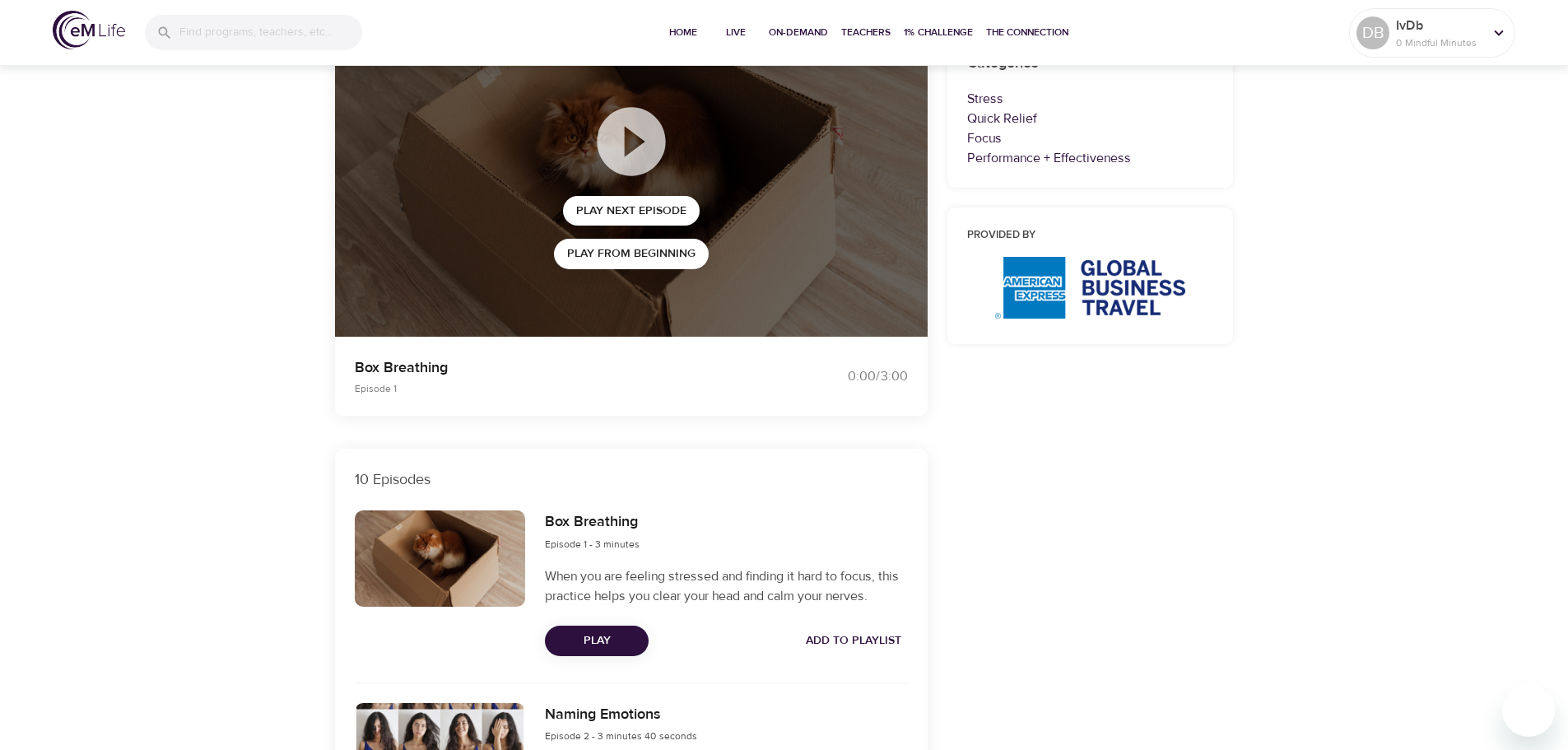
scroll to position [165, 0]
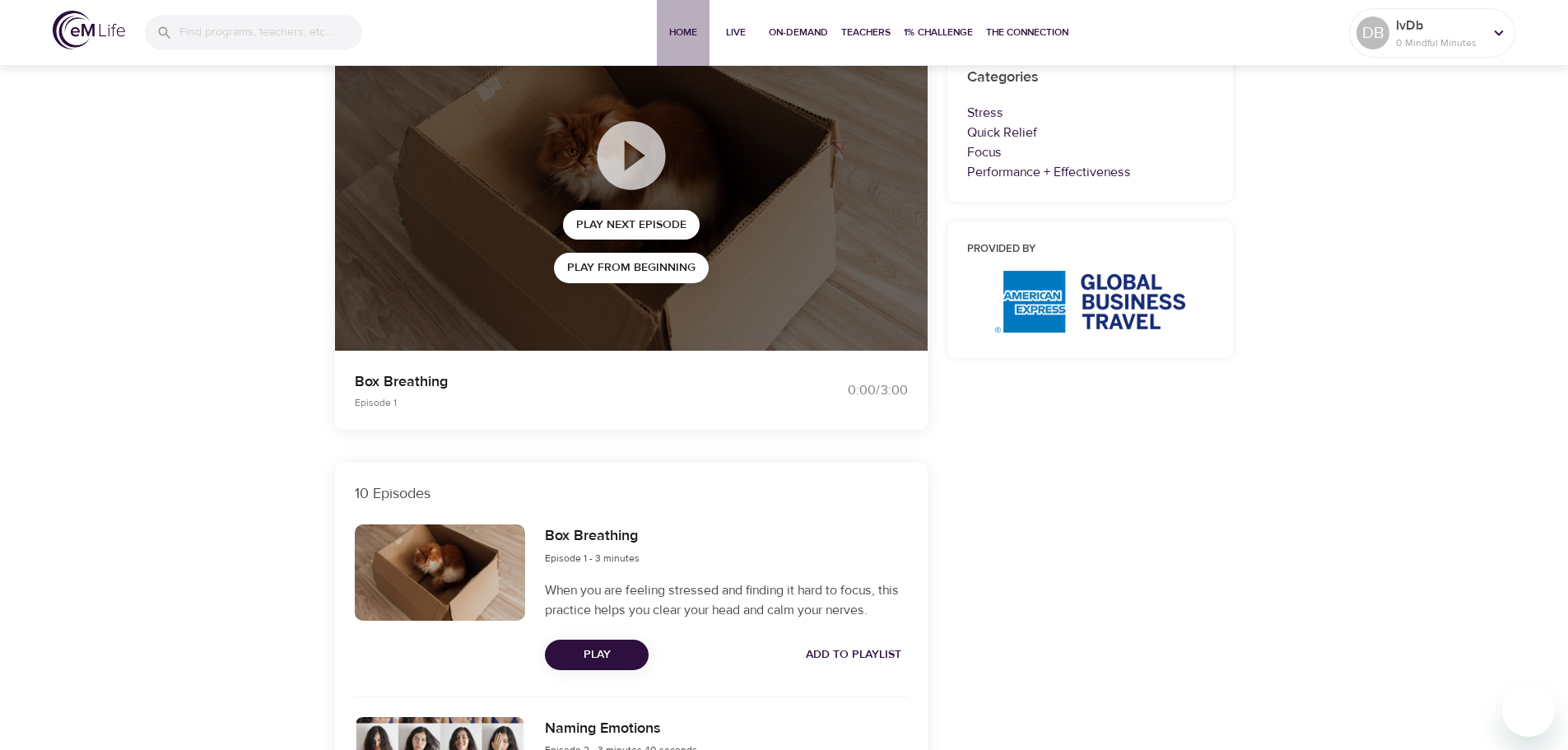
click at [692, 36] on span "Home" at bounding box center [683, 32] width 40 height 17
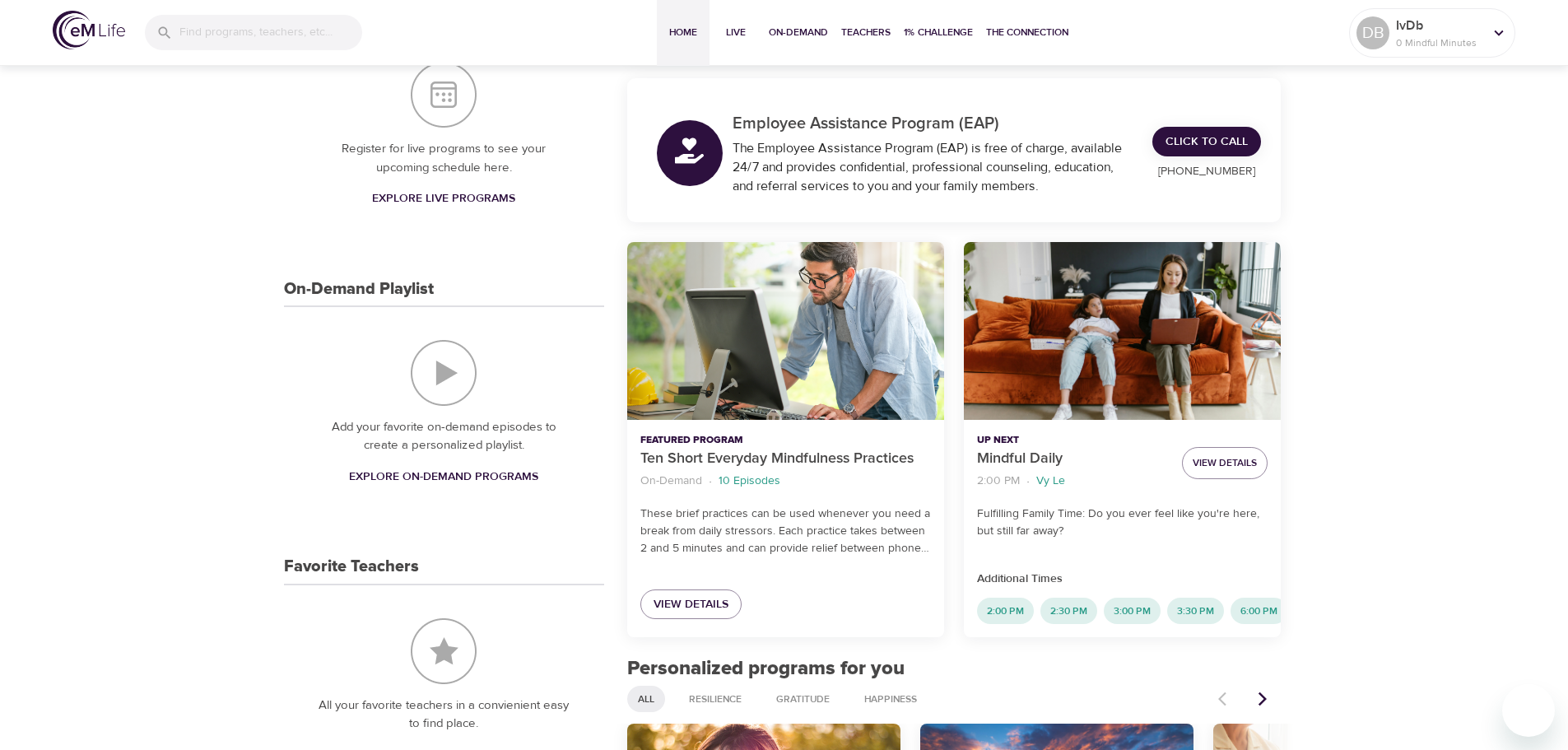
scroll to position [247, 0]
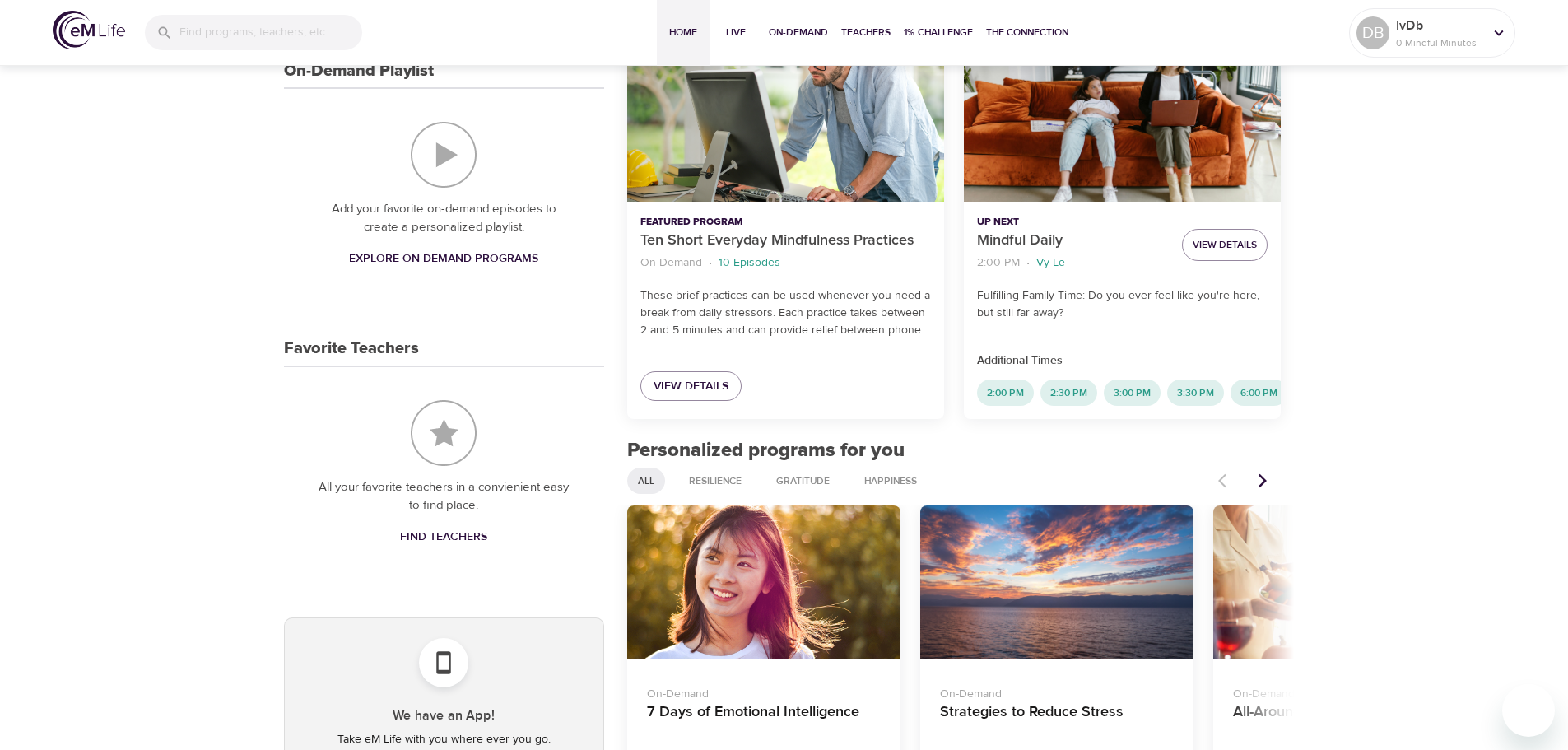
scroll to position [411, 0]
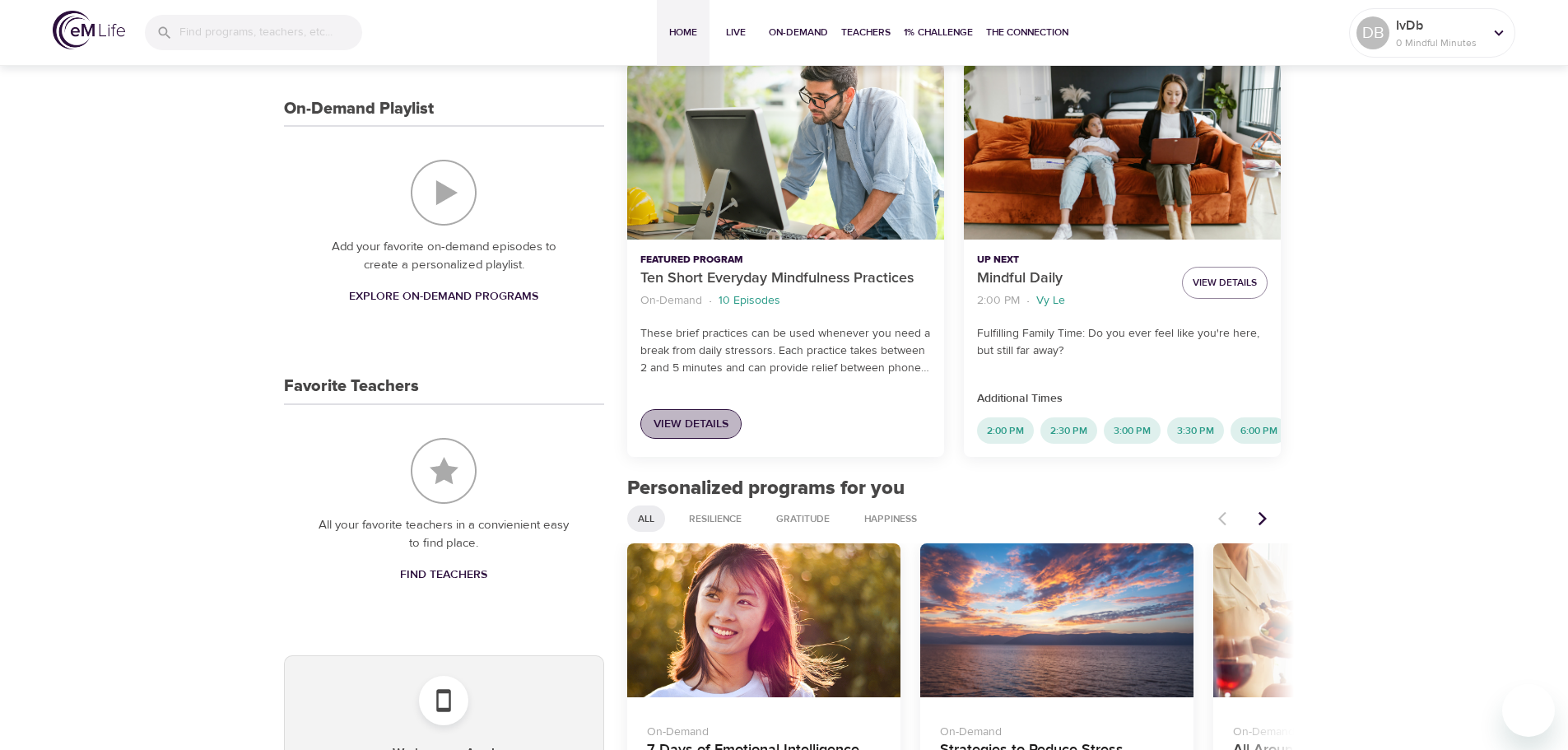
click at [707, 424] on span "View Details" at bounding box center [691, 424] width 75 height 20
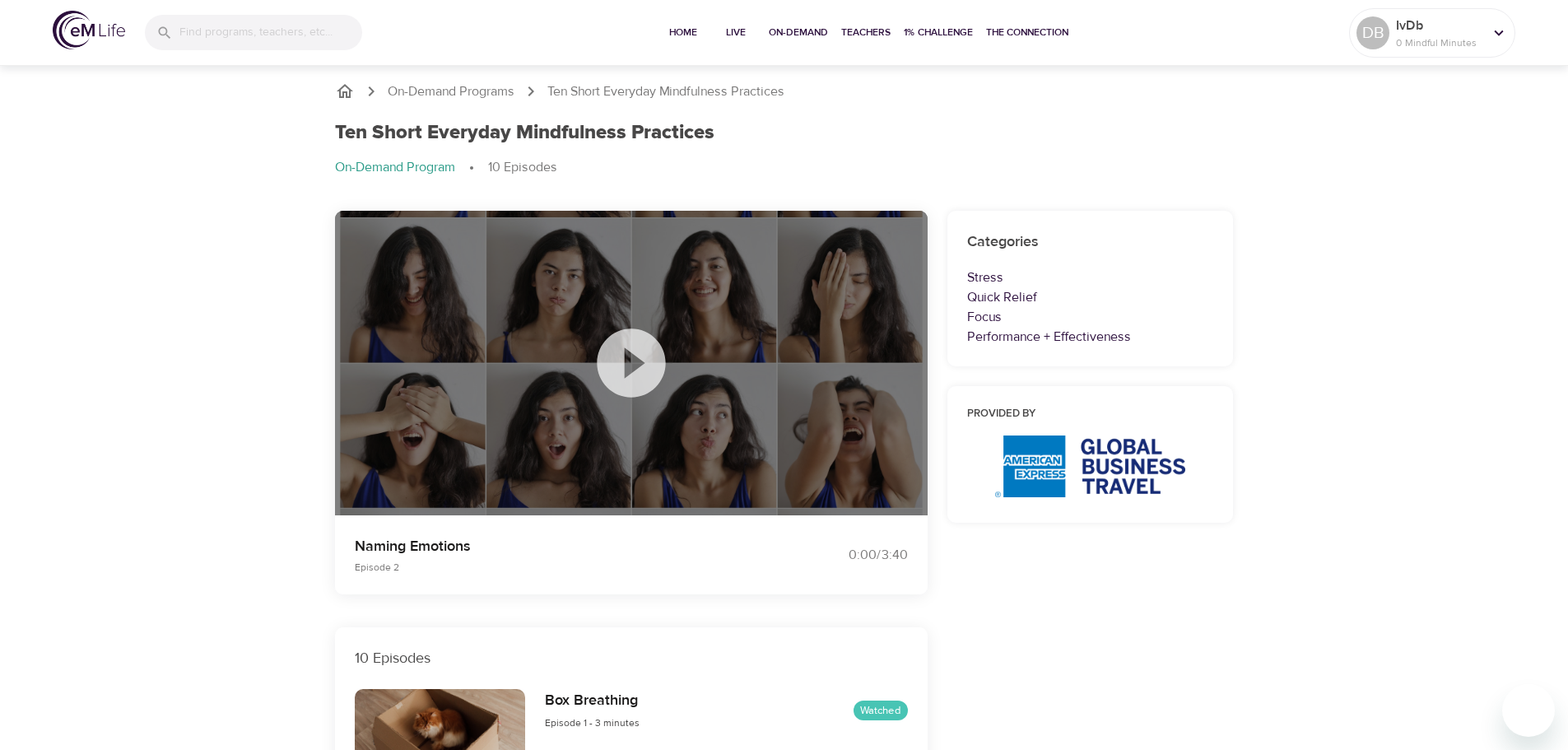
click at [636, 360] on icon at bounding box center [631, 362] width 82 height 82
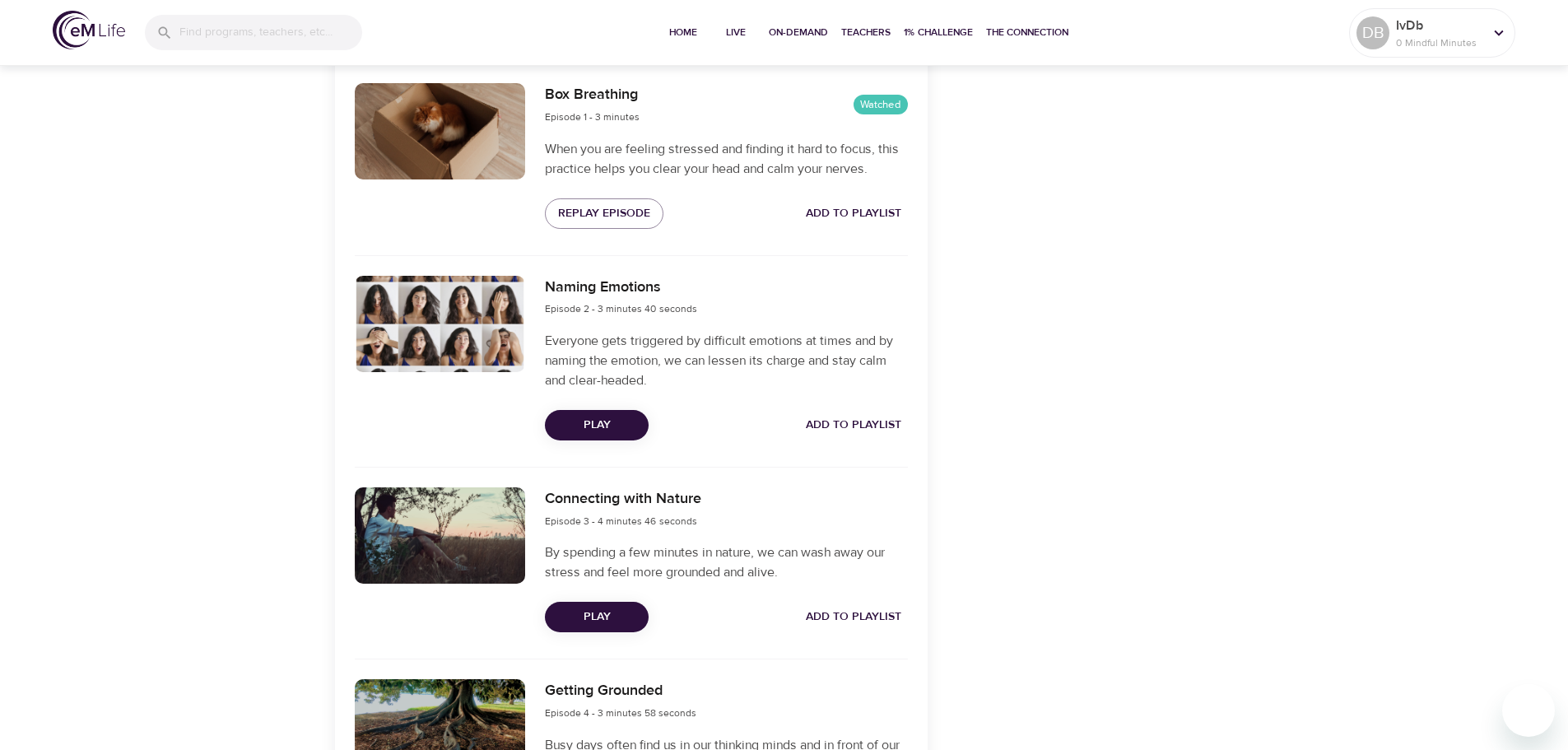
scroll to position [658, 0]
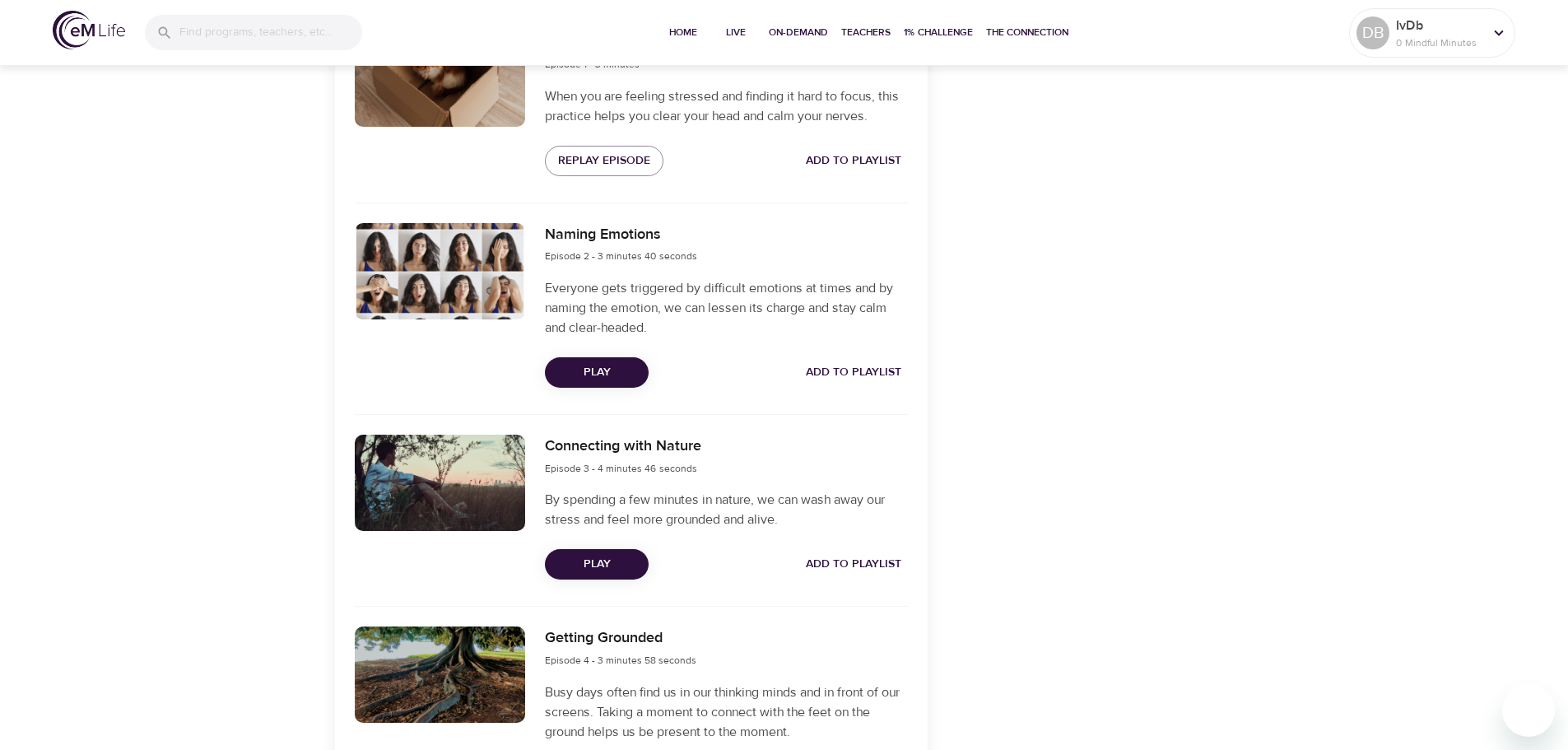
click at [605, 560] on span "Play" at bounding box center [596, 564] width 77 height 20
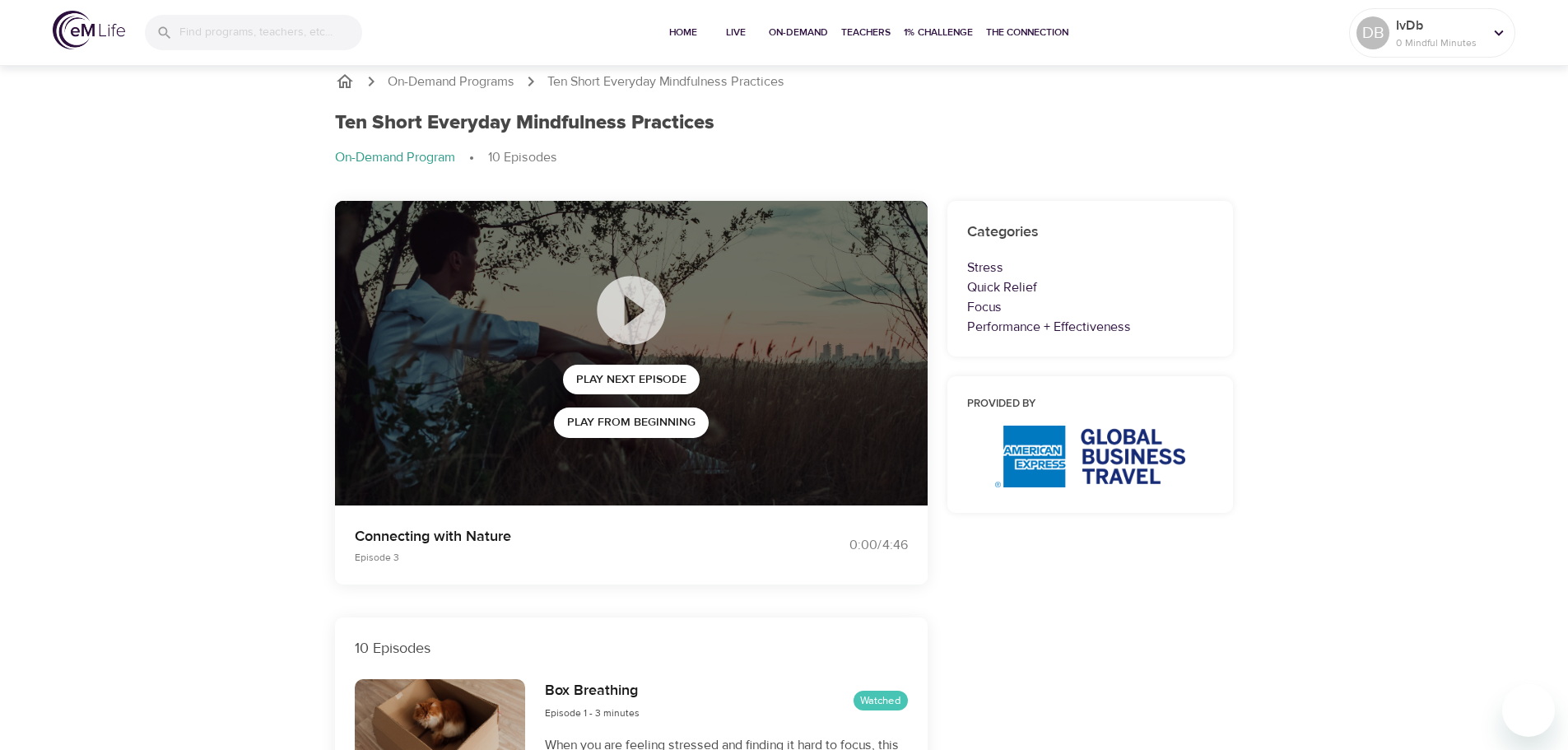
scroll to position [0, 0]
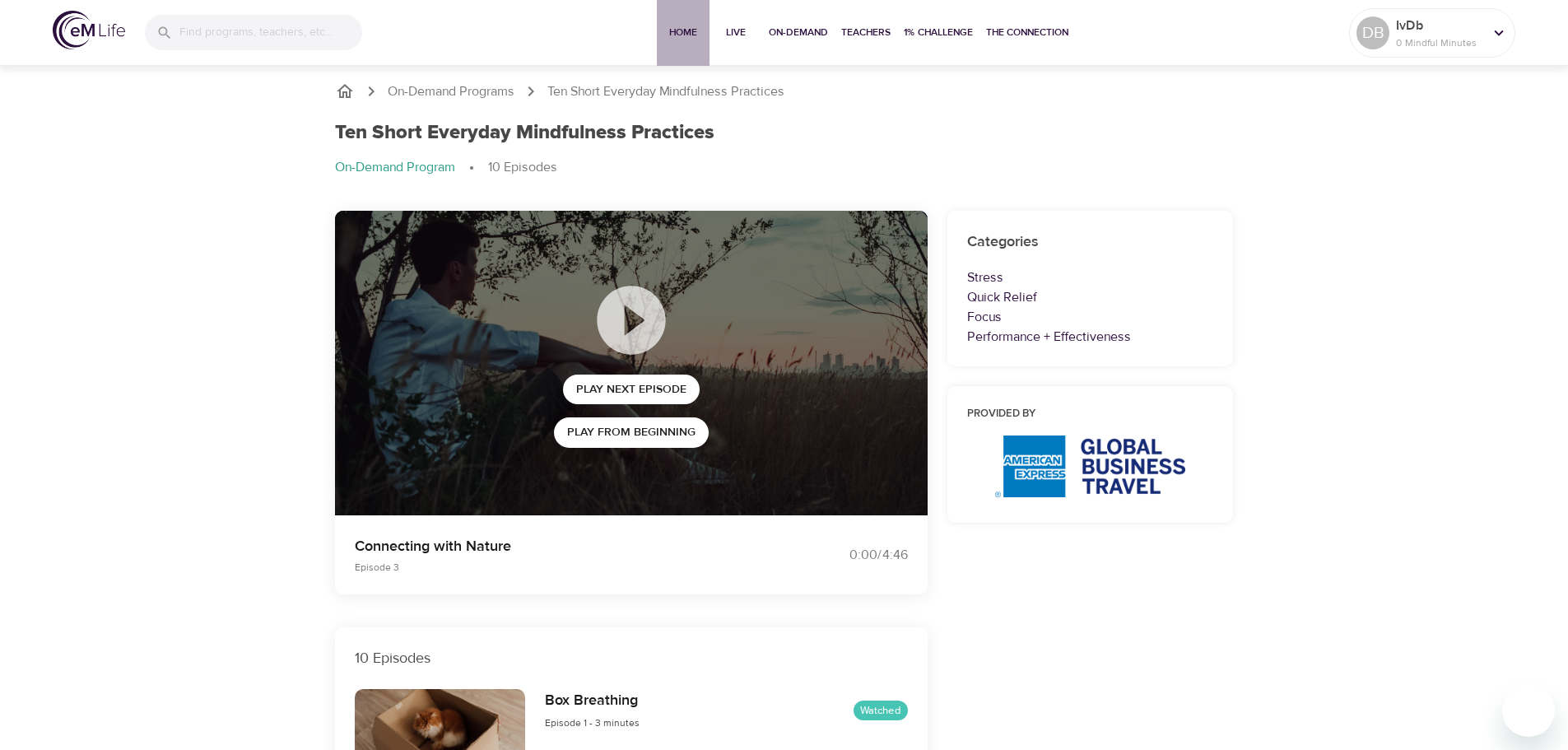
click at [679, 33] on span "Home" at bounding box center [683, 32] width 40 height 17
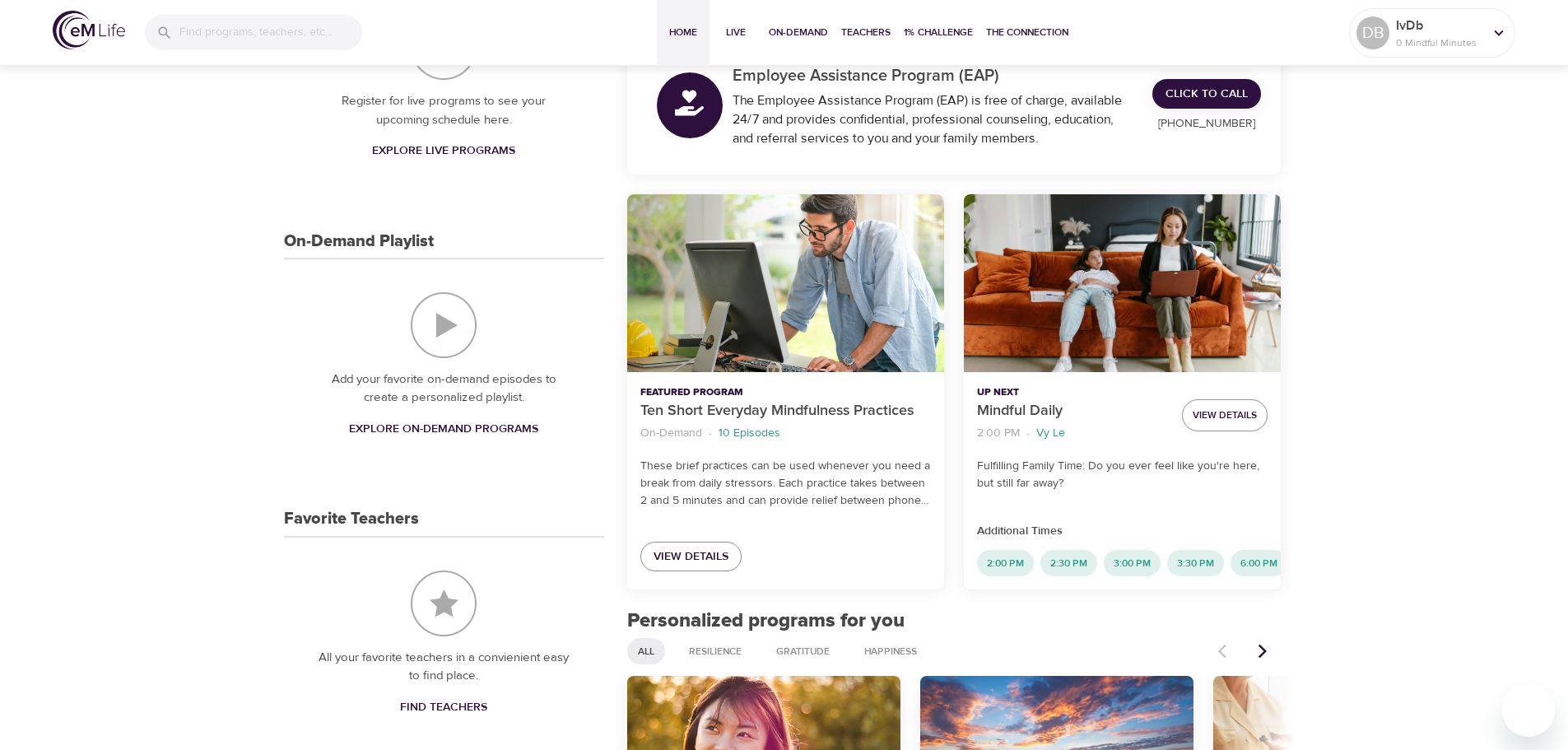
scroll to position [329, 0]
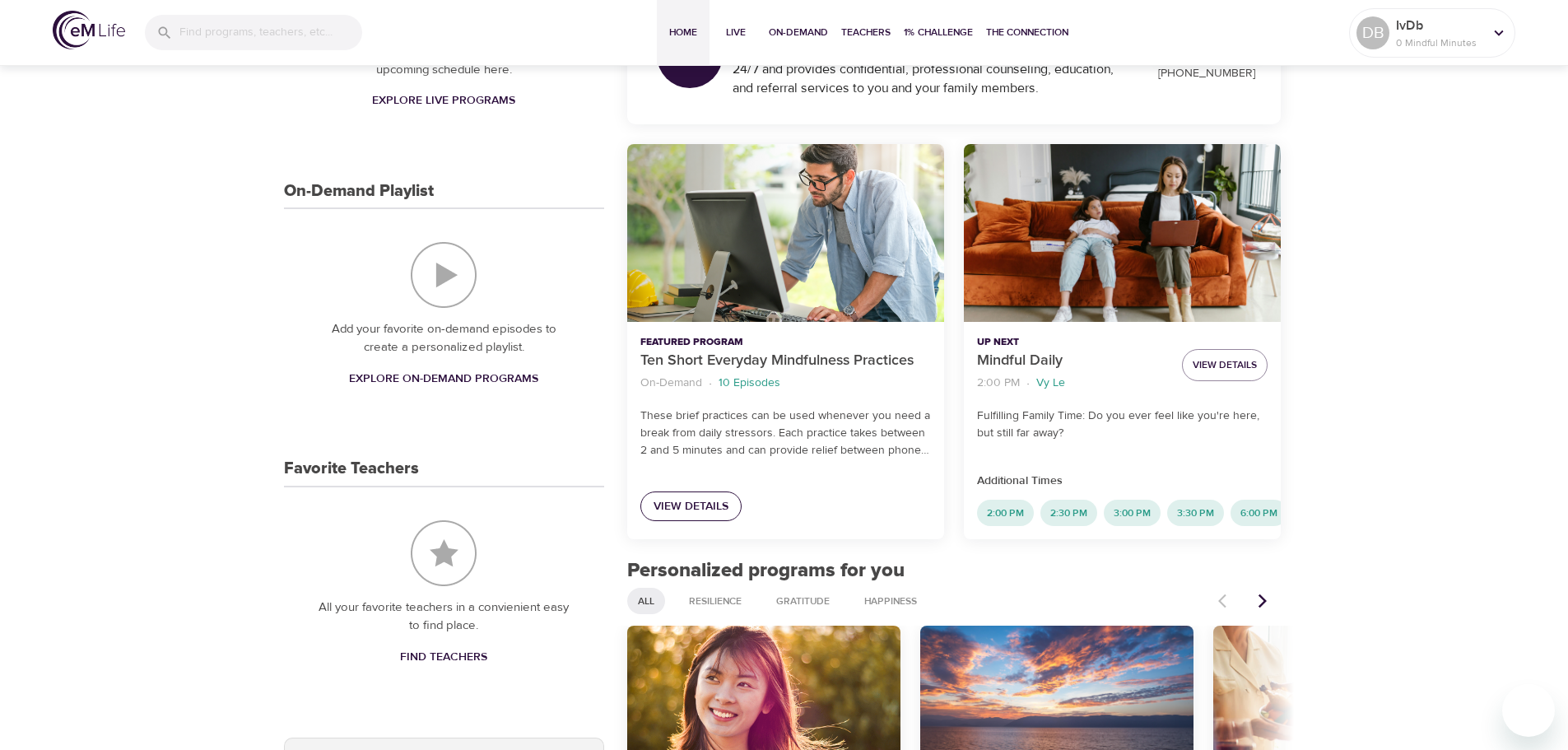
click at [712, 502] on span "View Details" at bounding box center [691, 507] width 75 height 20
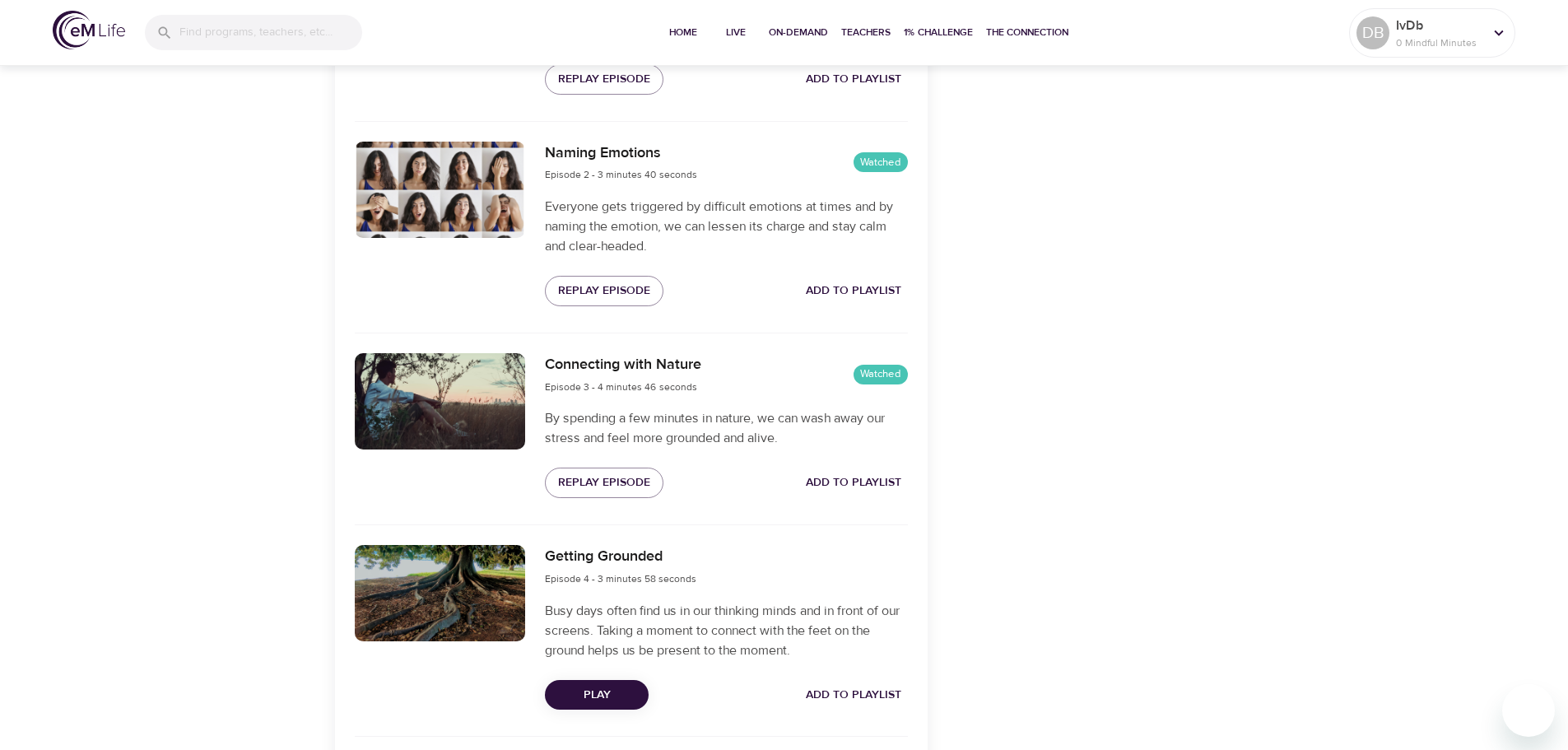
scroll to position [905, 0]
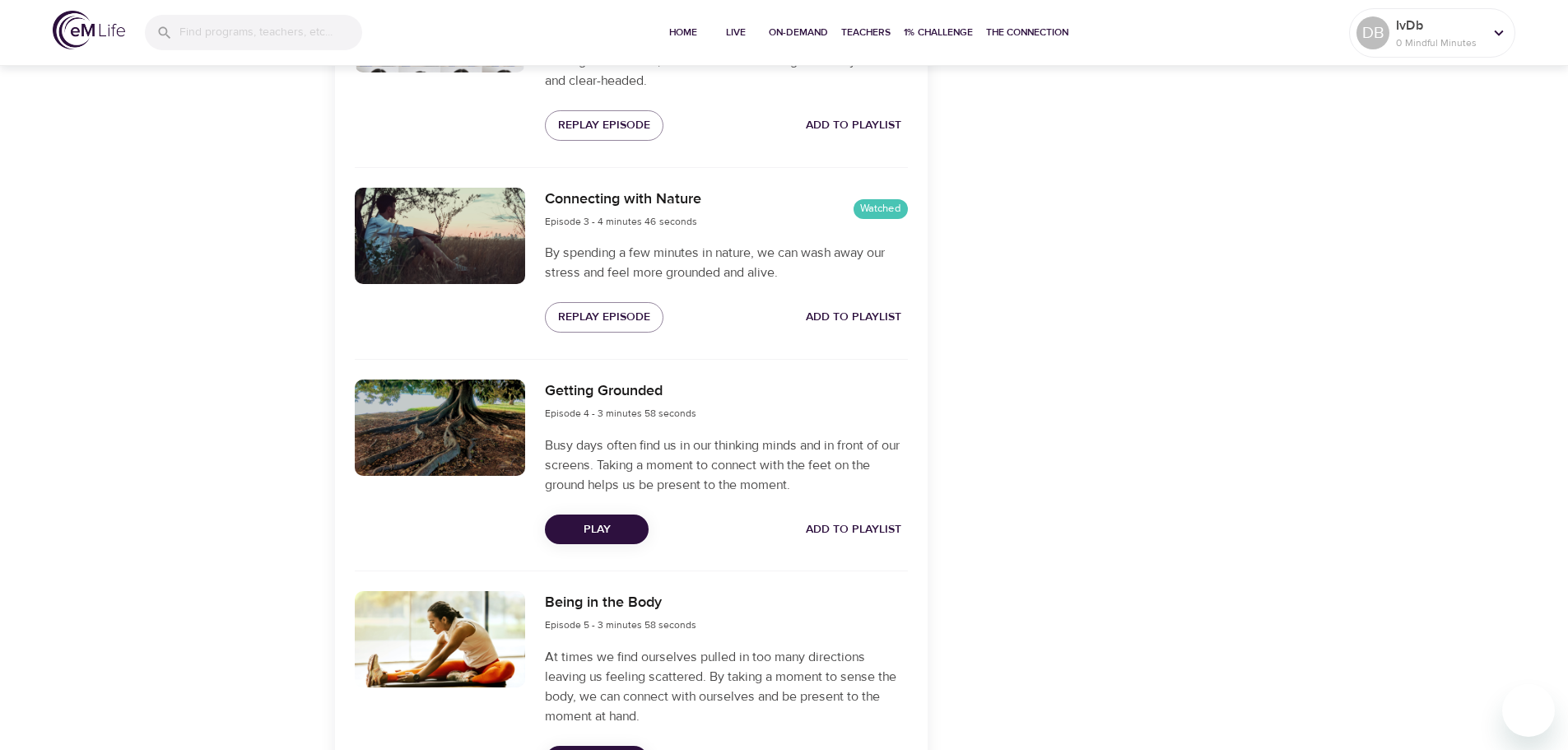
click at [596, 528] on span "Play" at bounding box center [596, 529] width 77 height 20
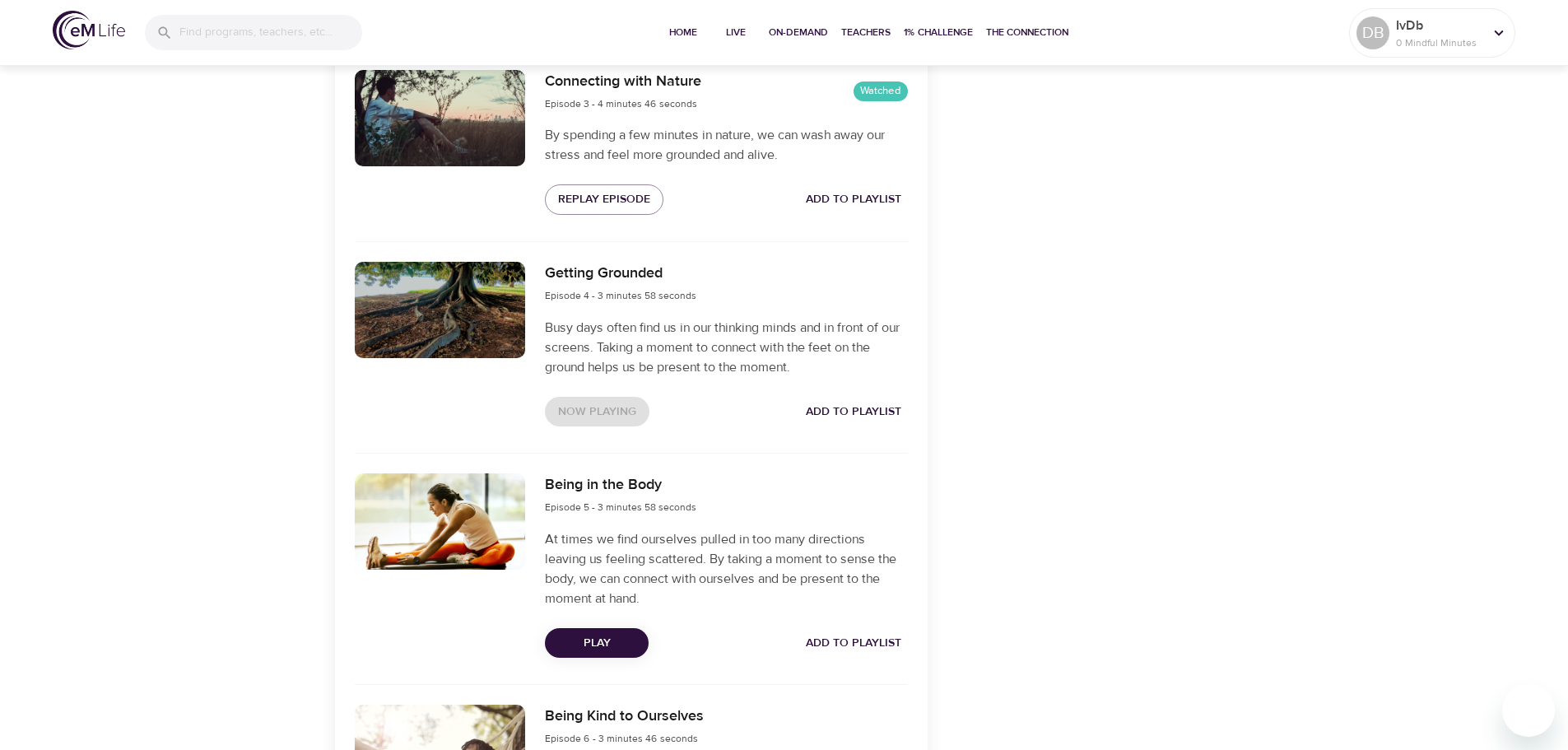
scroll to position [988, 0]
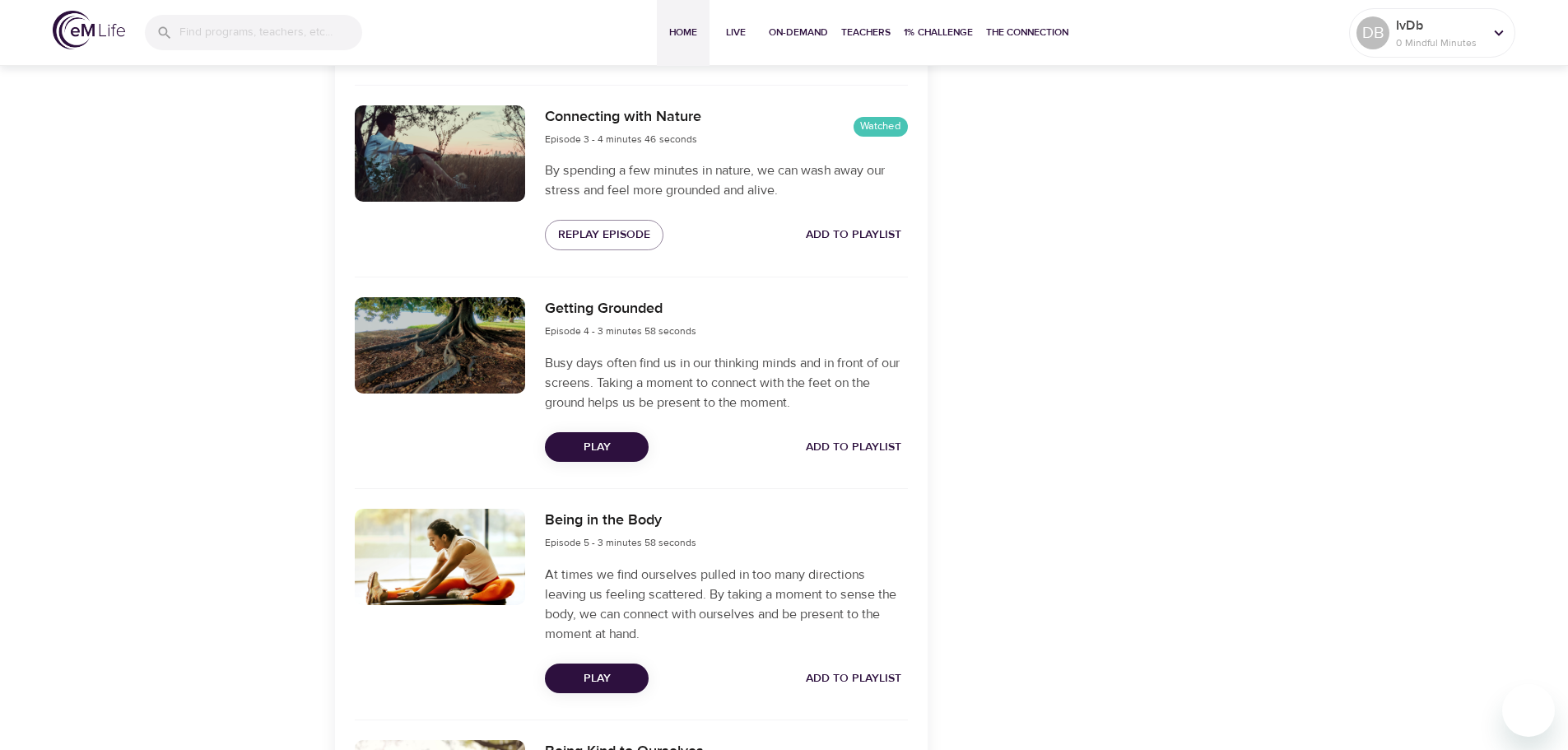
click at [675, 26] on span "Home" at bounding box center [683, 32] width 40 height 17
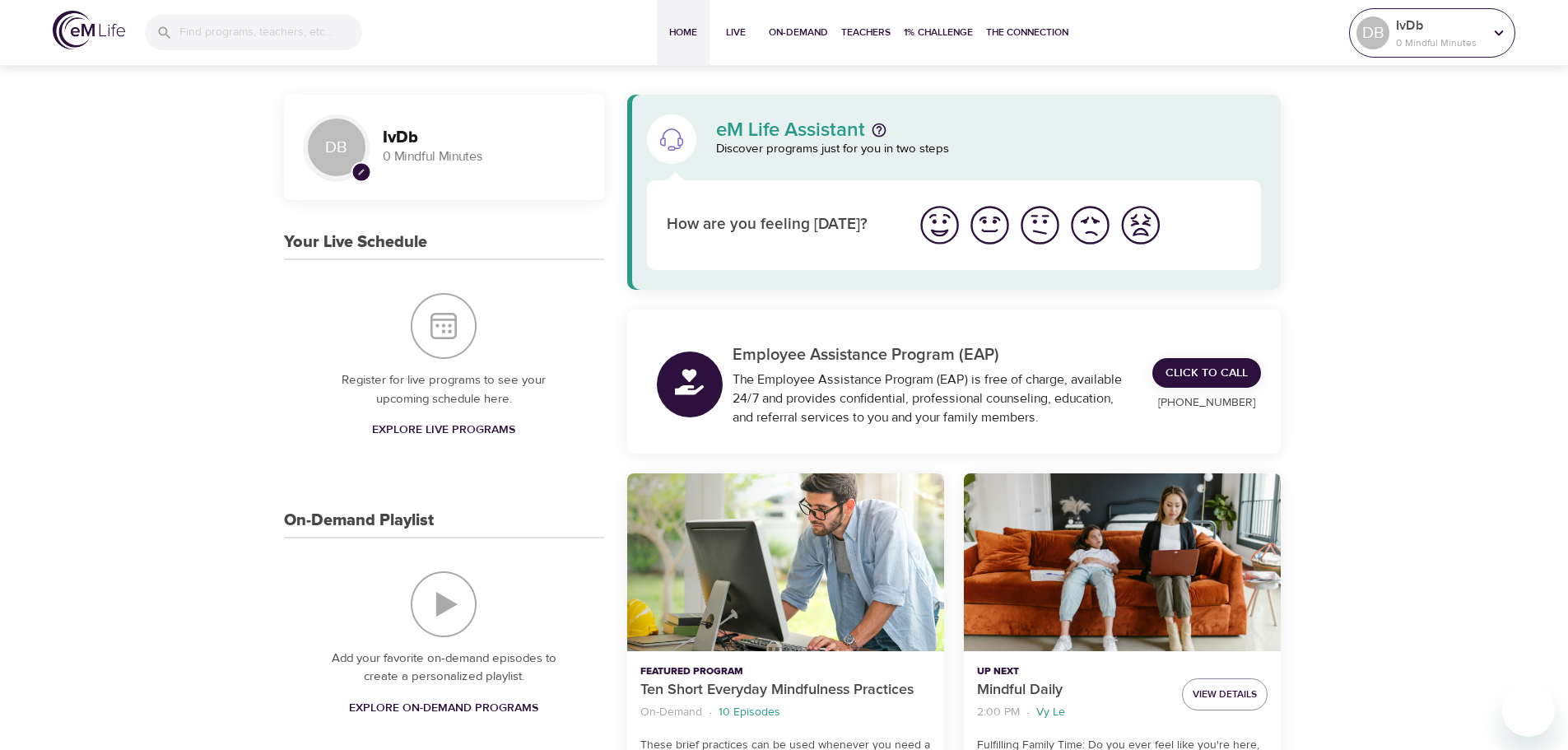
click at [1427, 41] on p "0 Mindful Minutes" at bounding box center [1440, 42] width 87 height 14
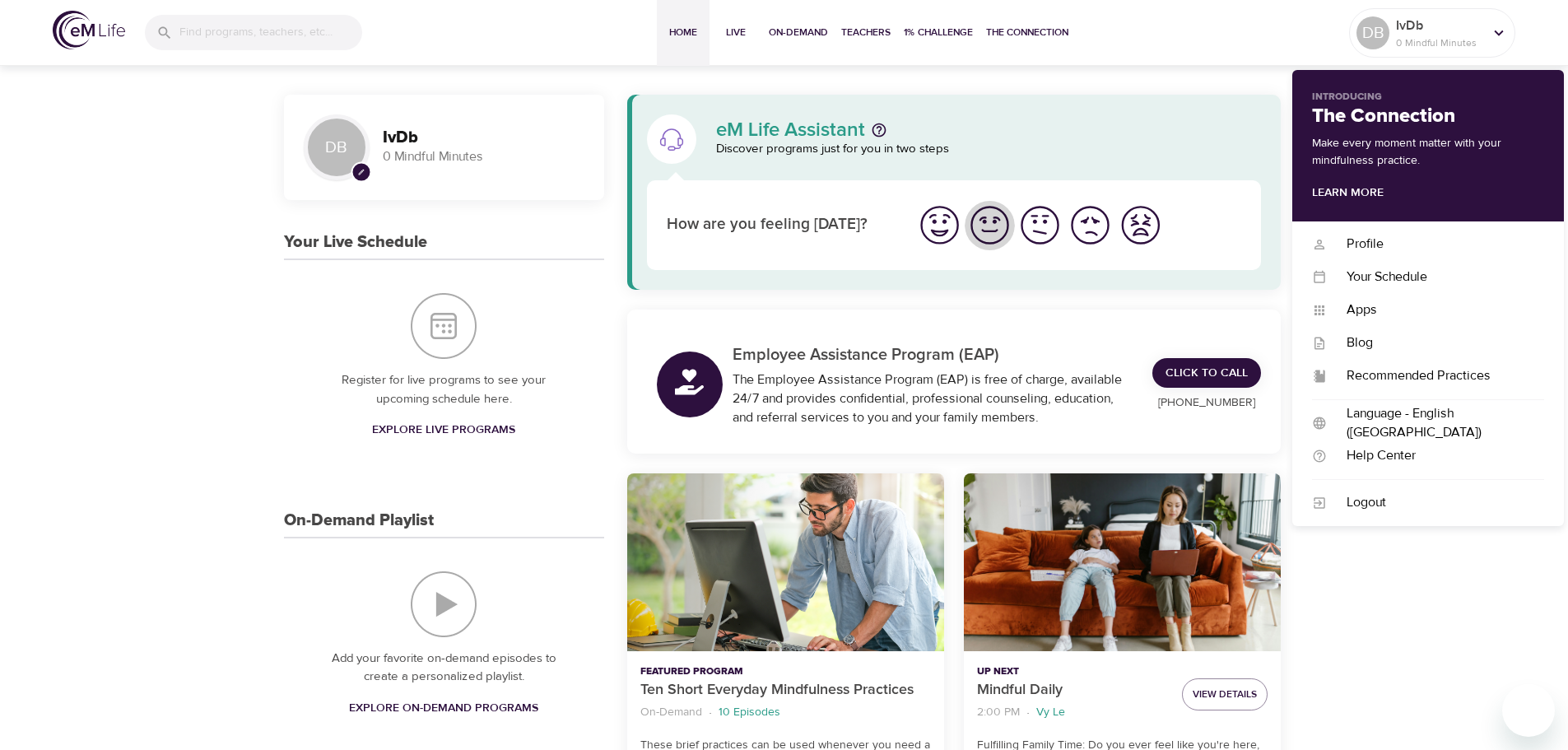
click at [988, 223] on img "I'm feeling good" at bounding box center [989, 225] width 45 height 45
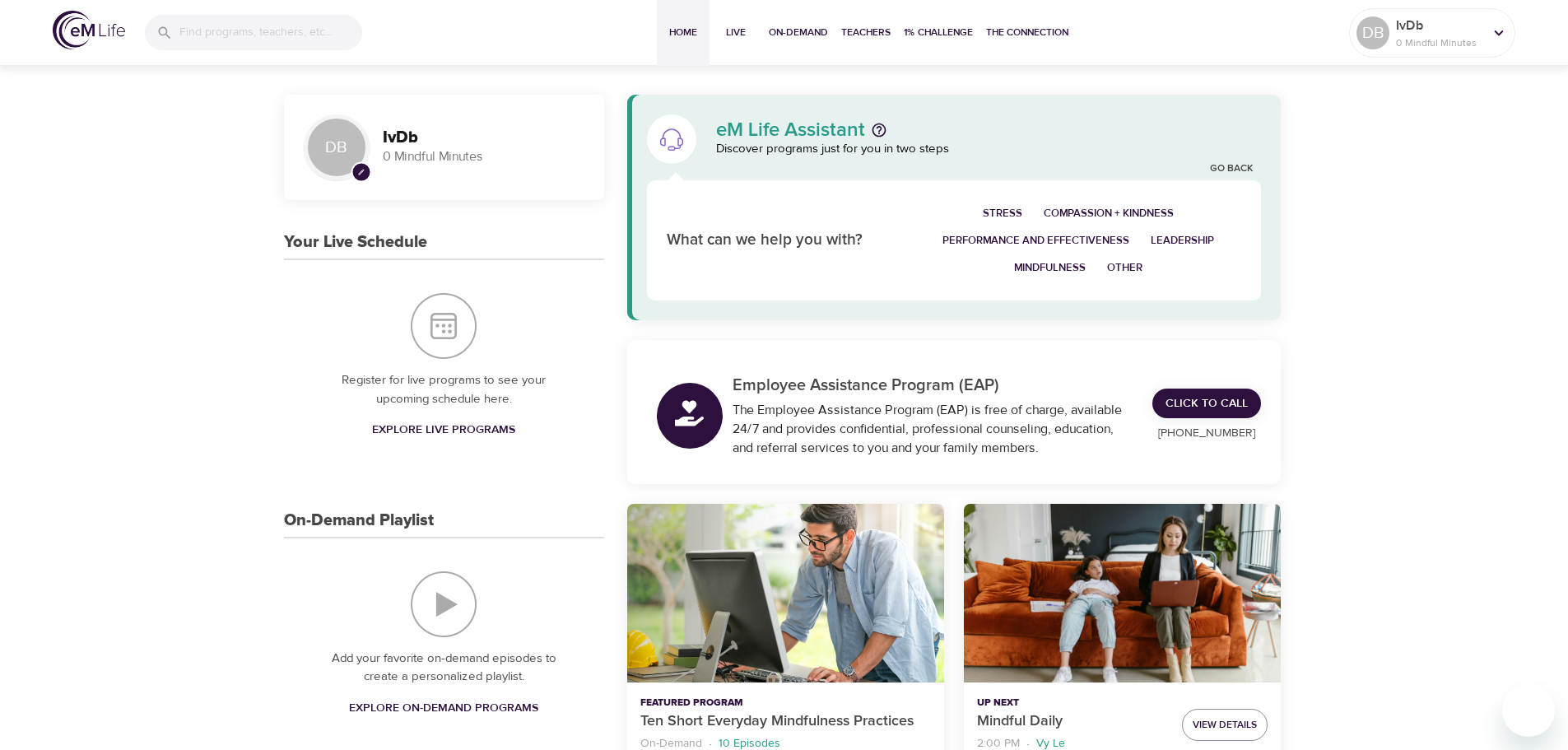
click at [984, 150] on p "Discover programs just for you in two steps" at bounding box center [988, 149] width 546 height 19
click at [1221, 165] on link "Go Back" at bounding box center [1231, 169] width 42 height 14
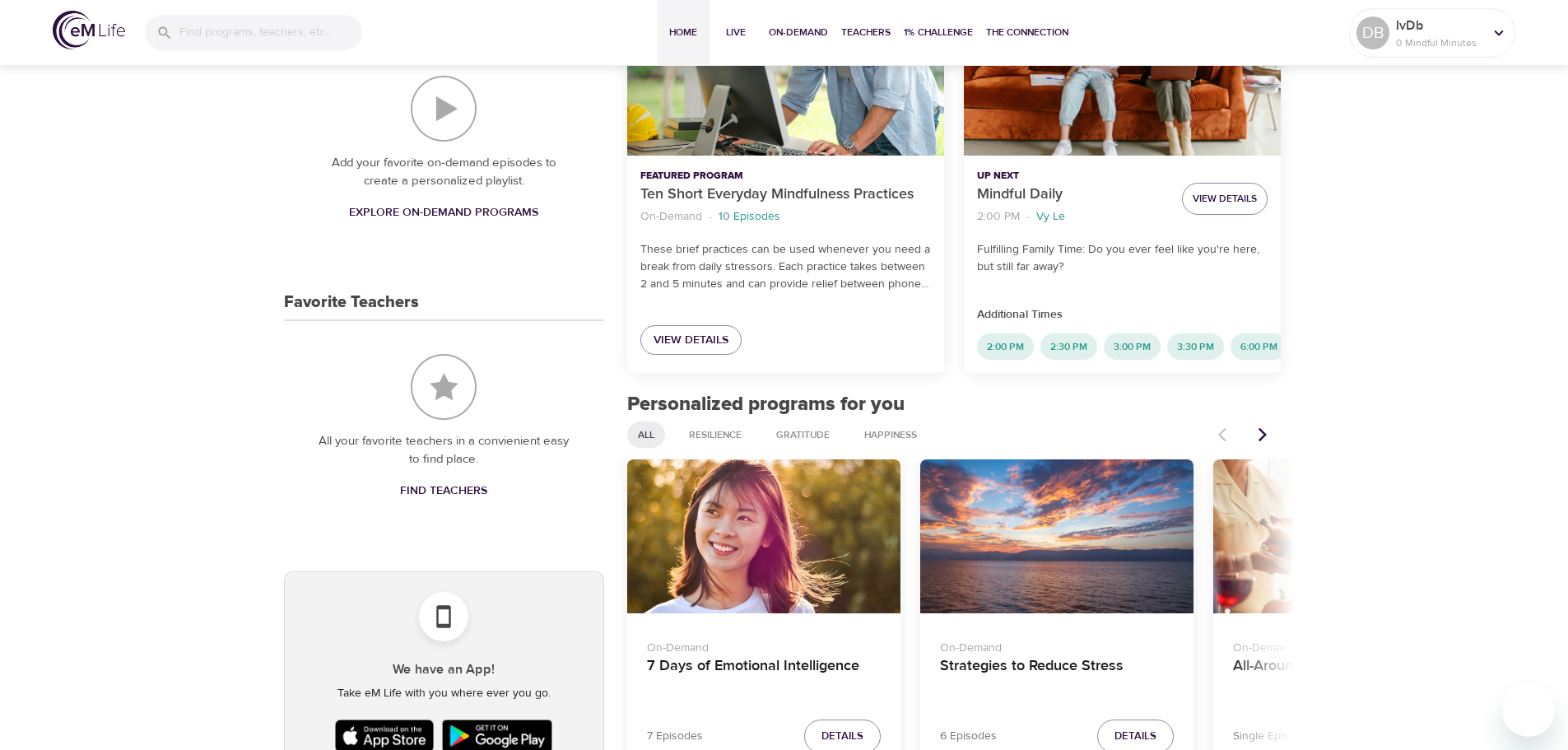
scroll to position [494, 0]
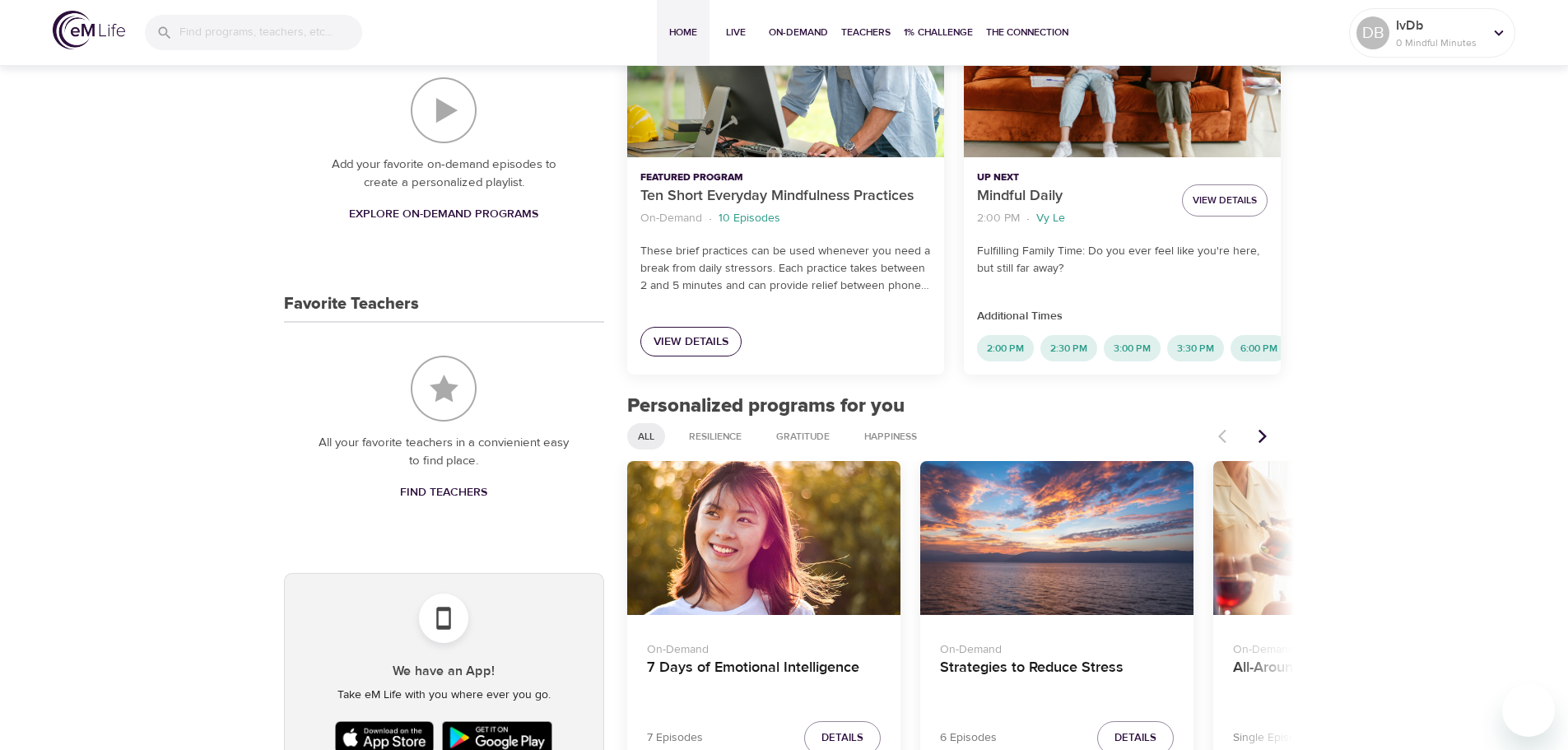
click at [693, 344] on span "View Details" at bounding box center [691, 342] width 75 height 20
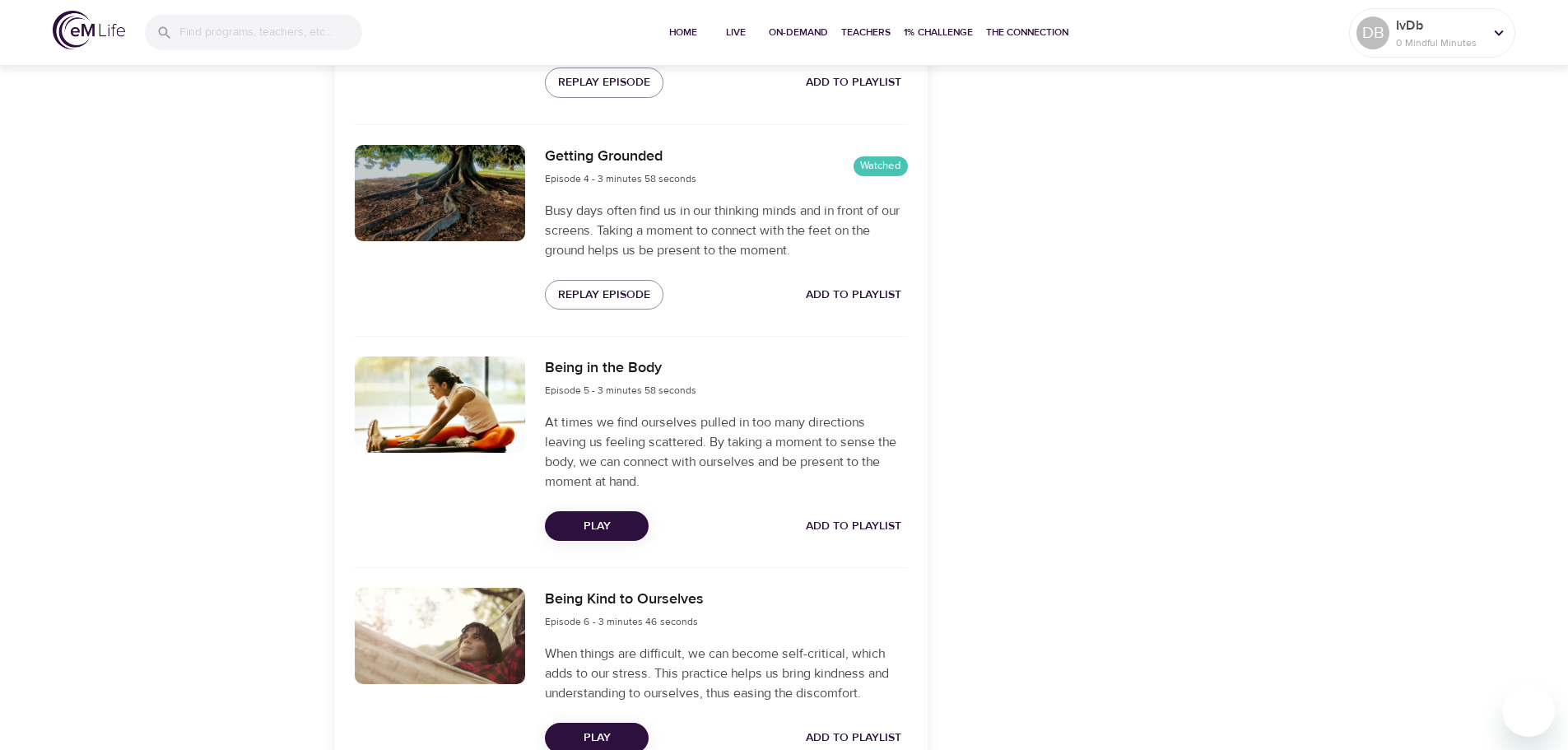
scroll to position [1147, 0]
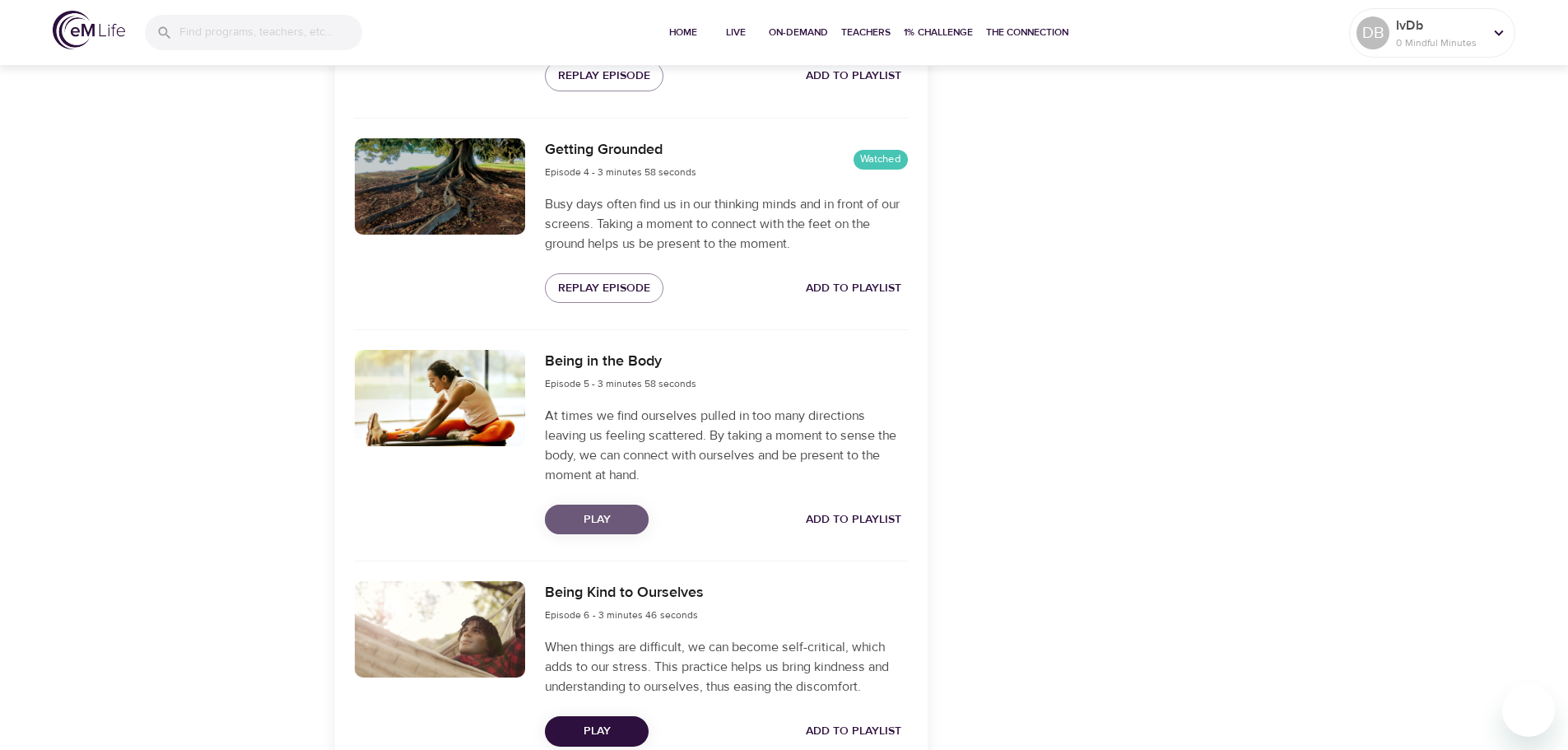
click at [623, 516] on span "Play" at bounding box center [596, 520] width 77 height 20
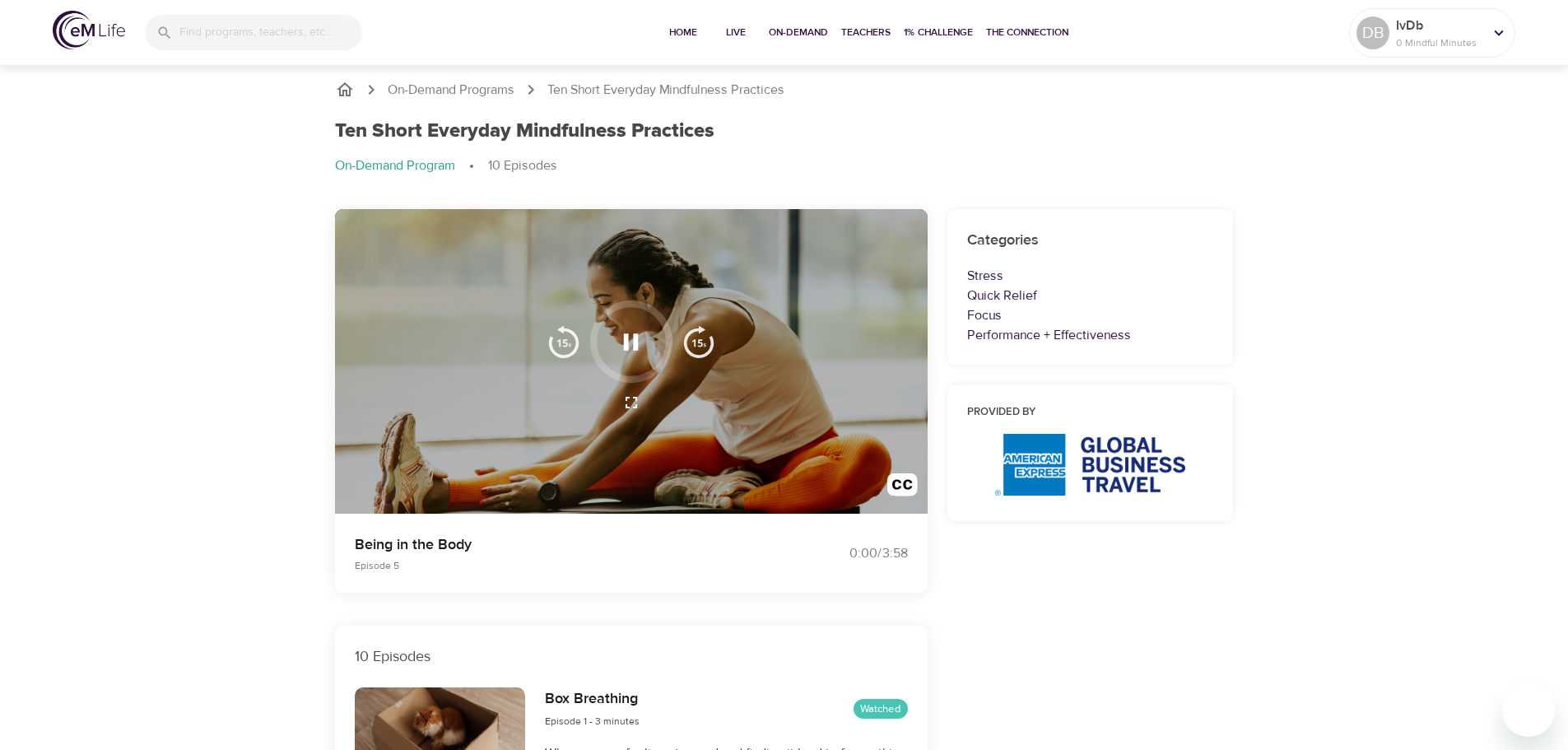
scroll to position [0, 0]
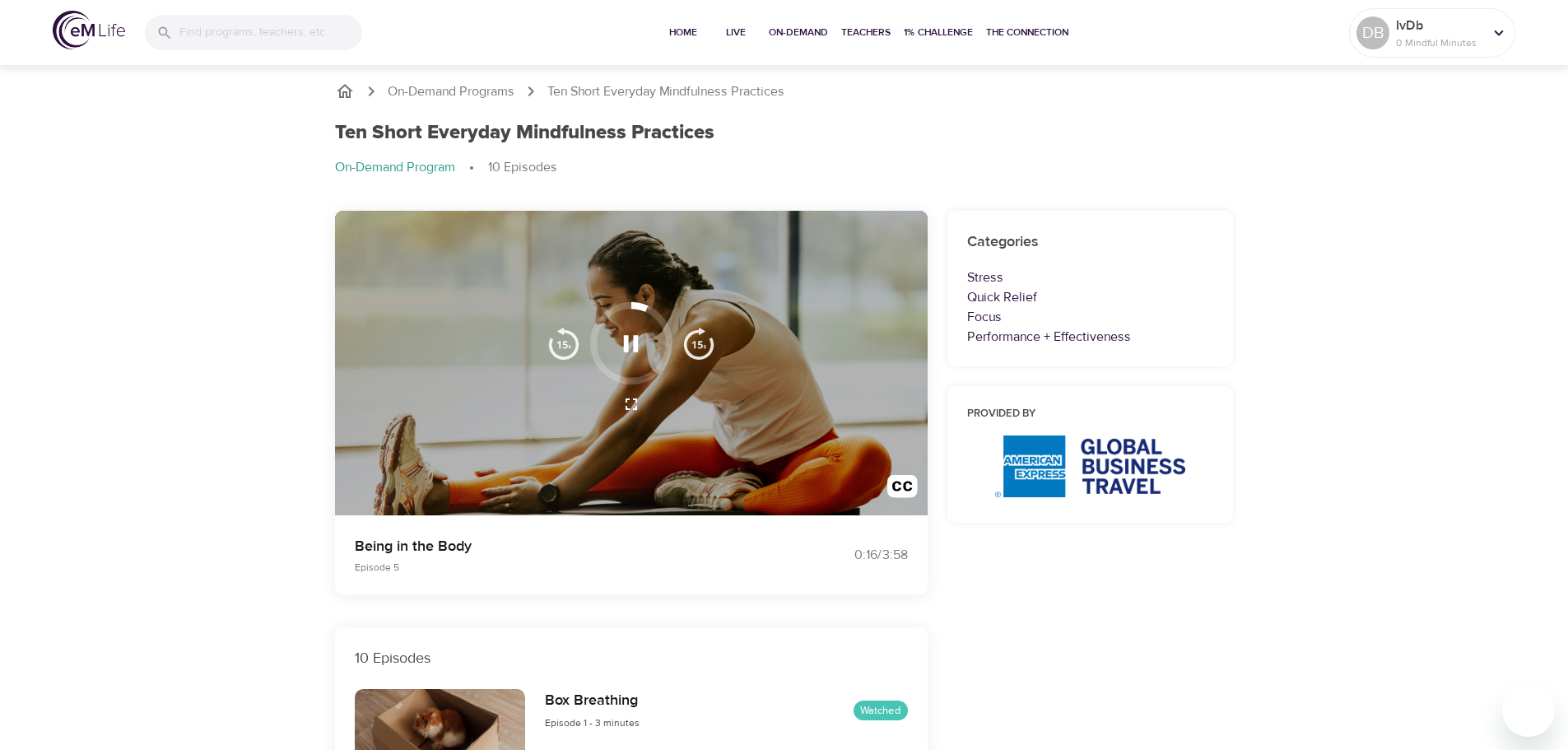
click at [630, 336] on icon "button" at bounding box center [631, 344] width 29 height 29
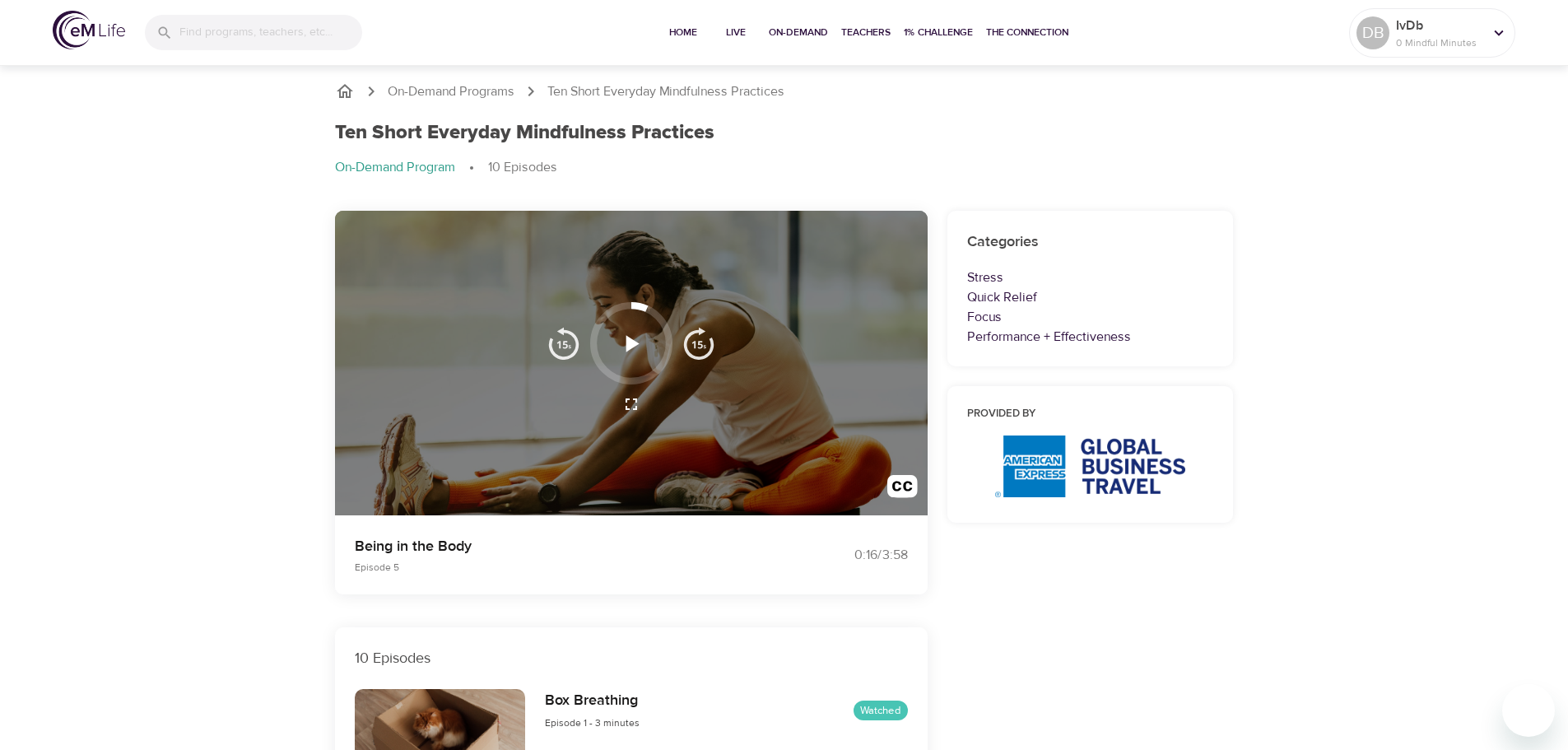
click at [628, 344] on icon "button" at bounding box center [633, 343] width 14 height 16
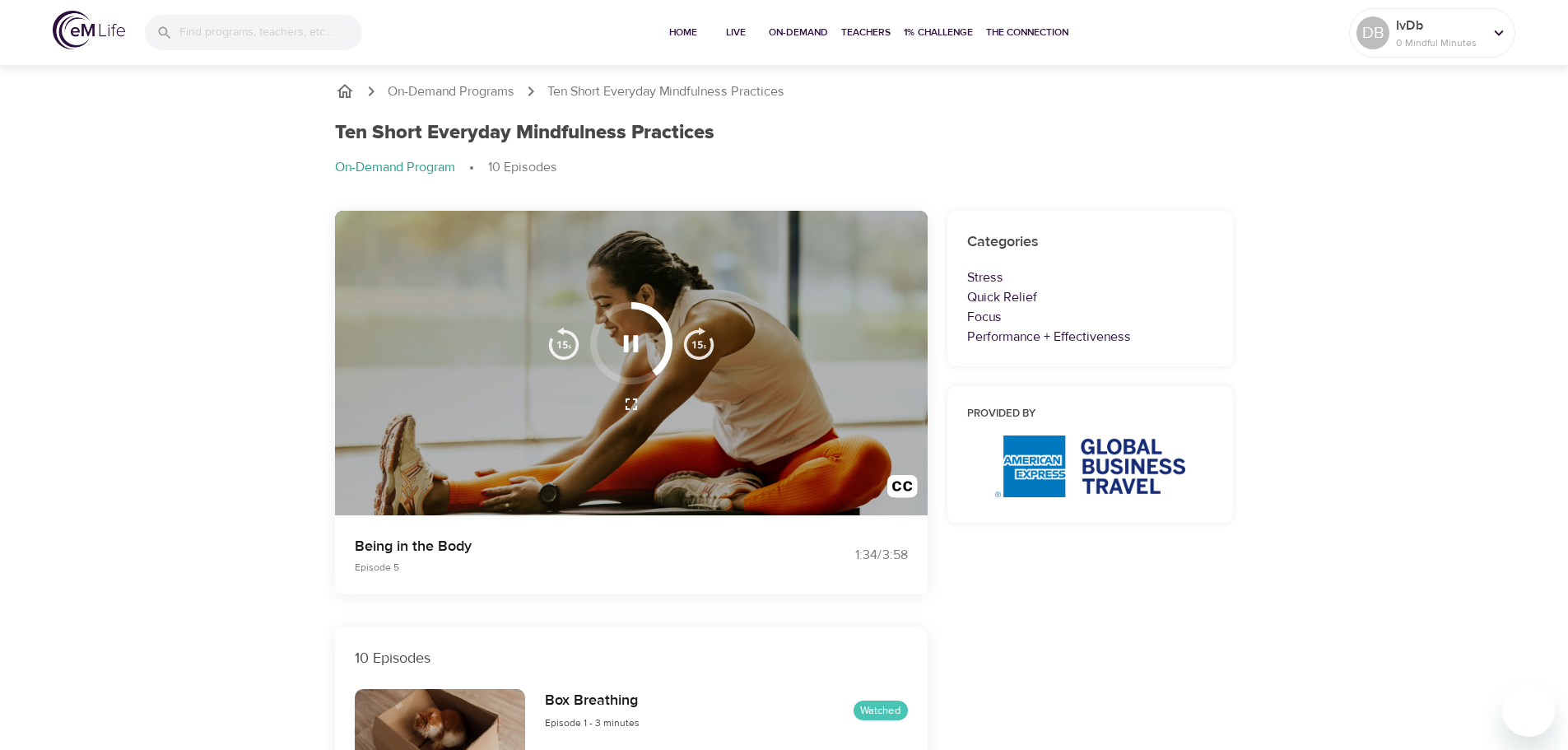
click at [636, 346] on icon "button" at bounding box center [631, 343] width 14 height 16
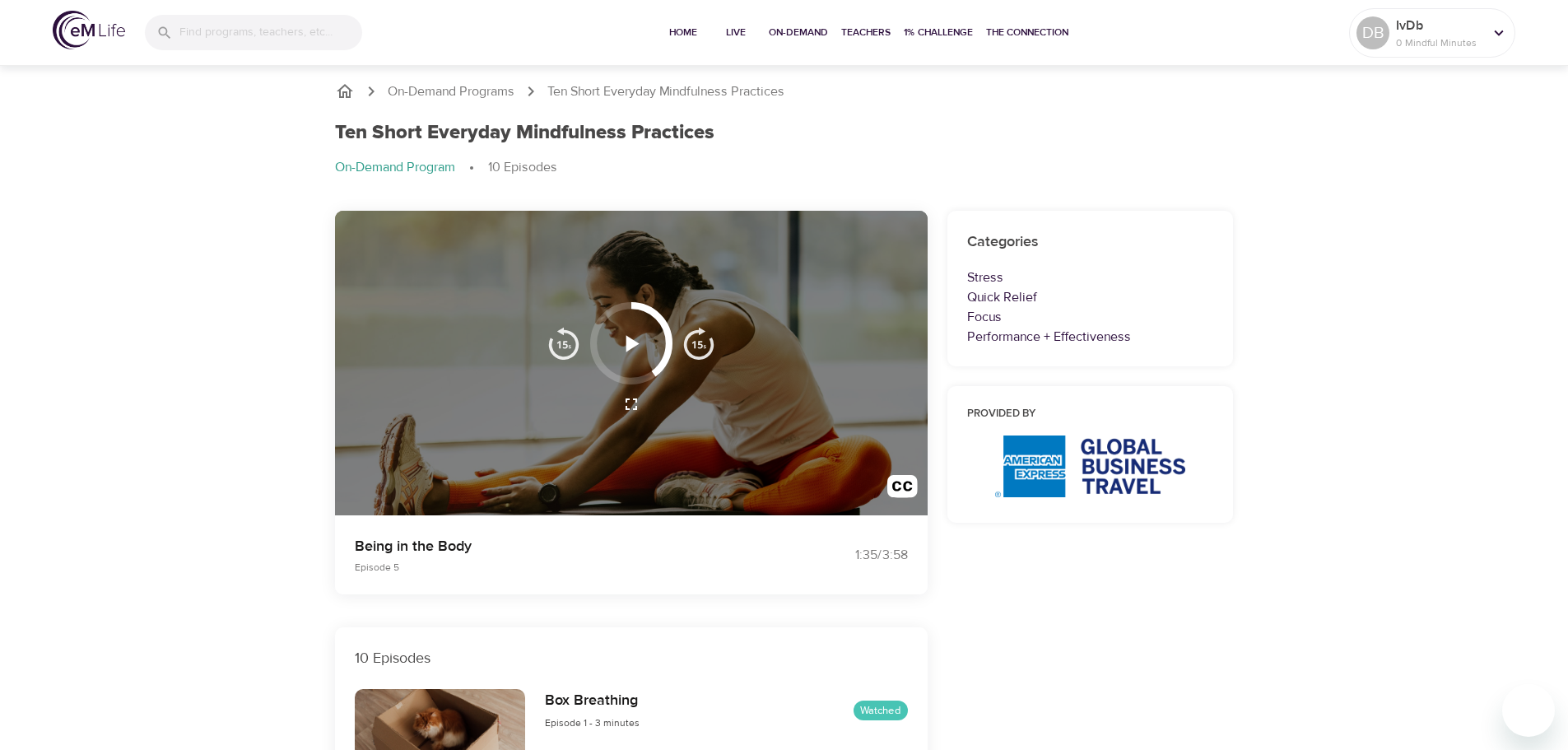
click at [636, 346] on icon "button" at bounding box center [633, 343] width 14 height 16
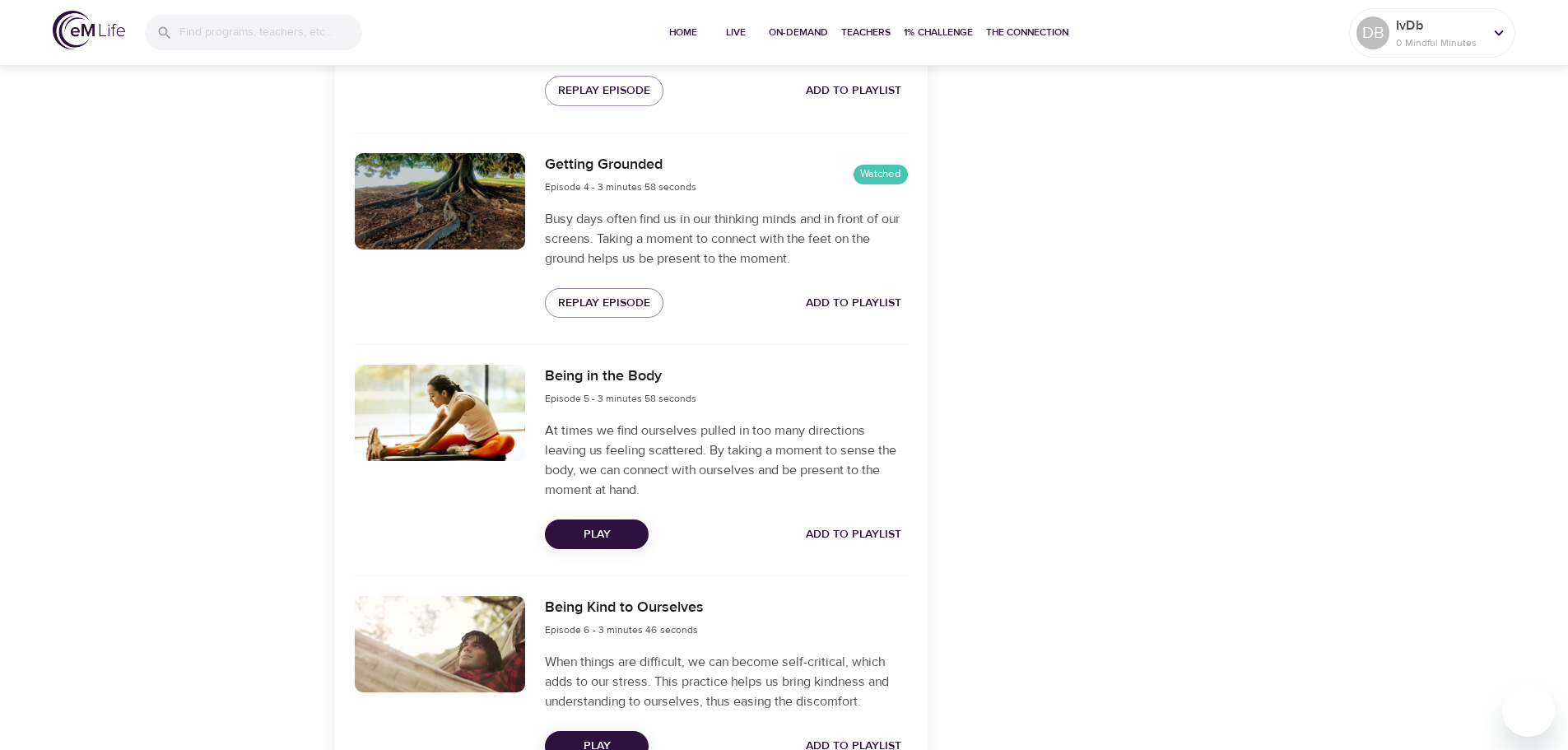
scroll to position [1152, 0]
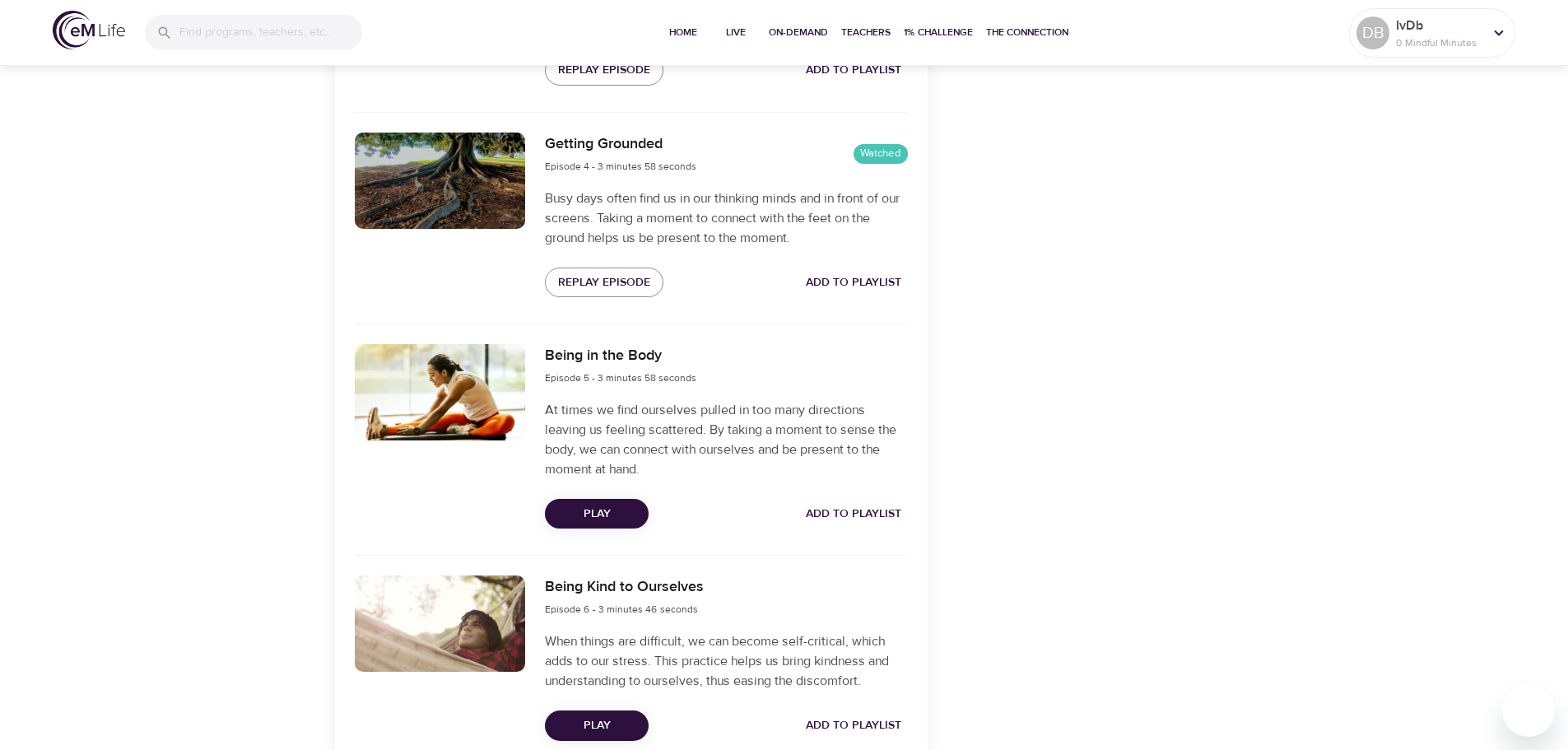
click at [606, 512] on span "Play" at bounding box center [596, 514] width 77 height 20
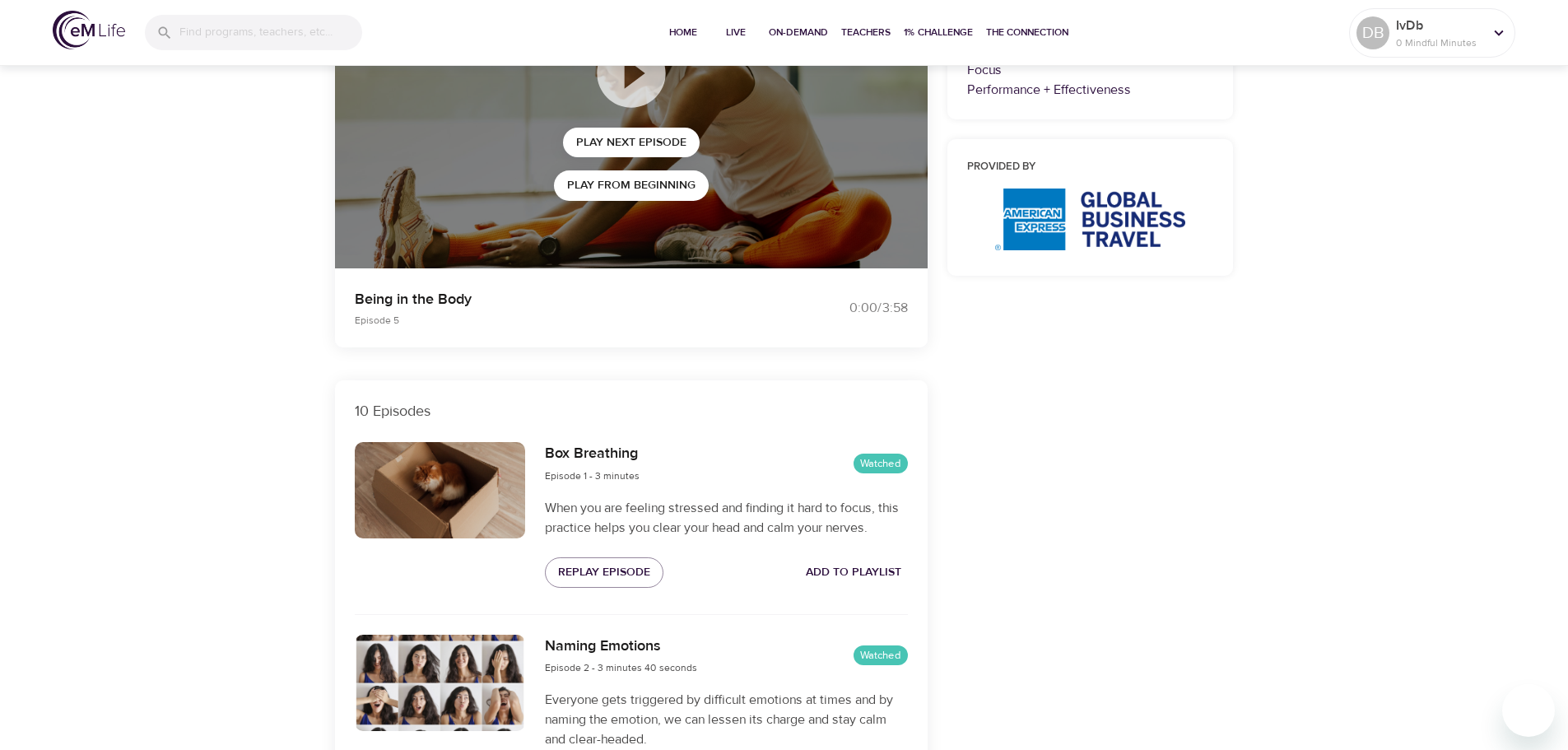
scroll to position [0, 0]
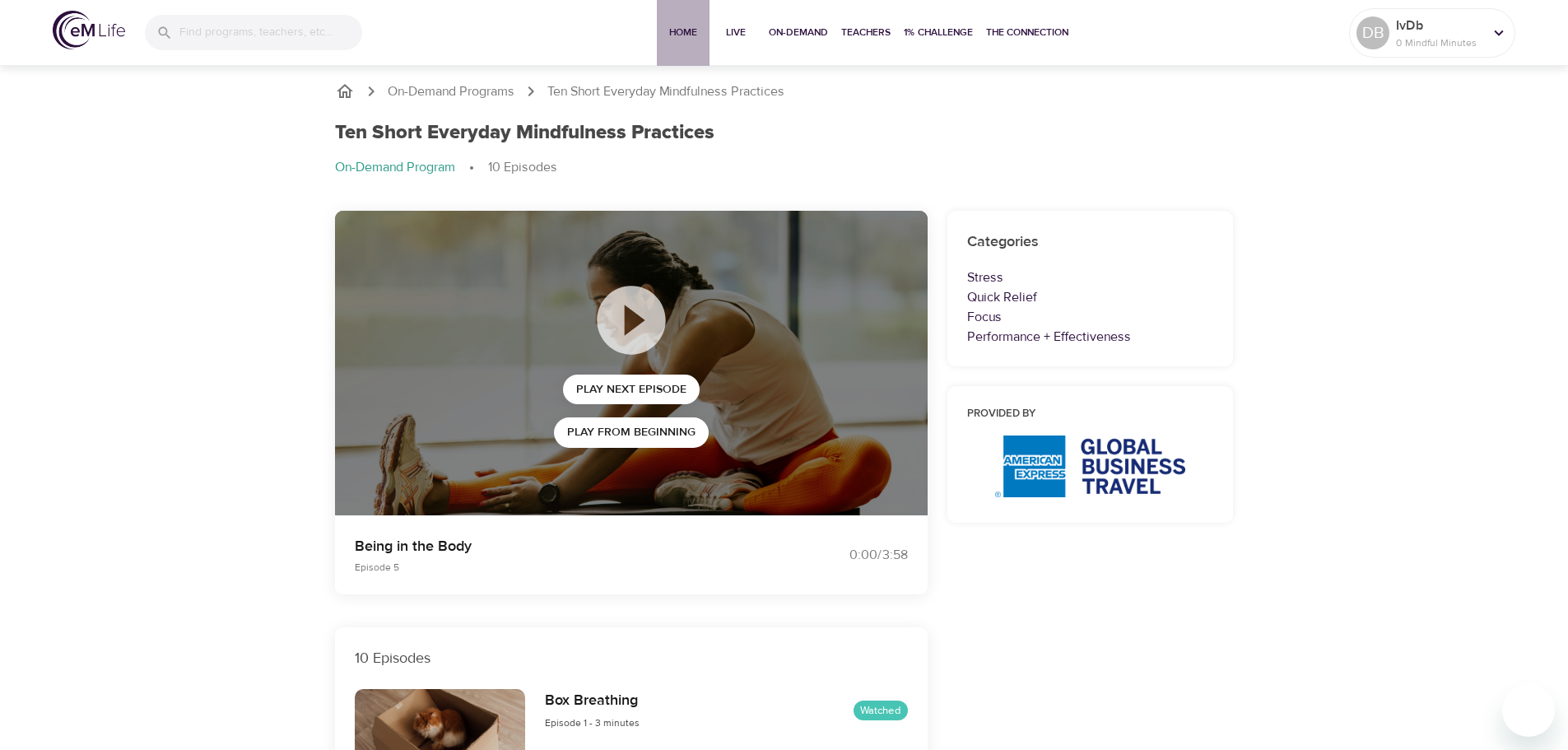
click at [674, 32] on span "Home" at bounding box center [683, 32] width 40 height 17
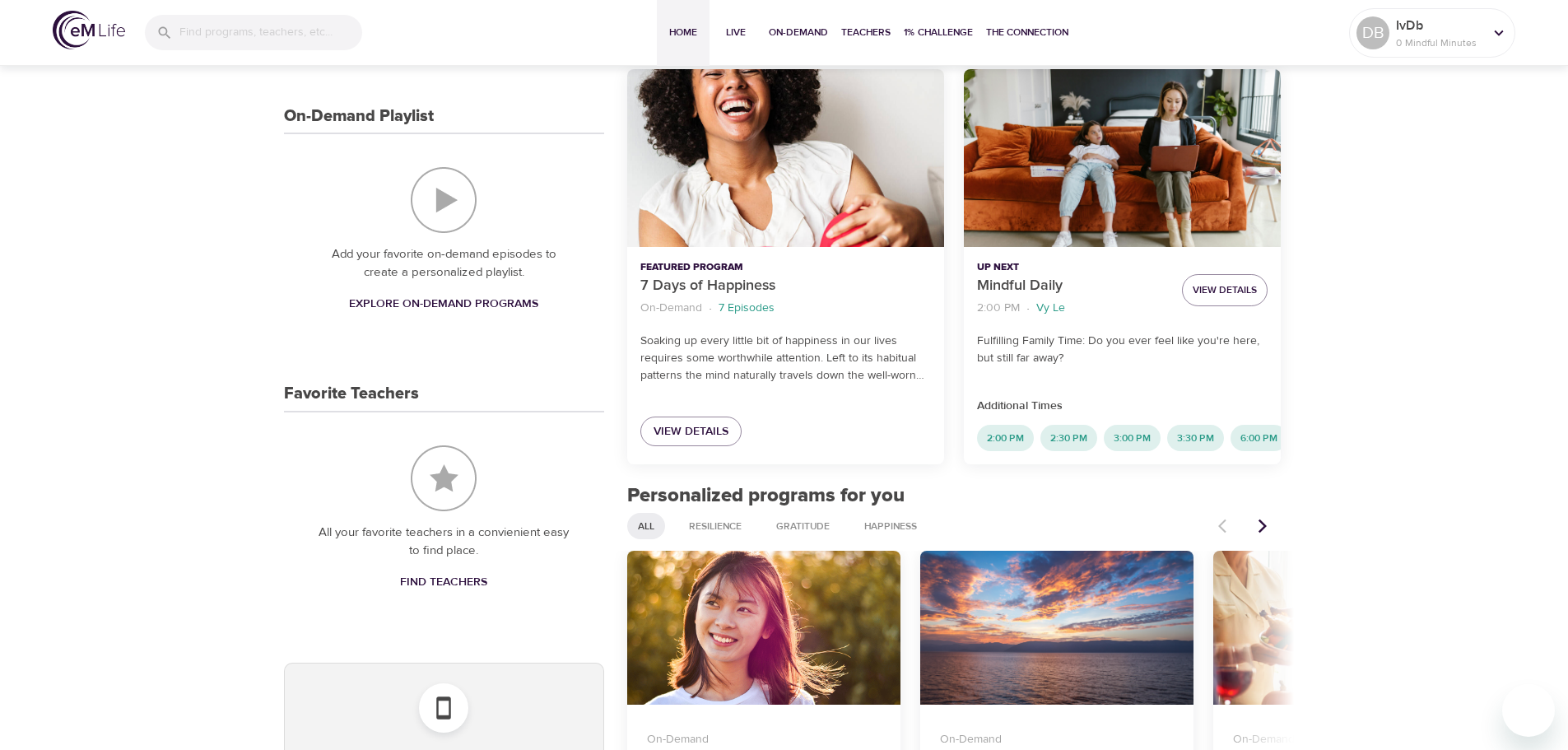
scroll to position [411, 0]
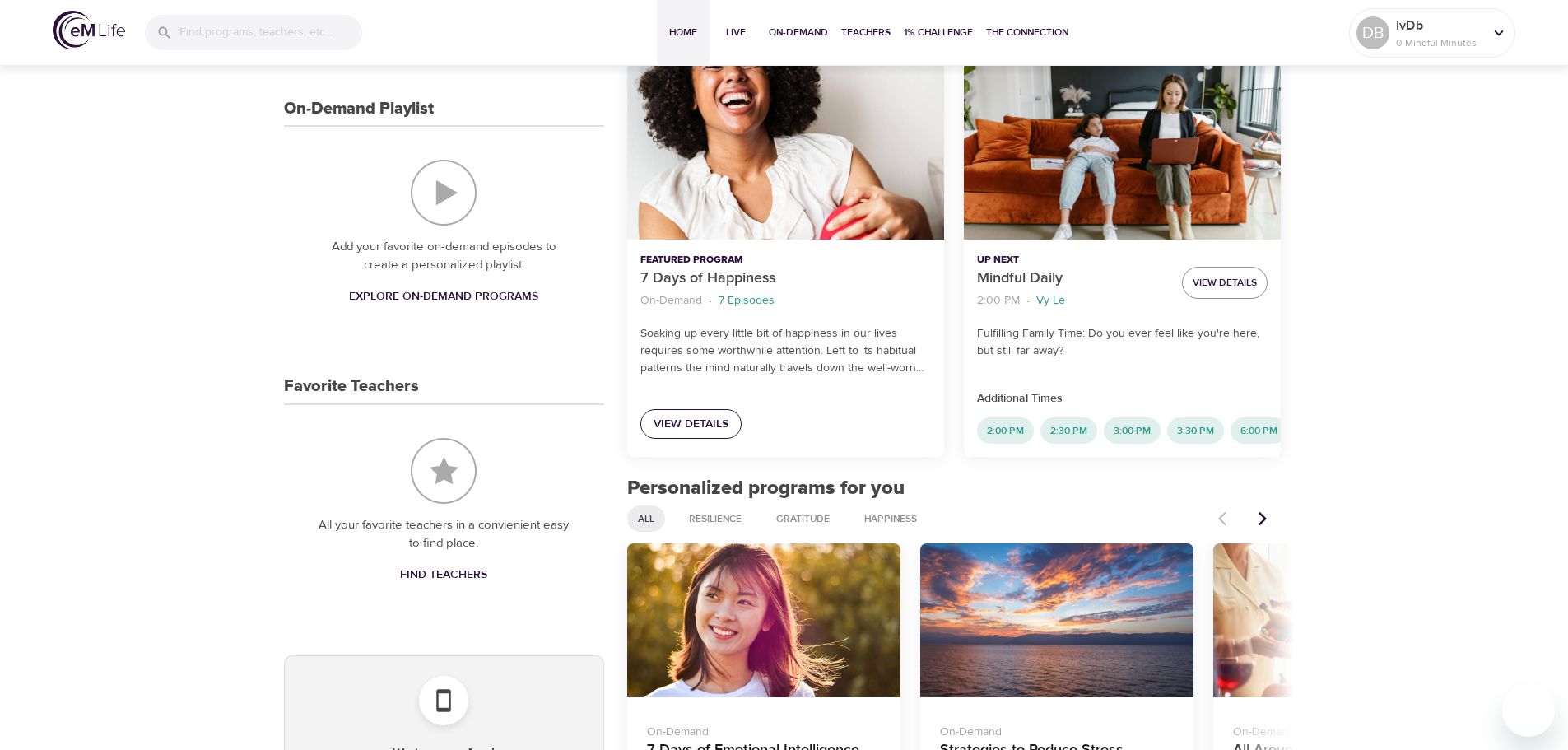
click at [704, 428] on span "View Details" at bounding box center [691, 424] width 75 height 20
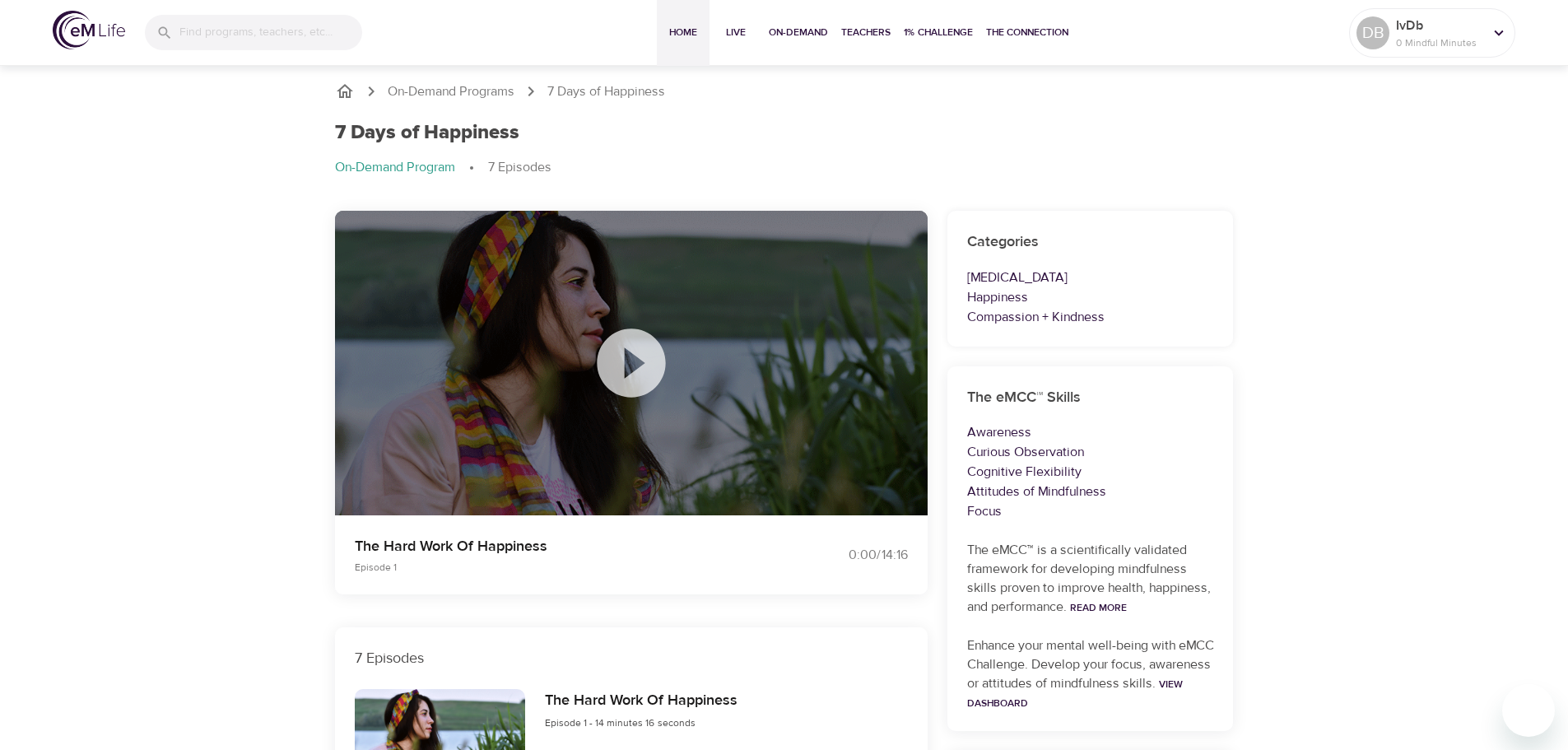
click at [679, 32] on span "Home" at bounding box center [683, 32] width 40 height 17
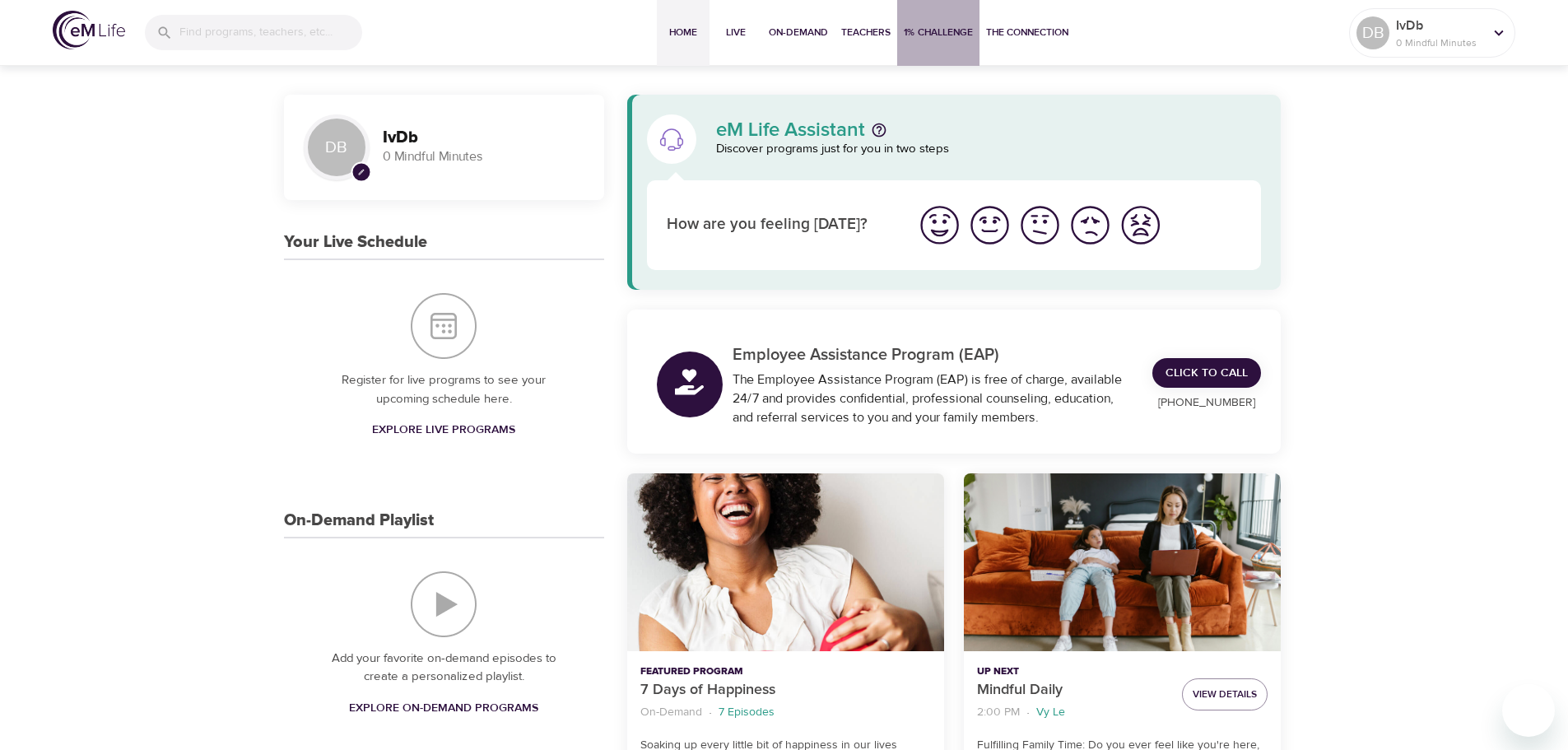
click at [932, 31] on span "1% Challenge" at bounding box center [938, 32] width 70 height 17
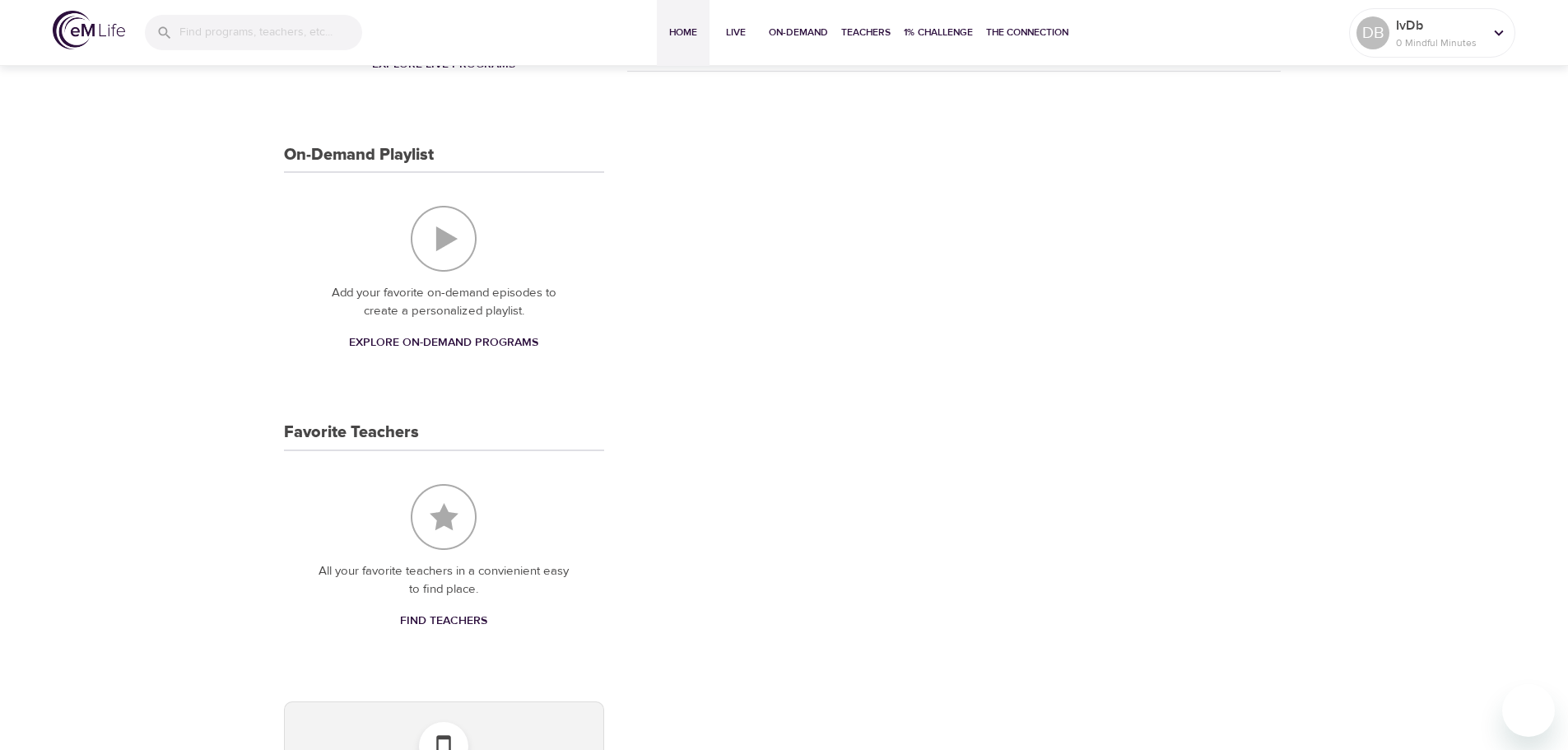
scroll to position [411, 0]
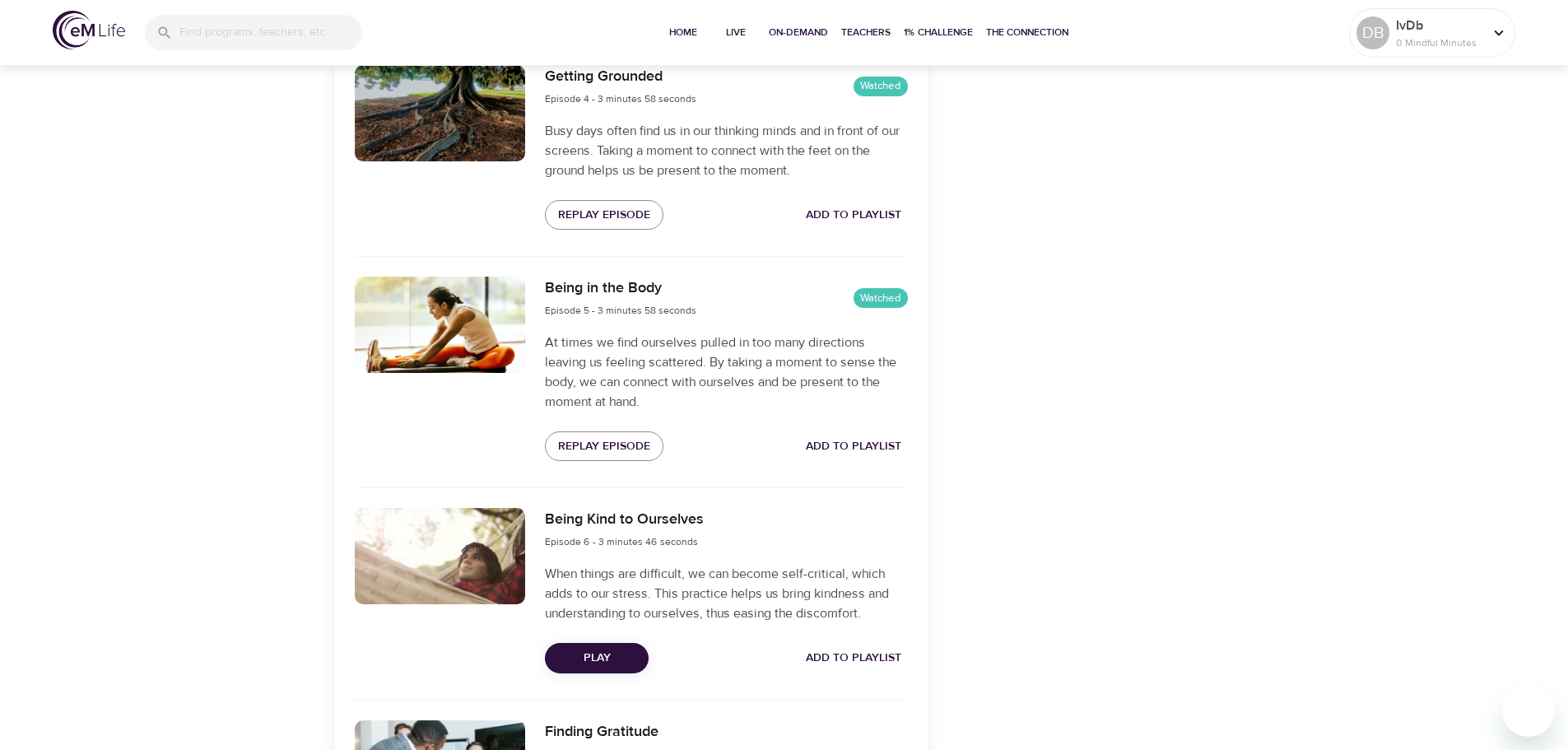
scroll to position [1318, 0]
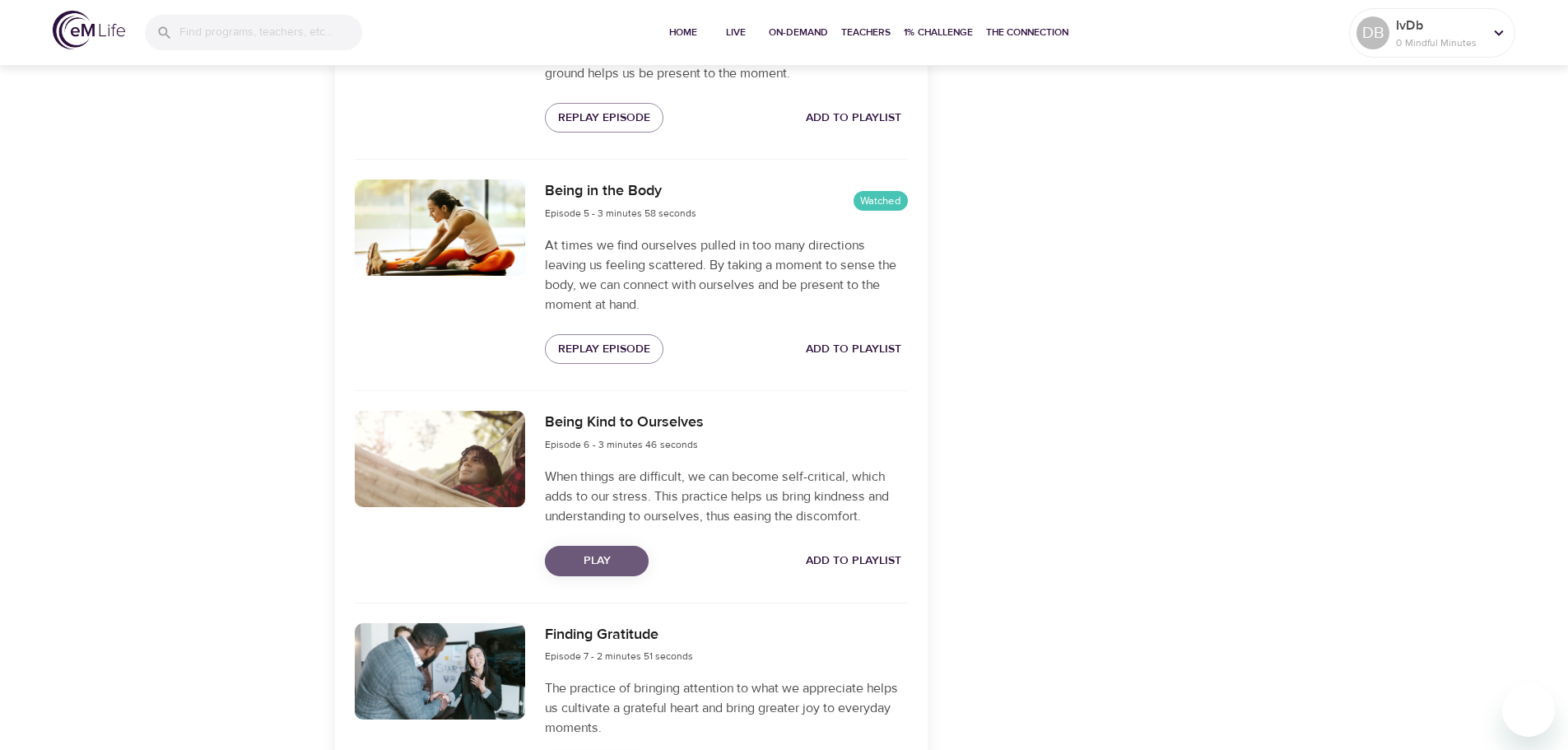
click at [592, 566] on span "Play" at bounding box center [596, 561] width 77 height 20
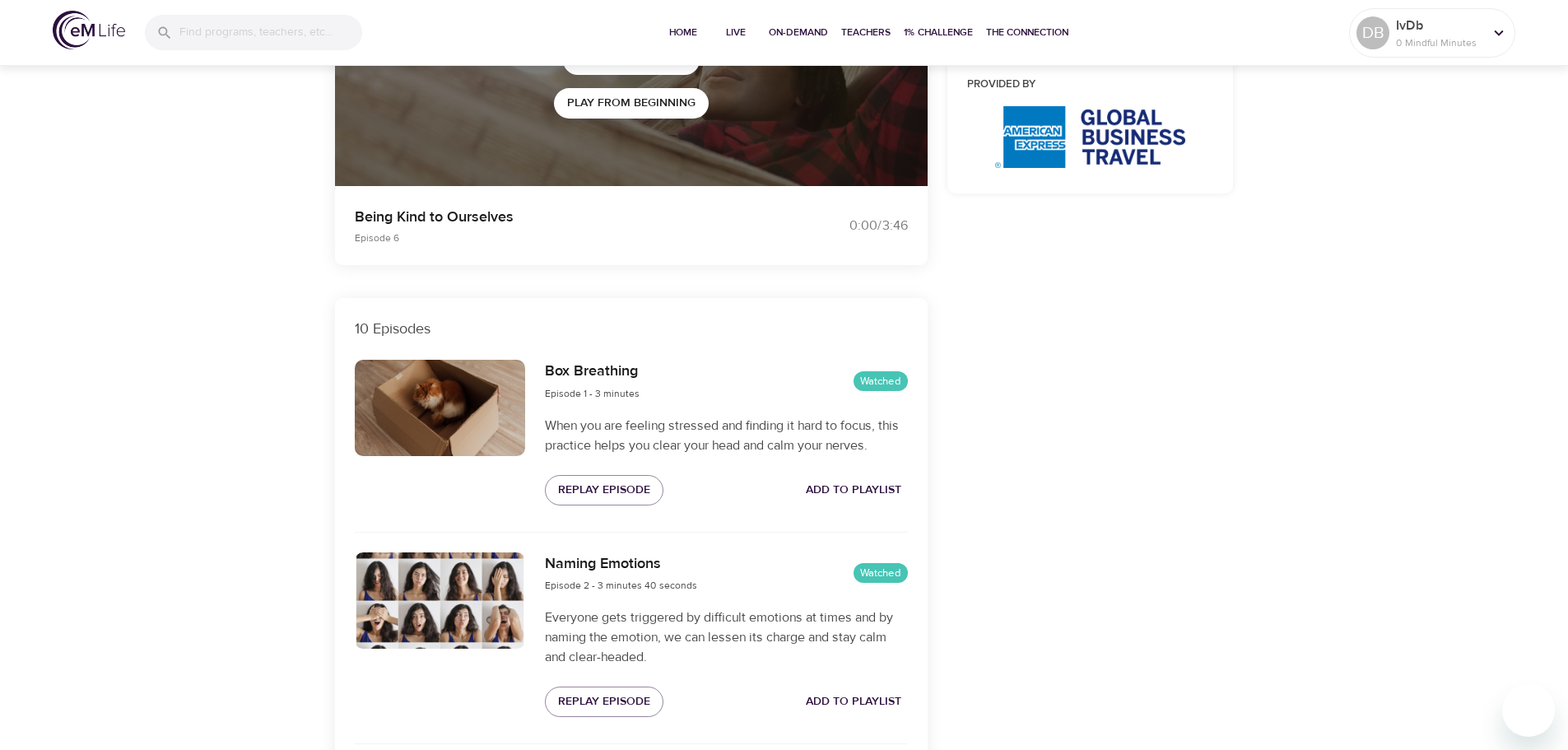
scroll to position [0, 0]
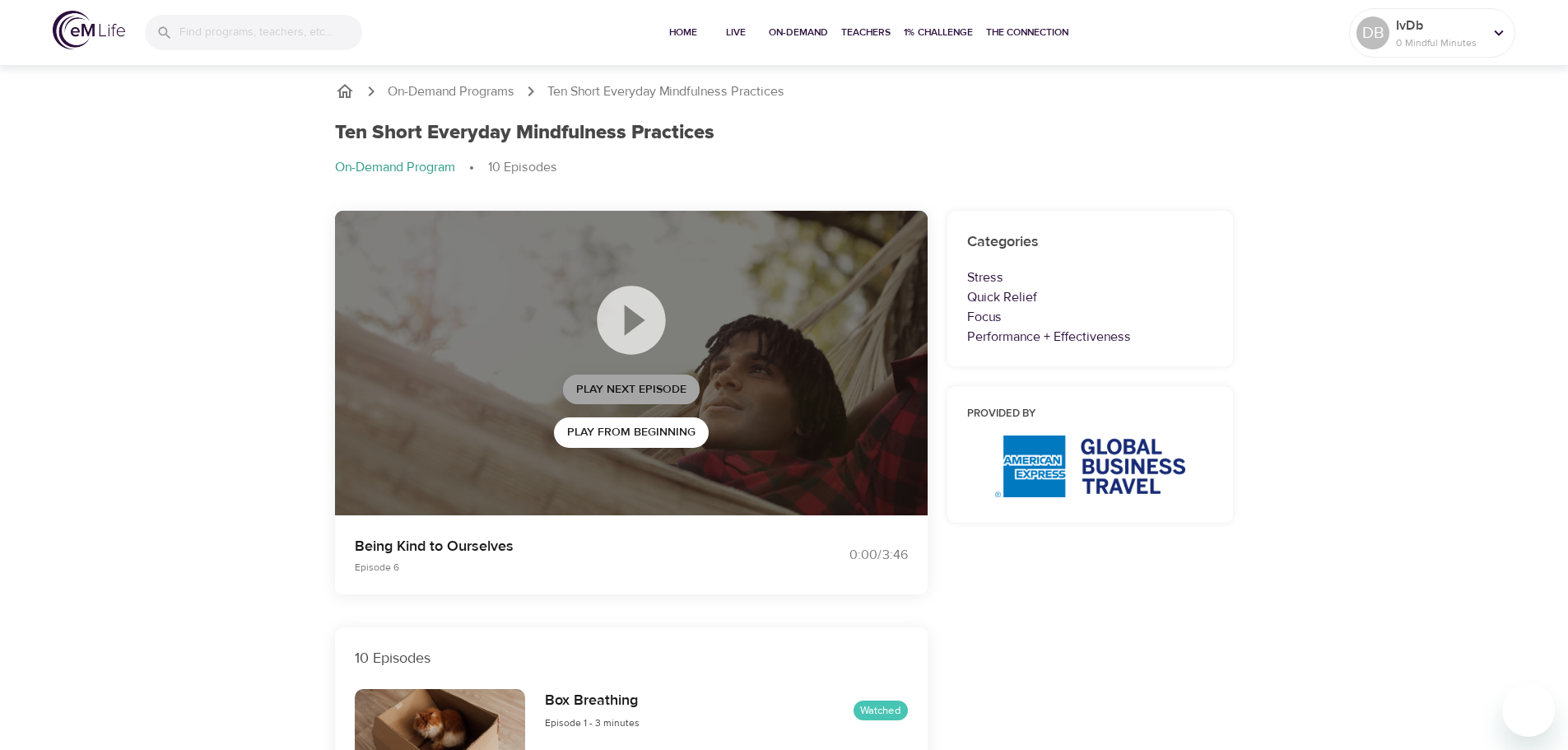
click at [645, 388] on span "Play Next Episode" at bounding box center [631, 389] width 110 height 20
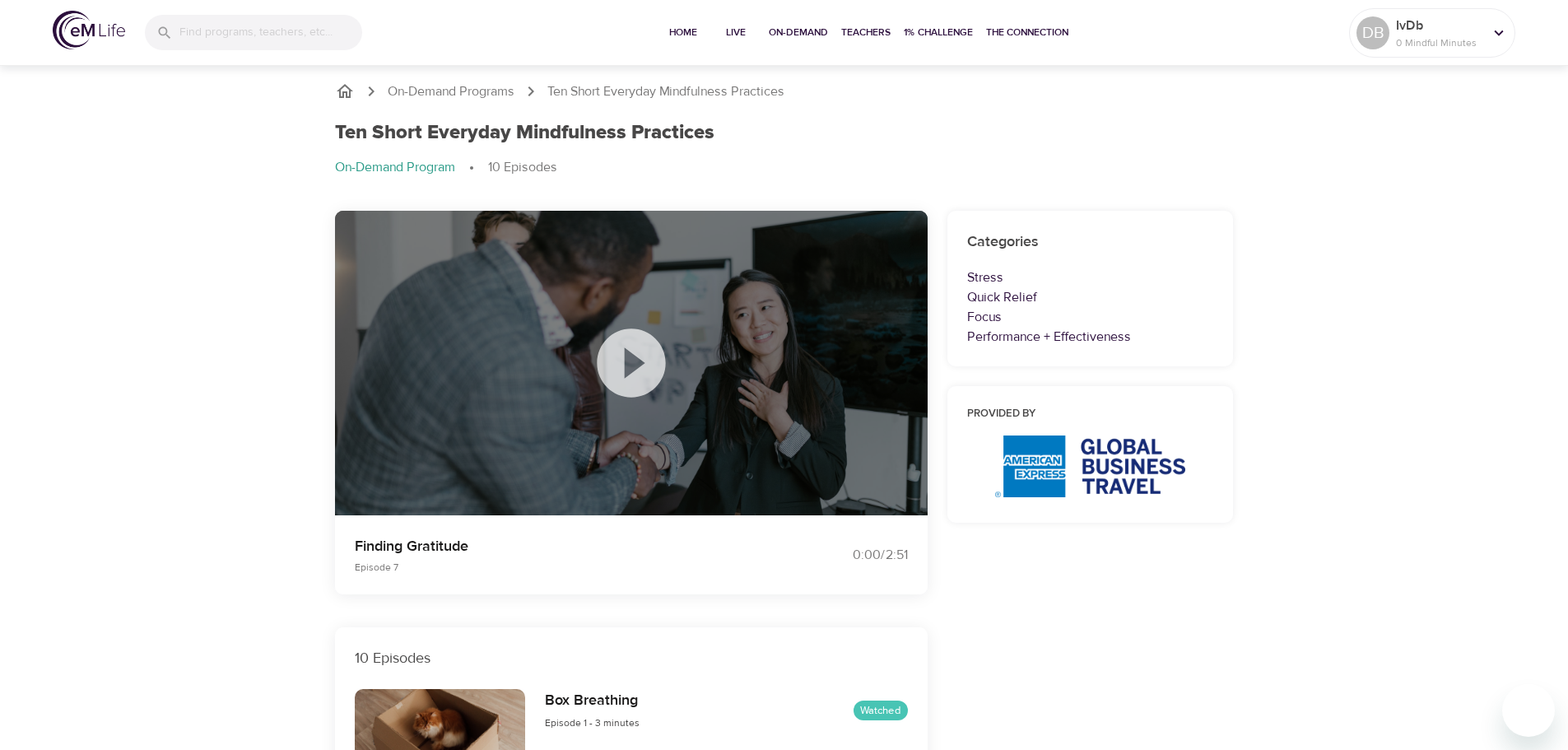
click at [645, 361] on icon at bounding box center [630, 362] width 69 height 69
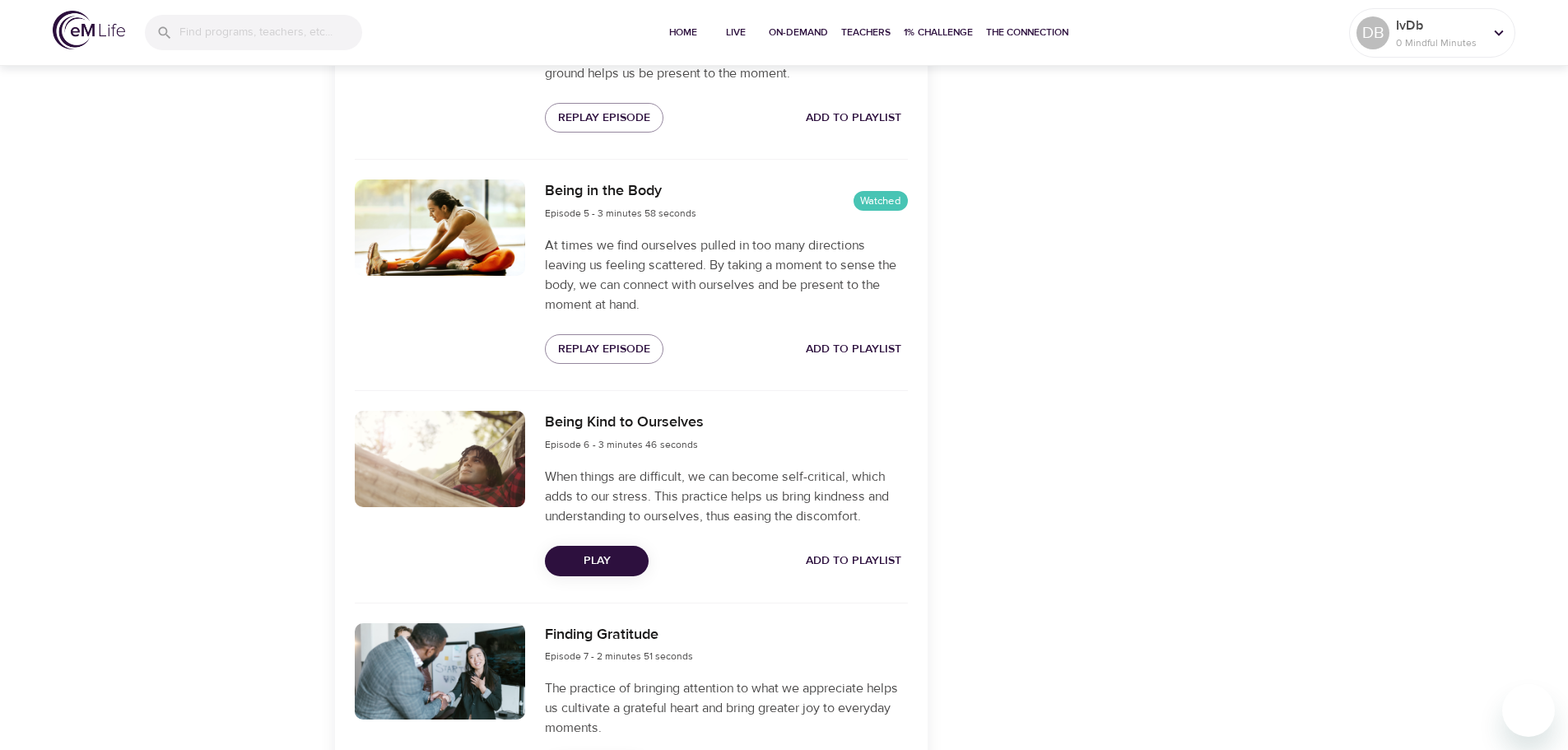
scroll to position [1647, 0]
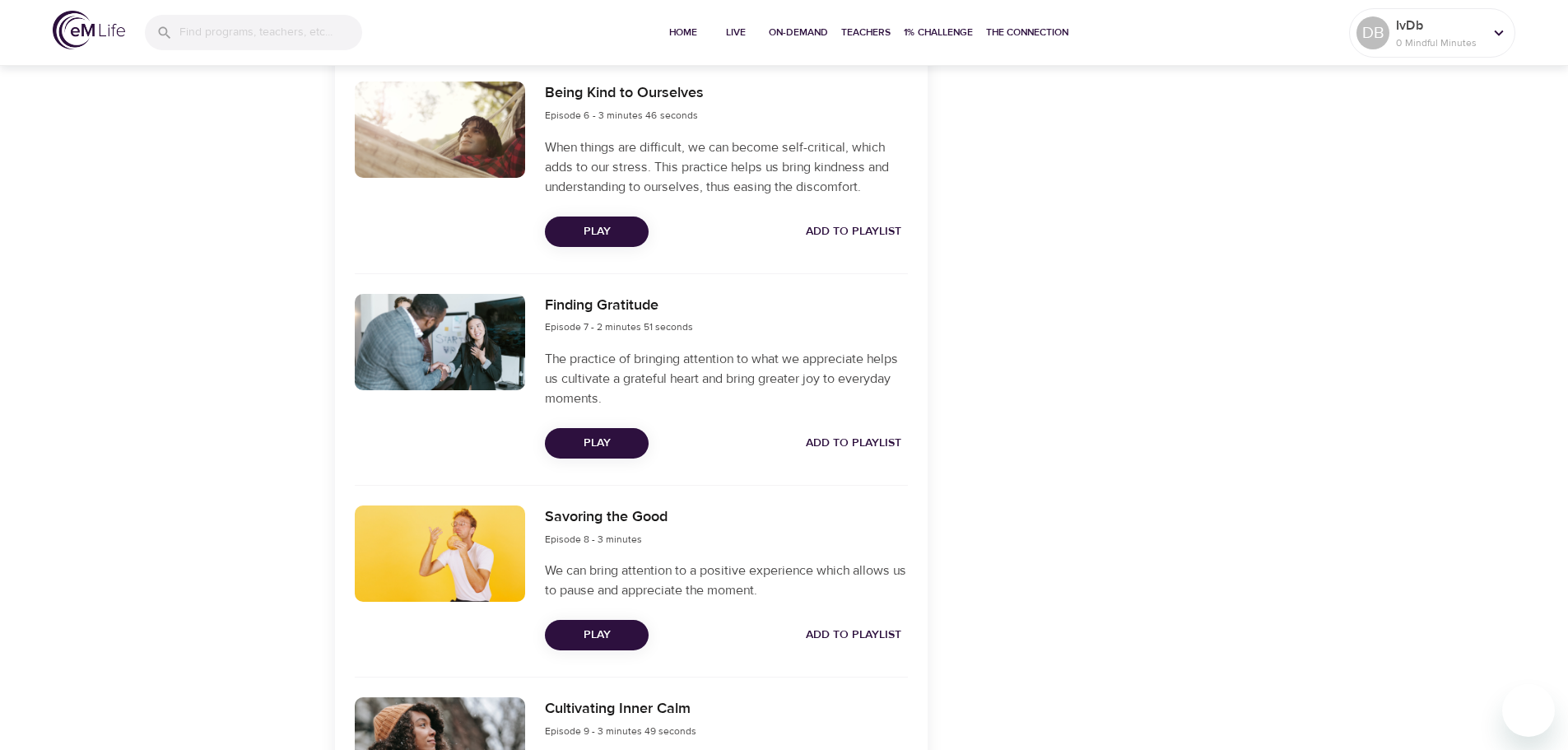
click at [595, 635] on span "Play" at bounding box center [596, 635] width 77 height 20
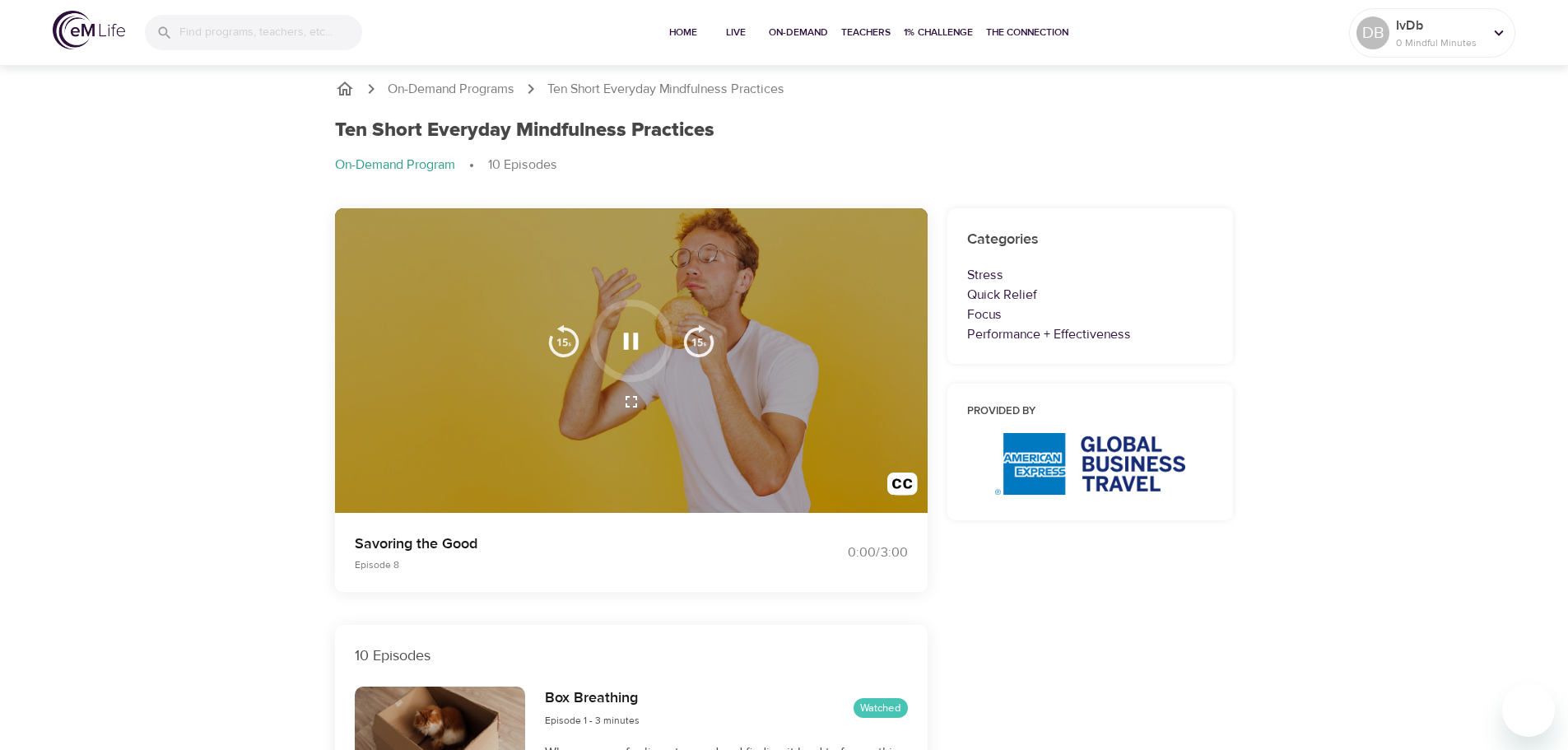
scroll to position [0, 0]
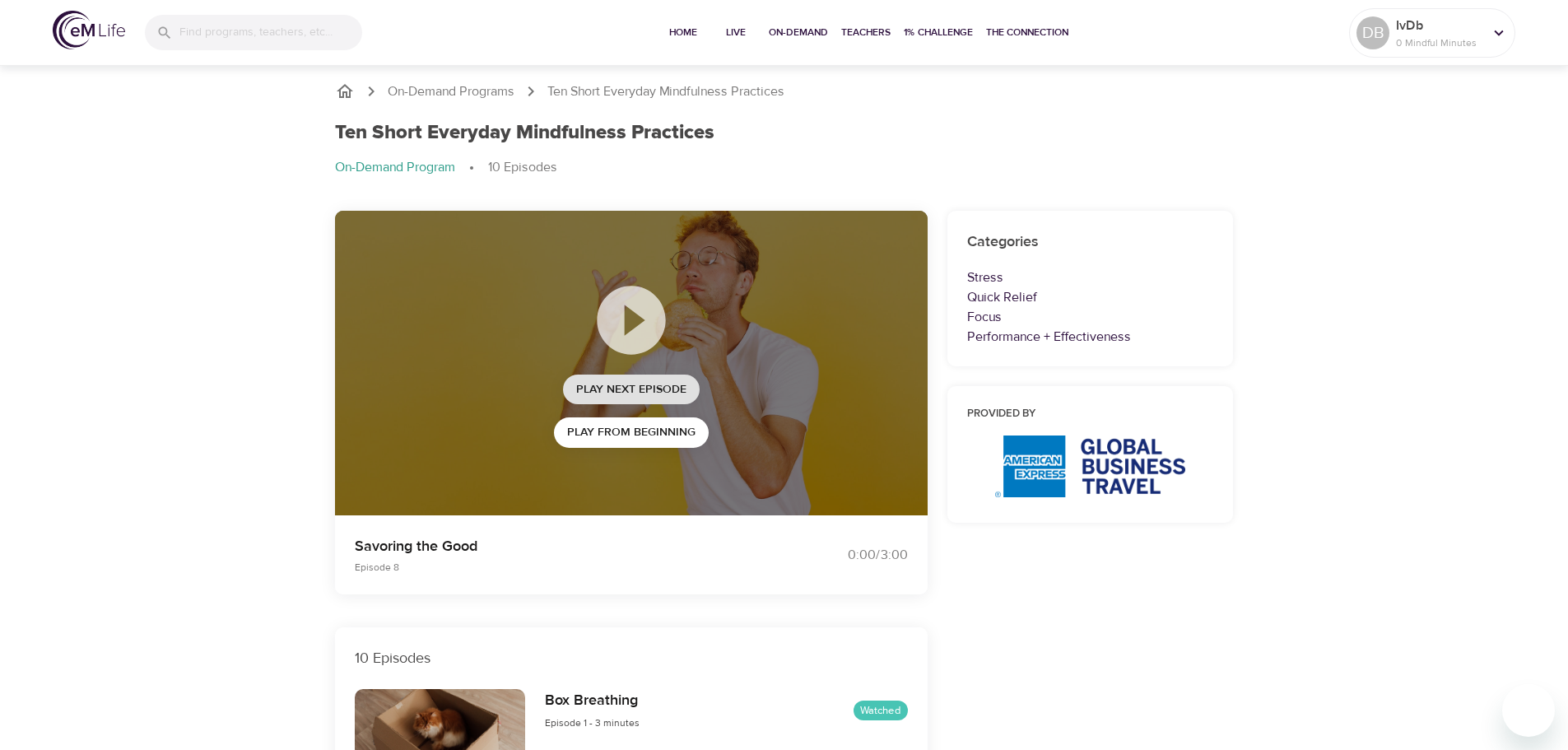
click at [635, 389] on span "Play Next Episode" at bounding box center [631, 389] width 110 height 20
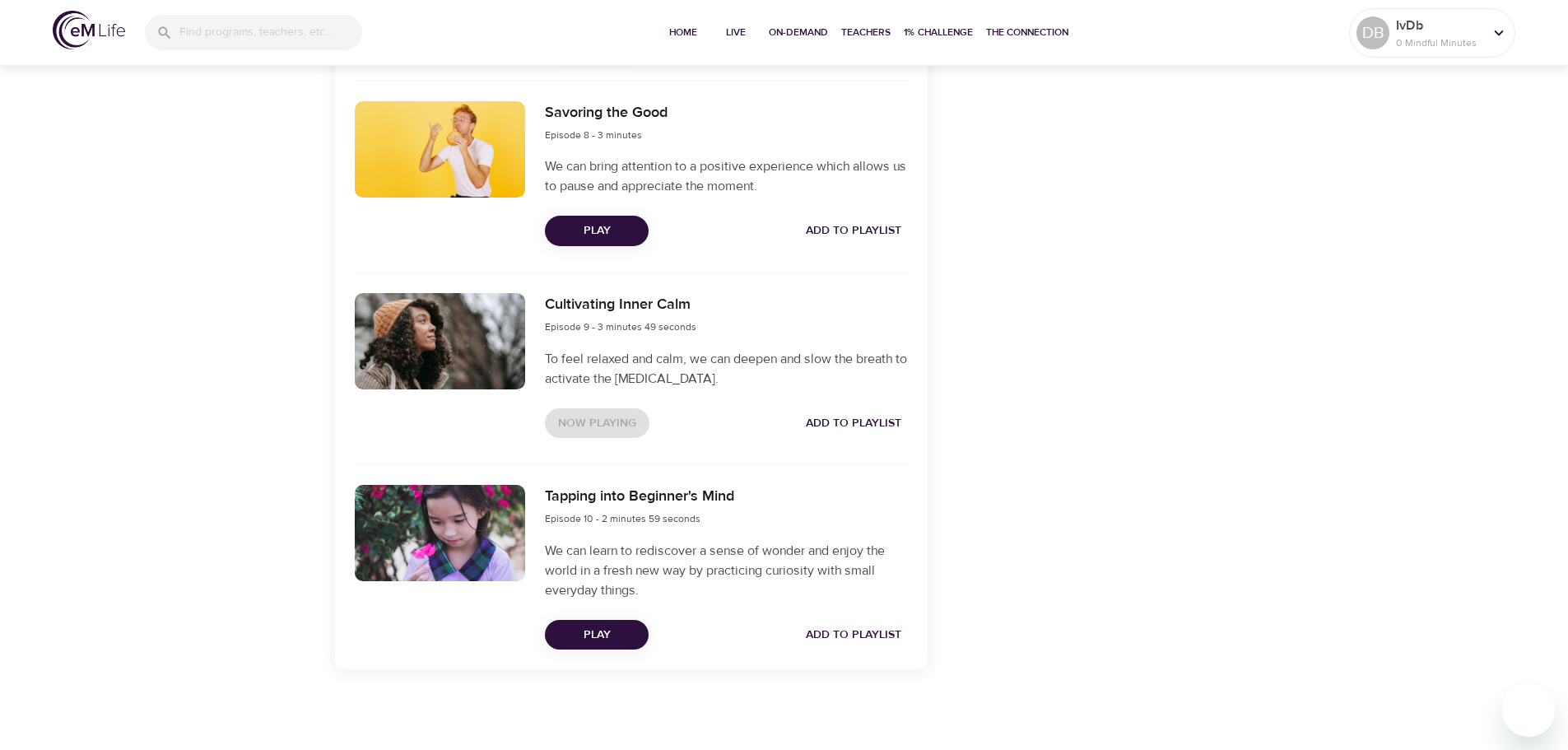
scroll to position [2052, 0]
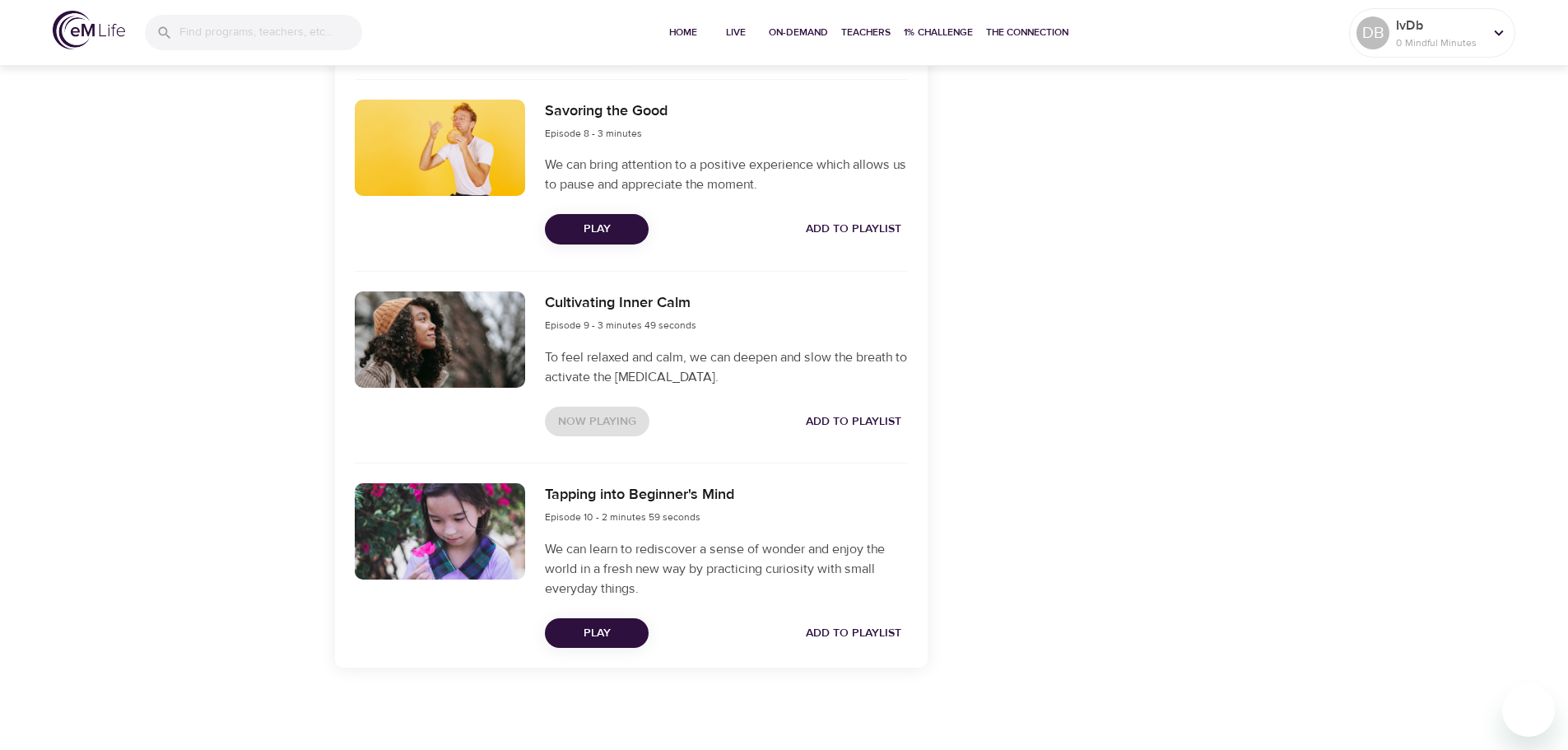
click at [608, 635] on span "Play" at bounding box center [596, 634] width 77 height 20
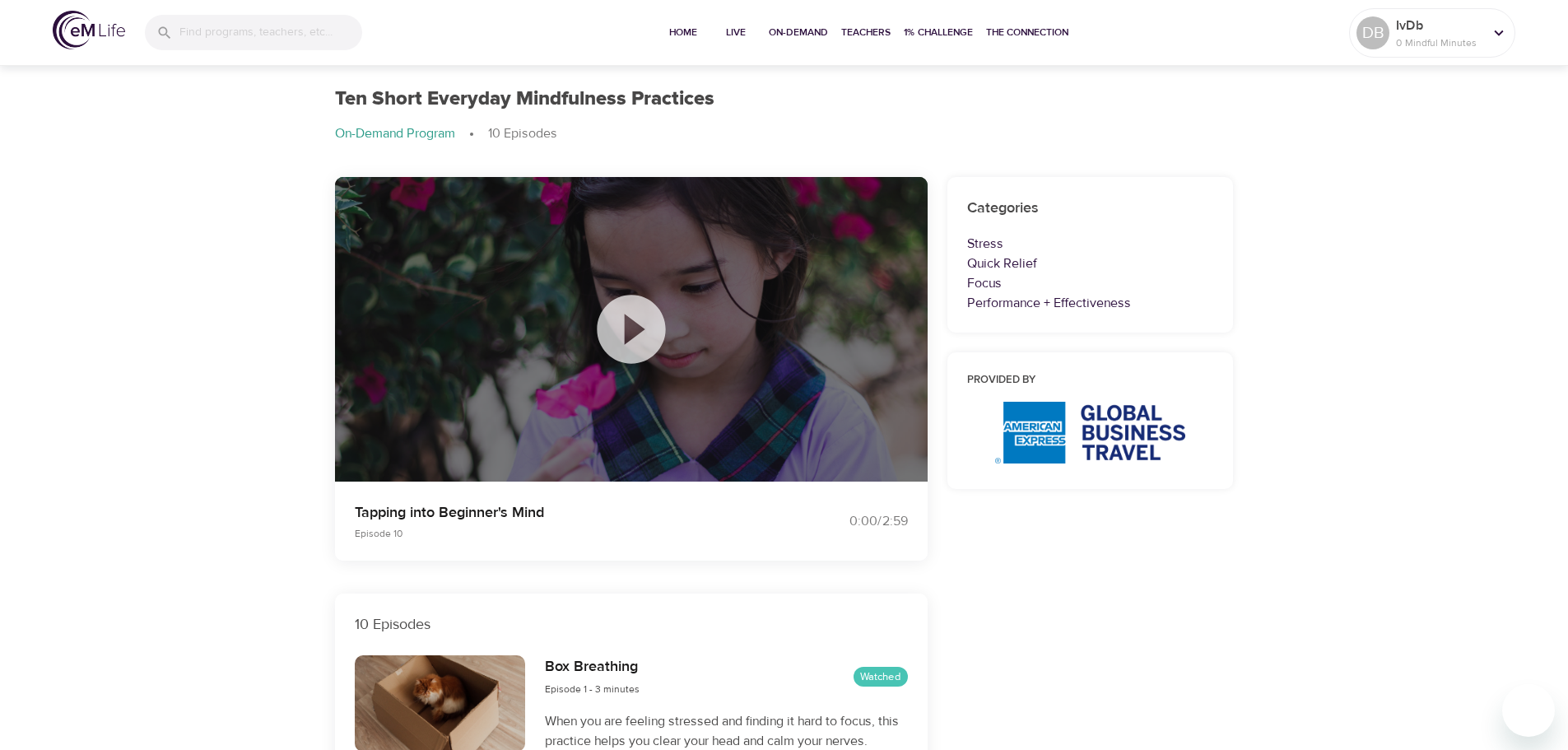
scroll to position [0, 0]
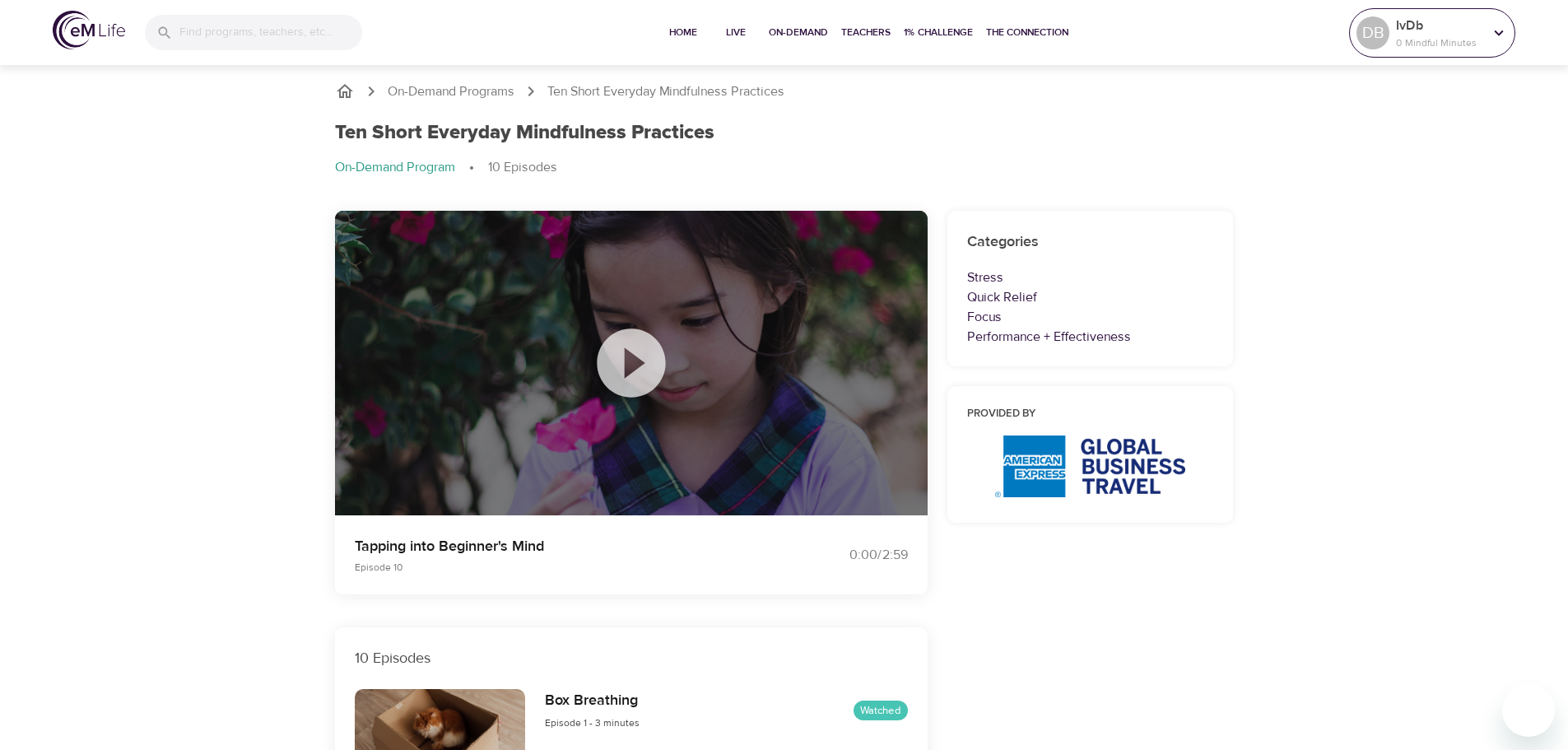
click at [1425, 42] on p "0 Mindful Minutes" at bounding box center [1440, 42] width 87 height 14
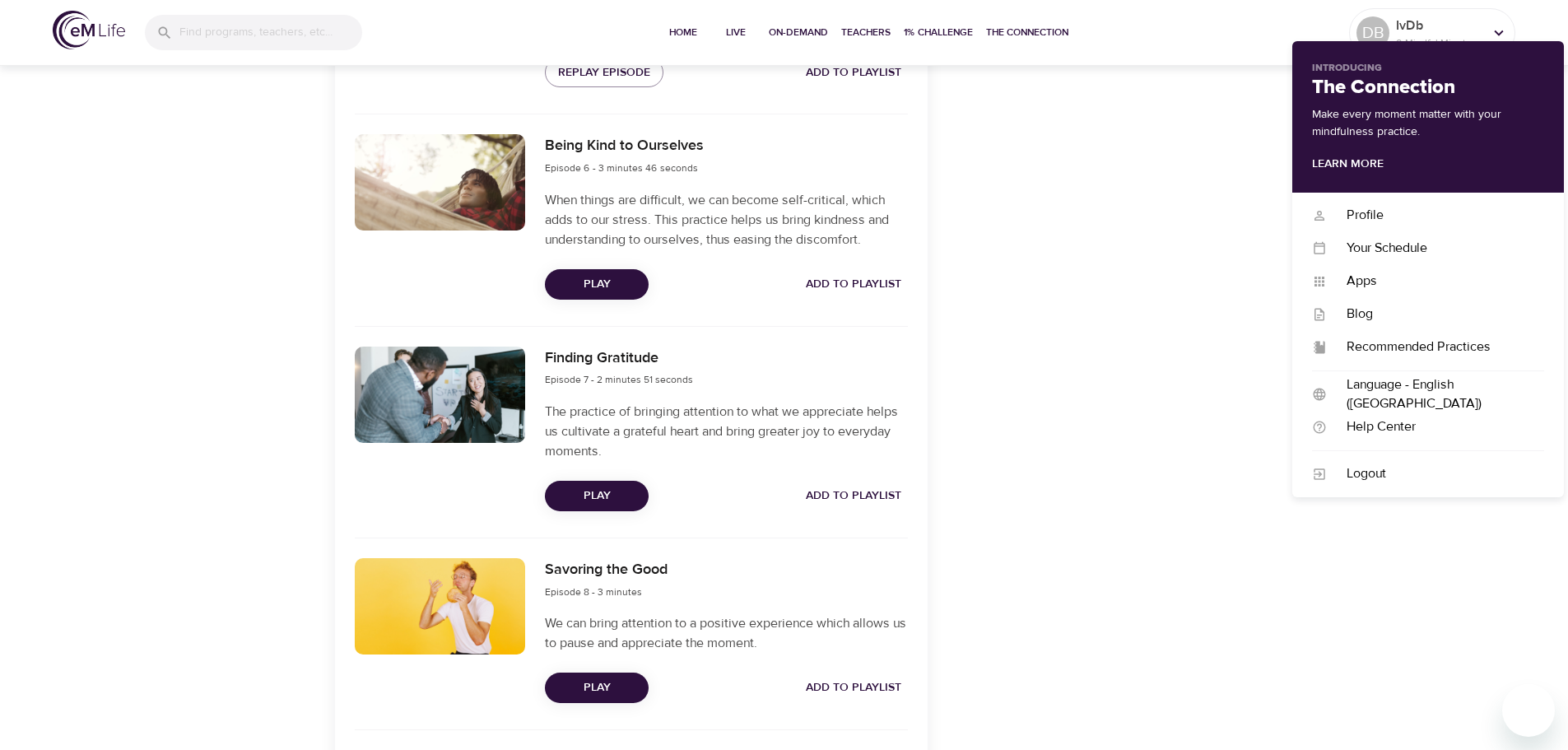
scroll to position [1564, 0]
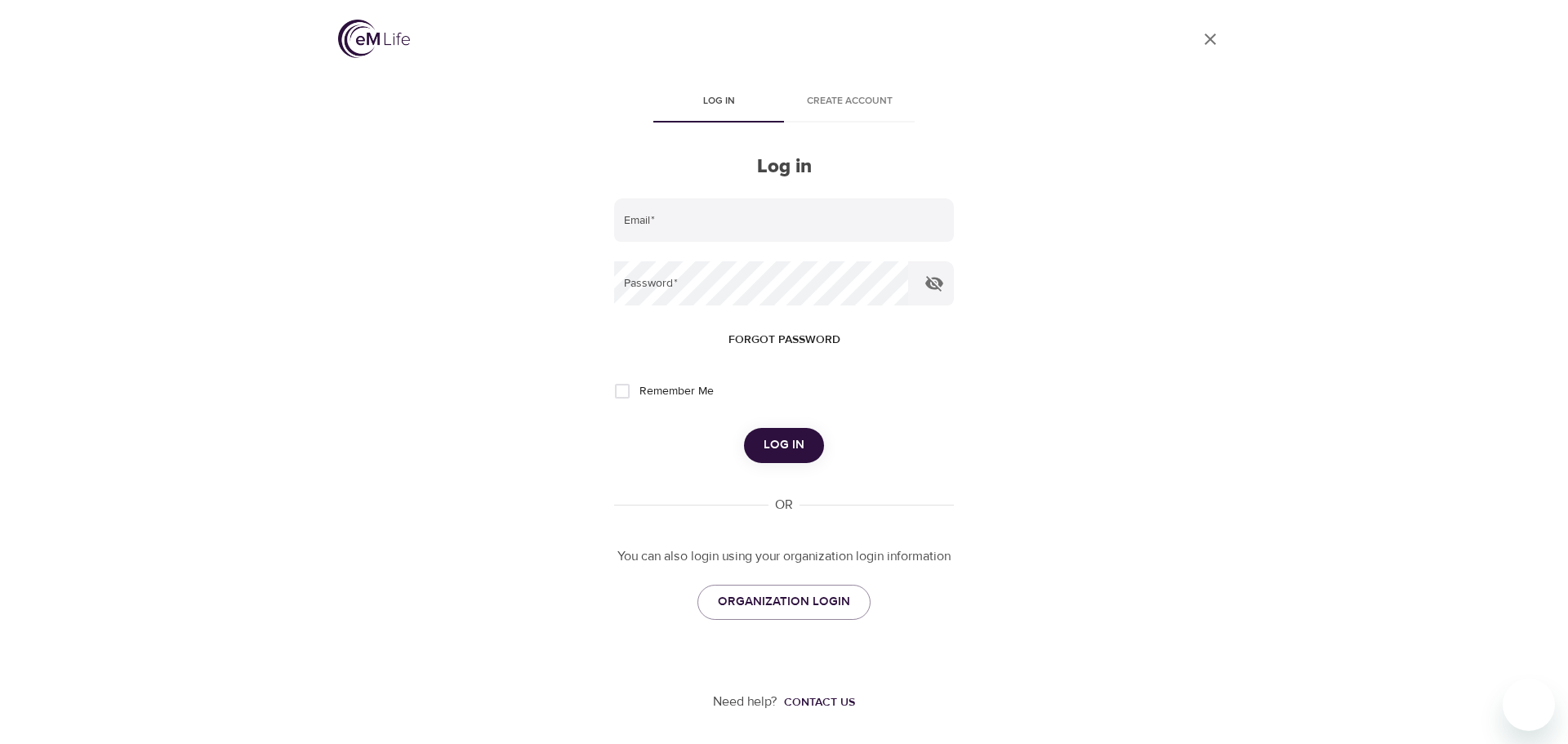
type input "[PERSON_NAME][EMAIL_ADDRESS][PERSON_NAME][DOMAIN_NAME]"
click at [783, 449] on span "Log in" at bounding box center [784, 444] width 41 height 21
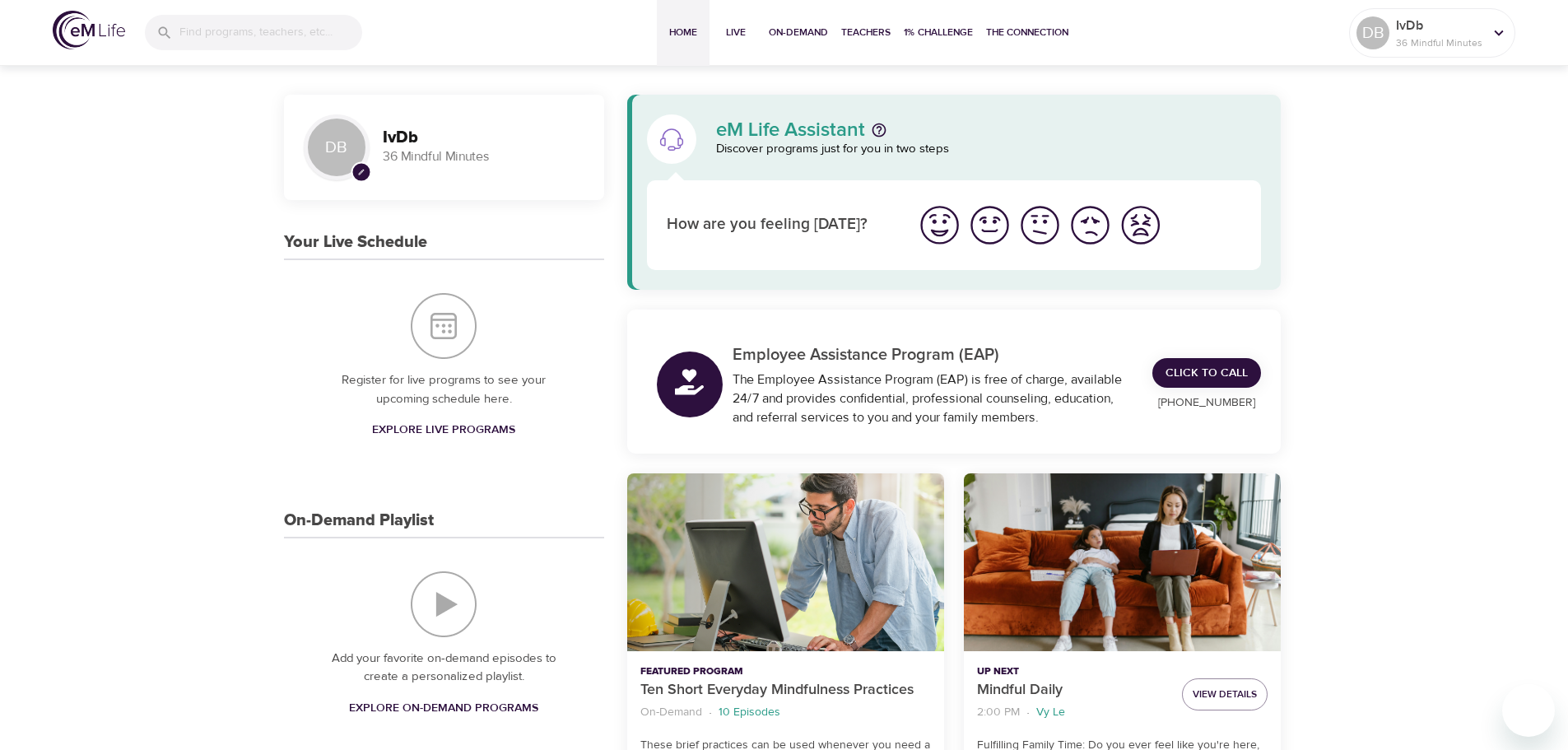
scroll to position [329, 0]
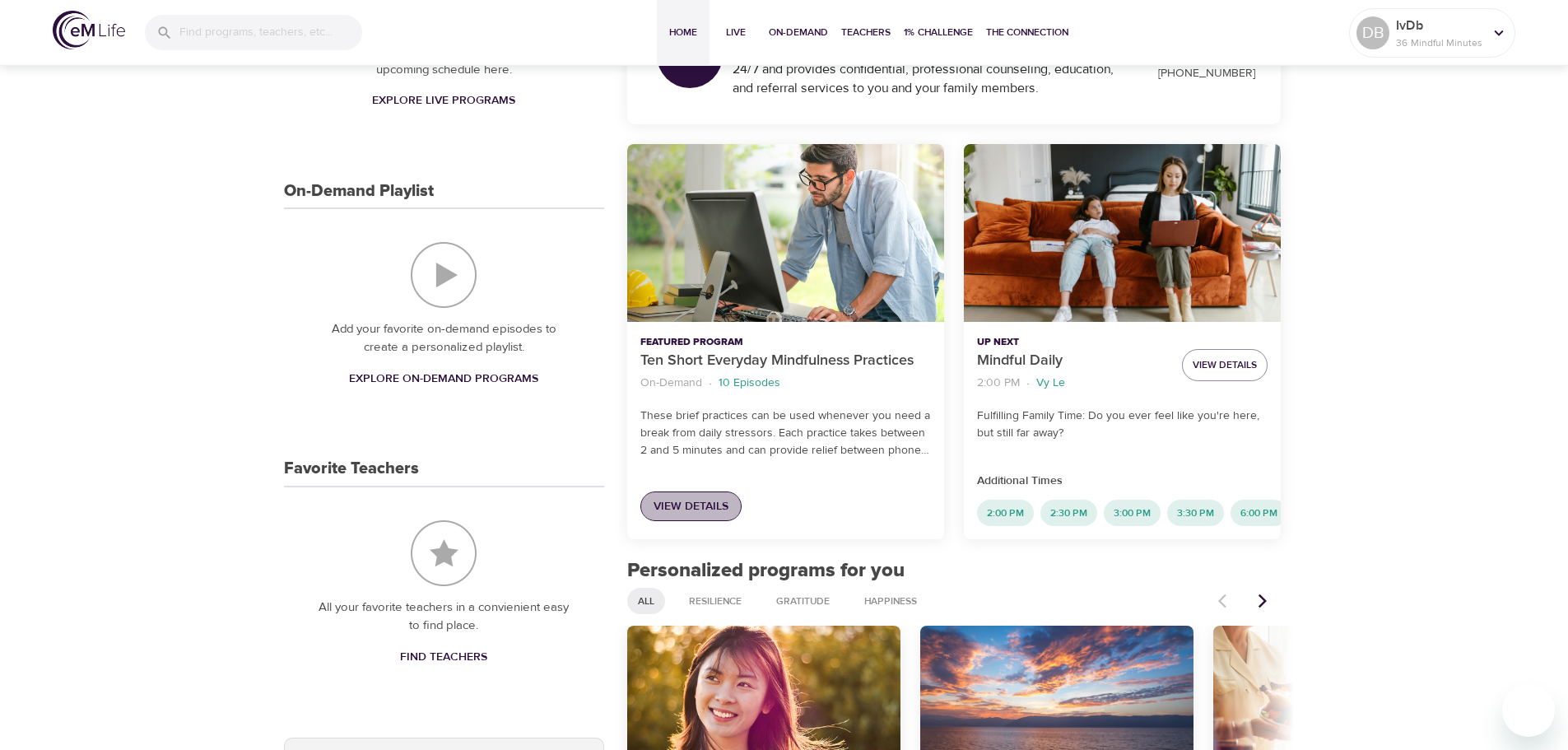
click at [708, 504] on span "View Details" at bounding box center [691, 507] width 75 height 20
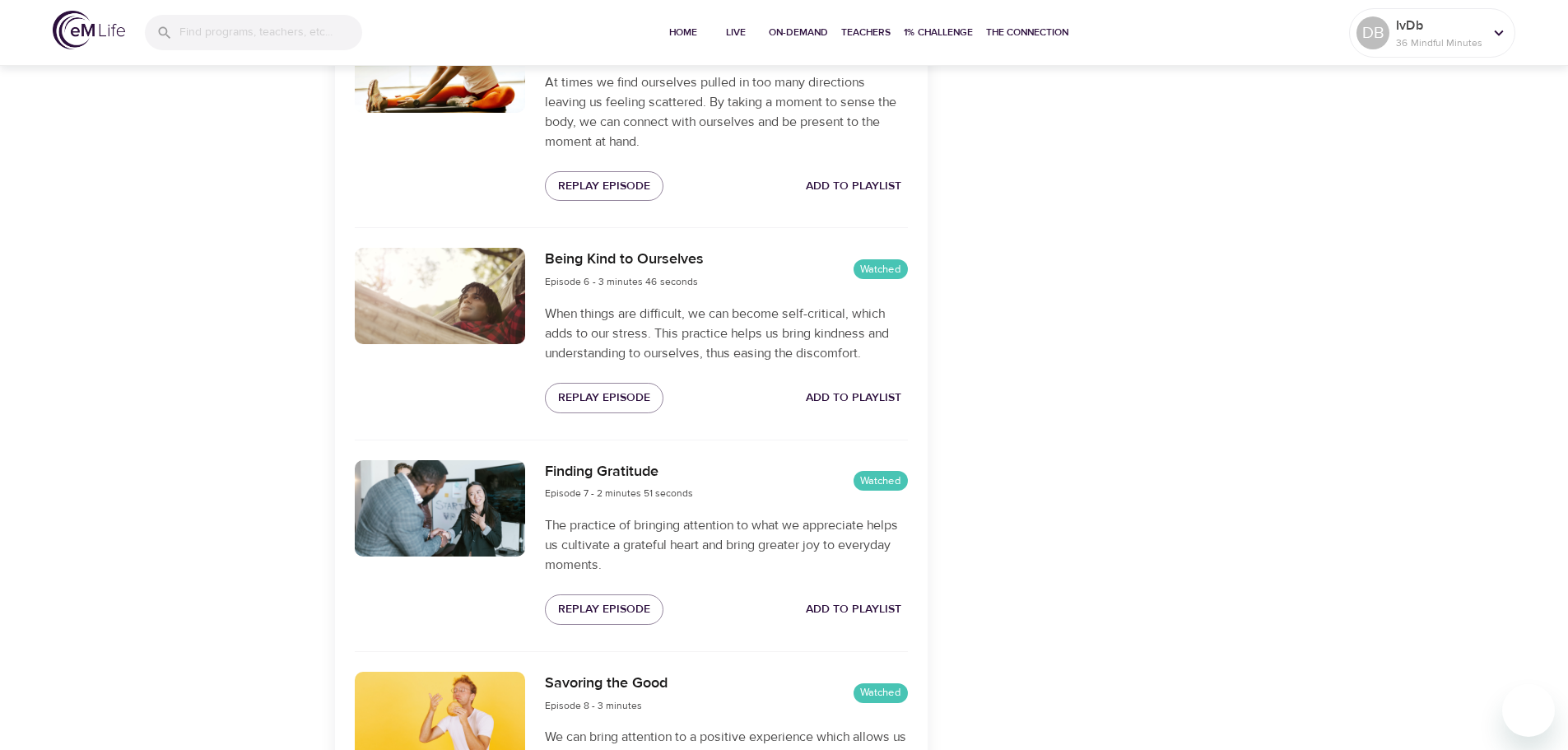
scroll to position [1482, 0]
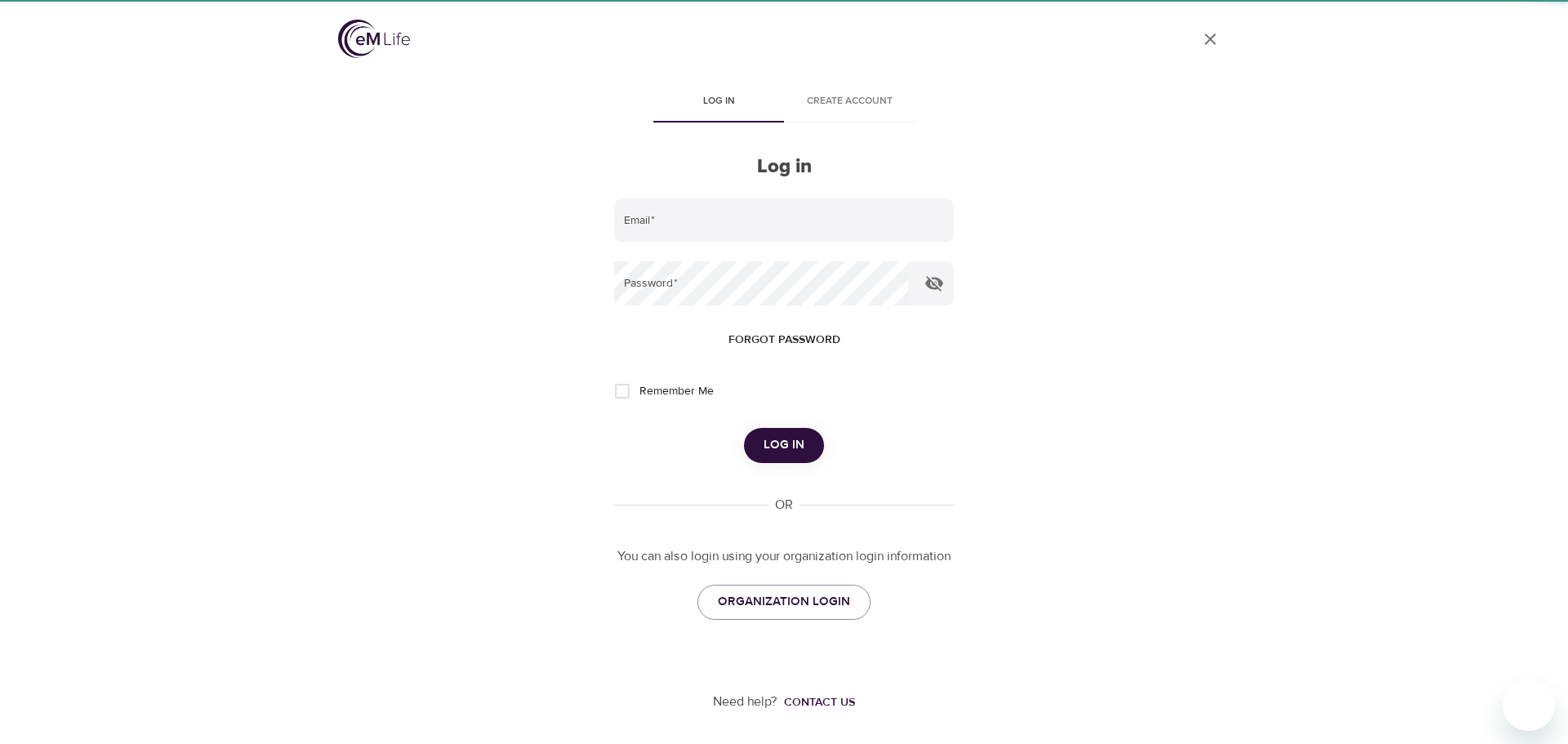
type input "[PERSON_NAME][EMAIL_ADDRESS][PERSON_NAME][DOMAIN_NAME]"
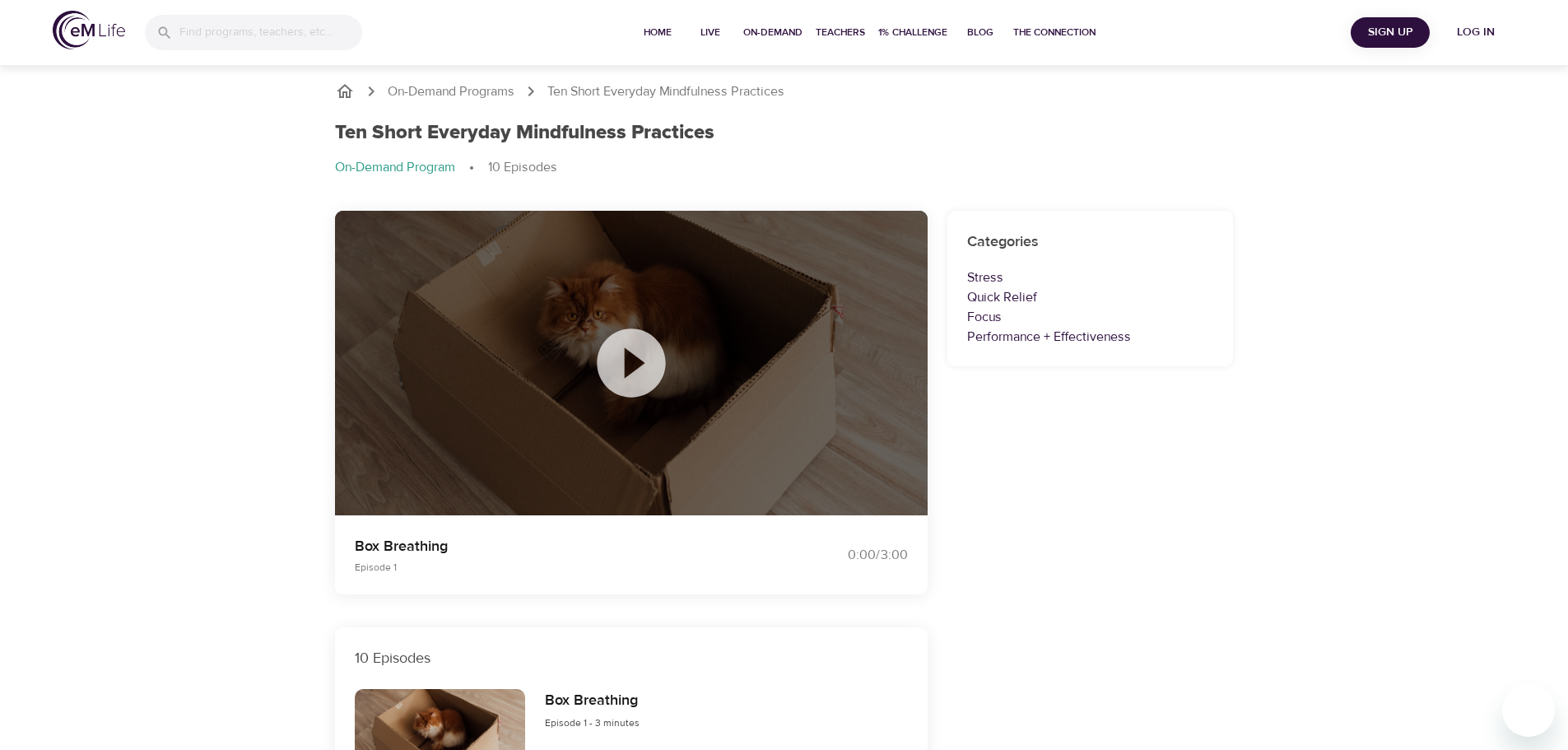
click at [1467, 30] on span "Log in" at bounding box center [1476, 32] width 66 height 20
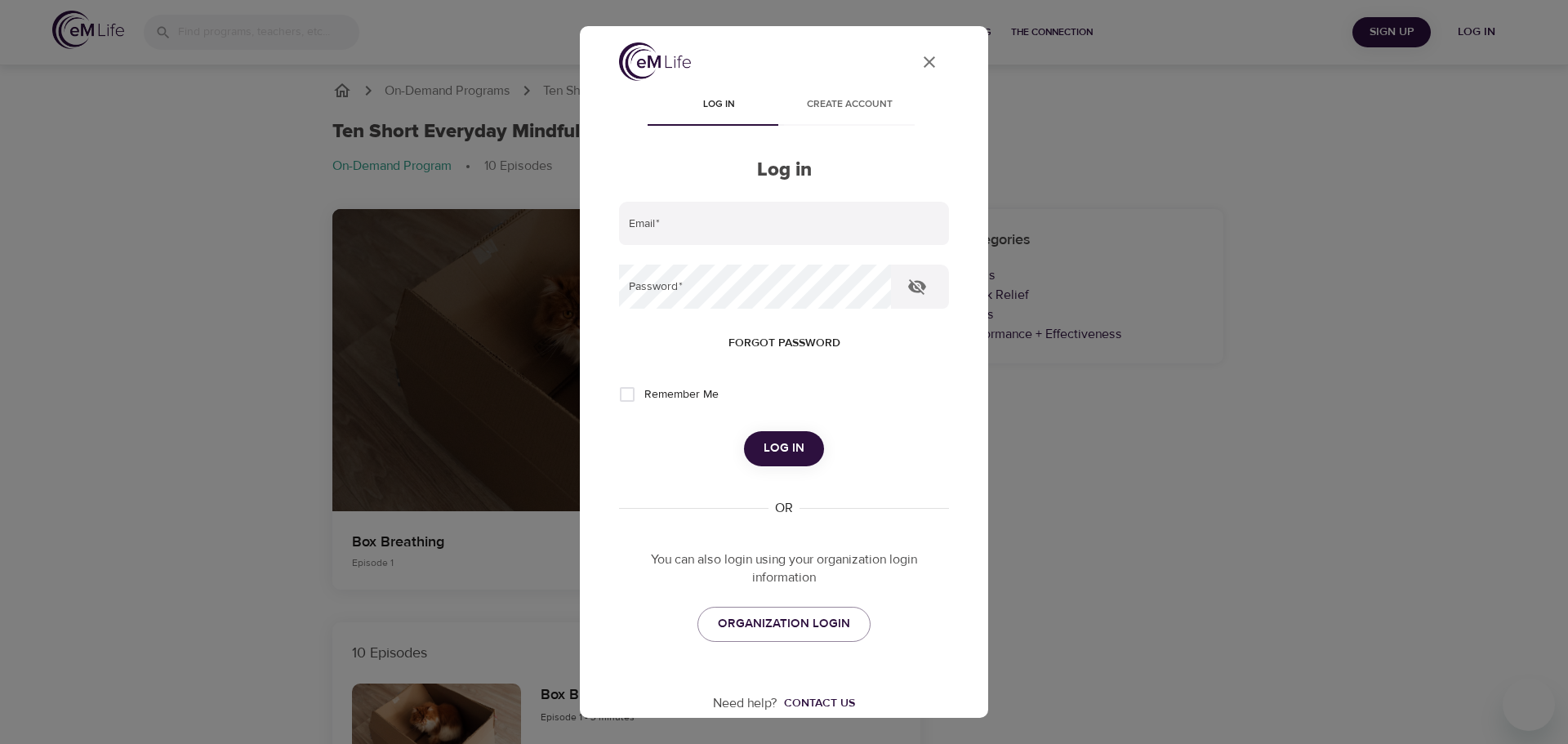
type input "[PERSON_NAME][EMAIL_ADDRESS][PERSON_NAME][DOMAIN_NAME]"
click at [776, 453] on span "Log in" at bounding box center [784, 448] width 41 height 21
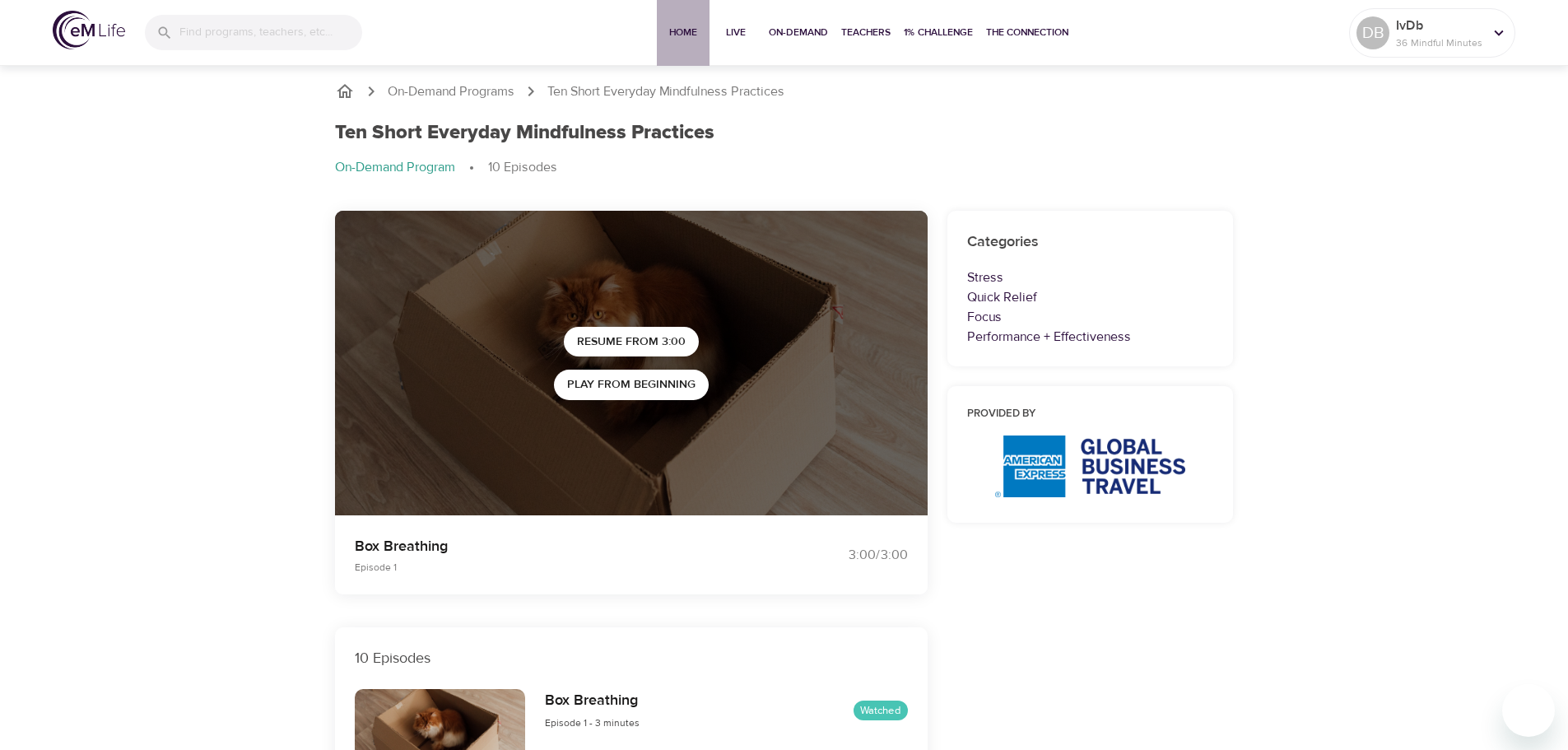
click at [675, 30] on span "Home" at bounding box center [683, 32] width 40 height 17
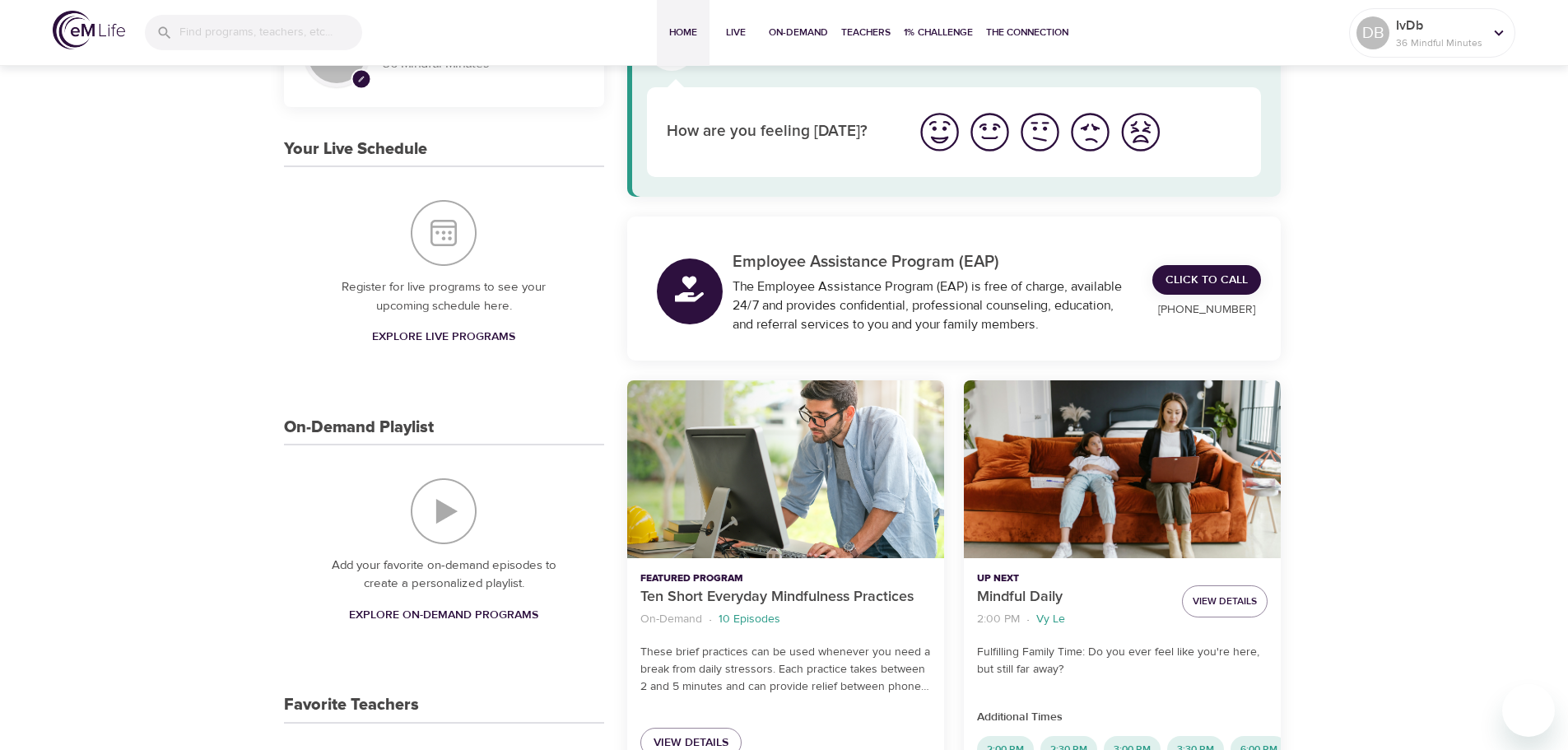
scroll to position [329, 0]
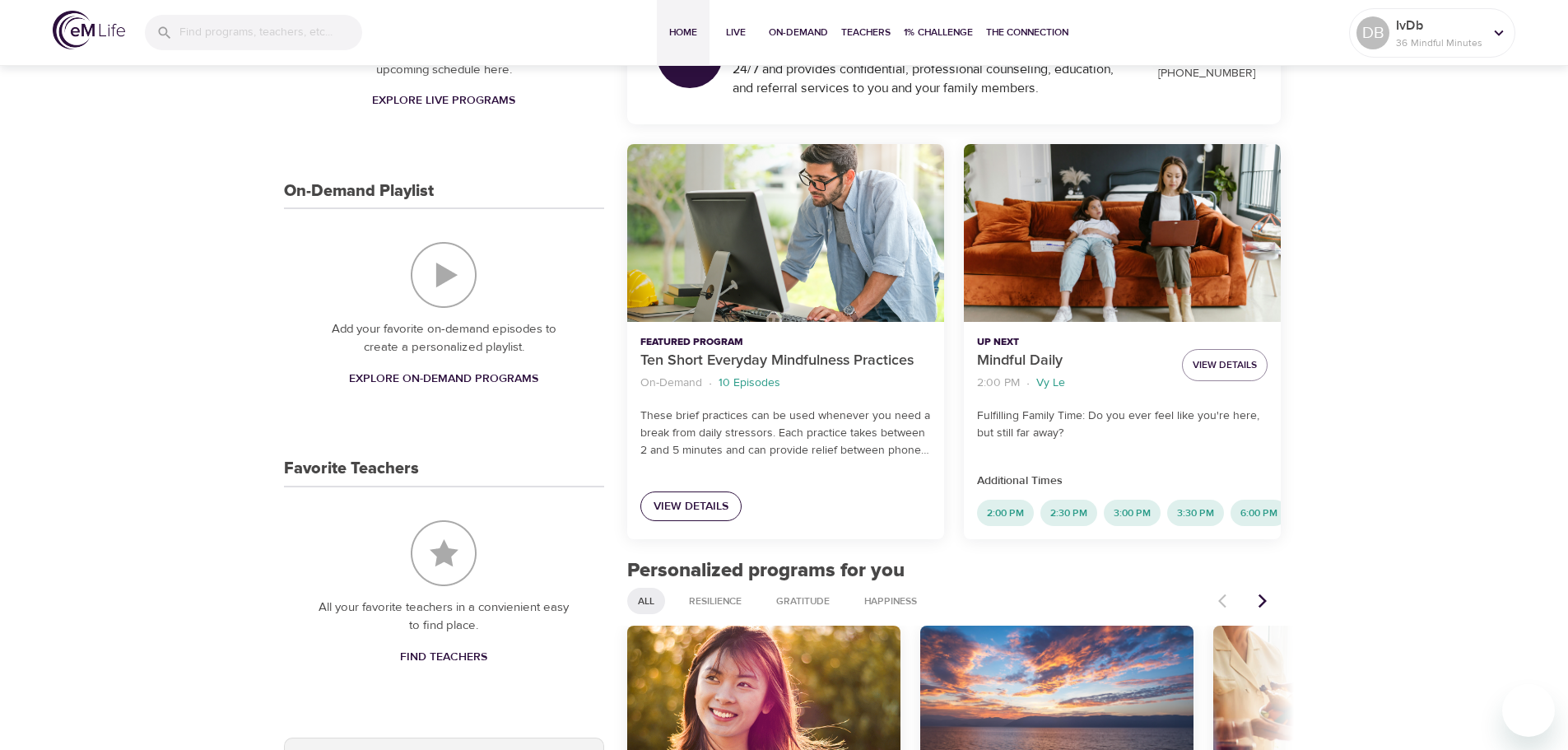
click at [682, 509] on span "View Details" at bounding box center [691, 507] width 75 height 20
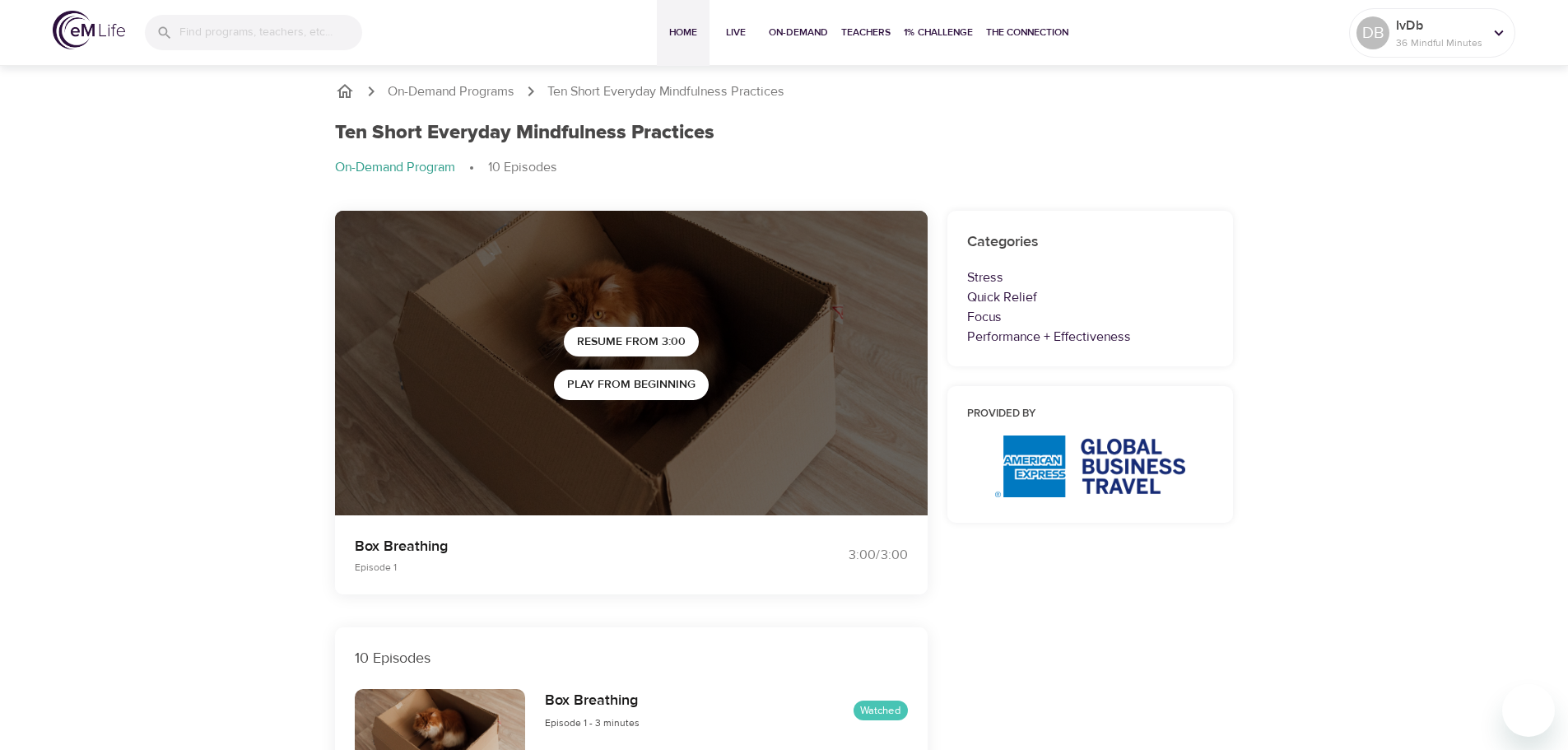
click at [680, 25] on span "Home" at bounding box center [683, 32] width 40 height 17
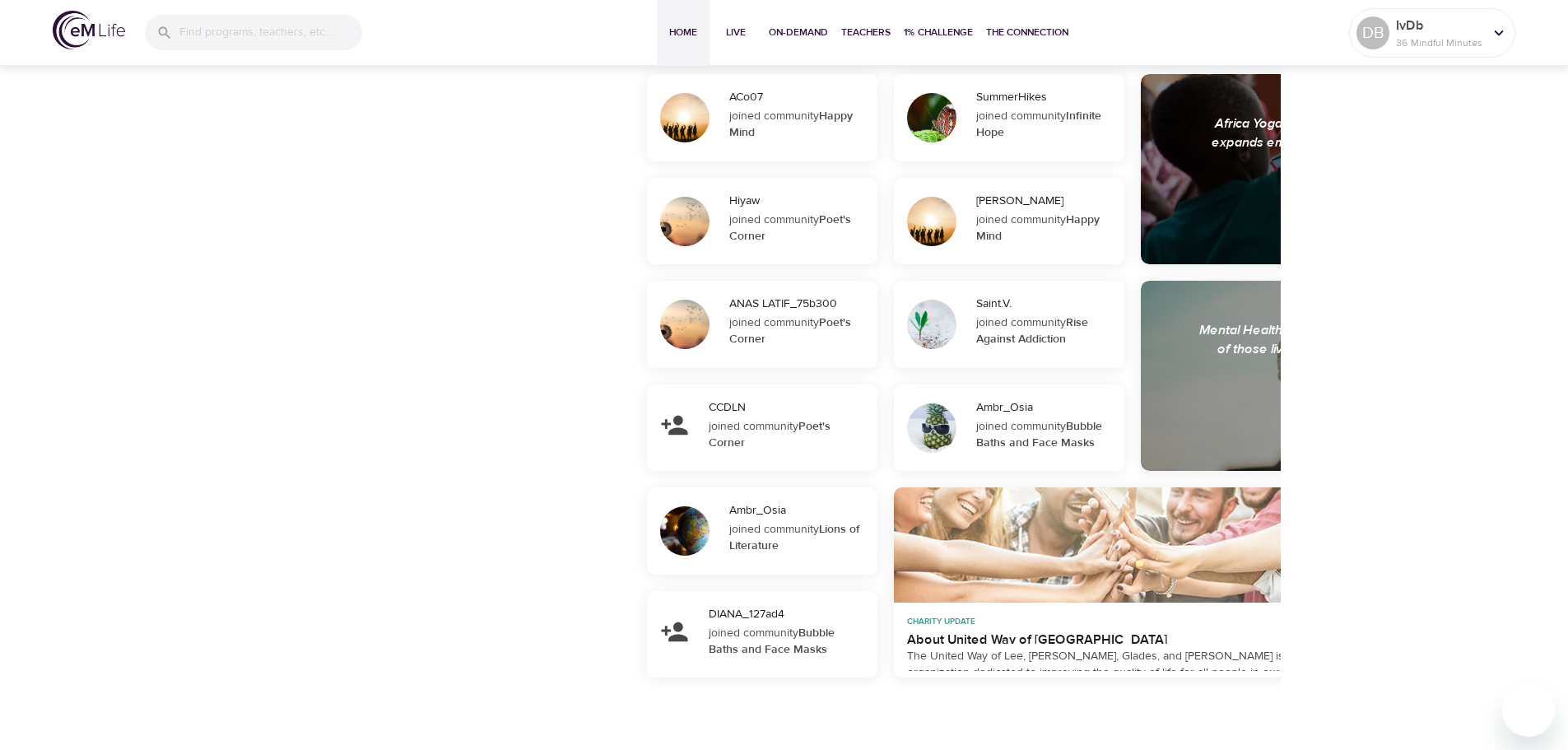
scroll to position [1566, 0]
click at [1470, 42] on p "36 Mindful Minutes" at bounding box center [1440, 42] width 87 height 14
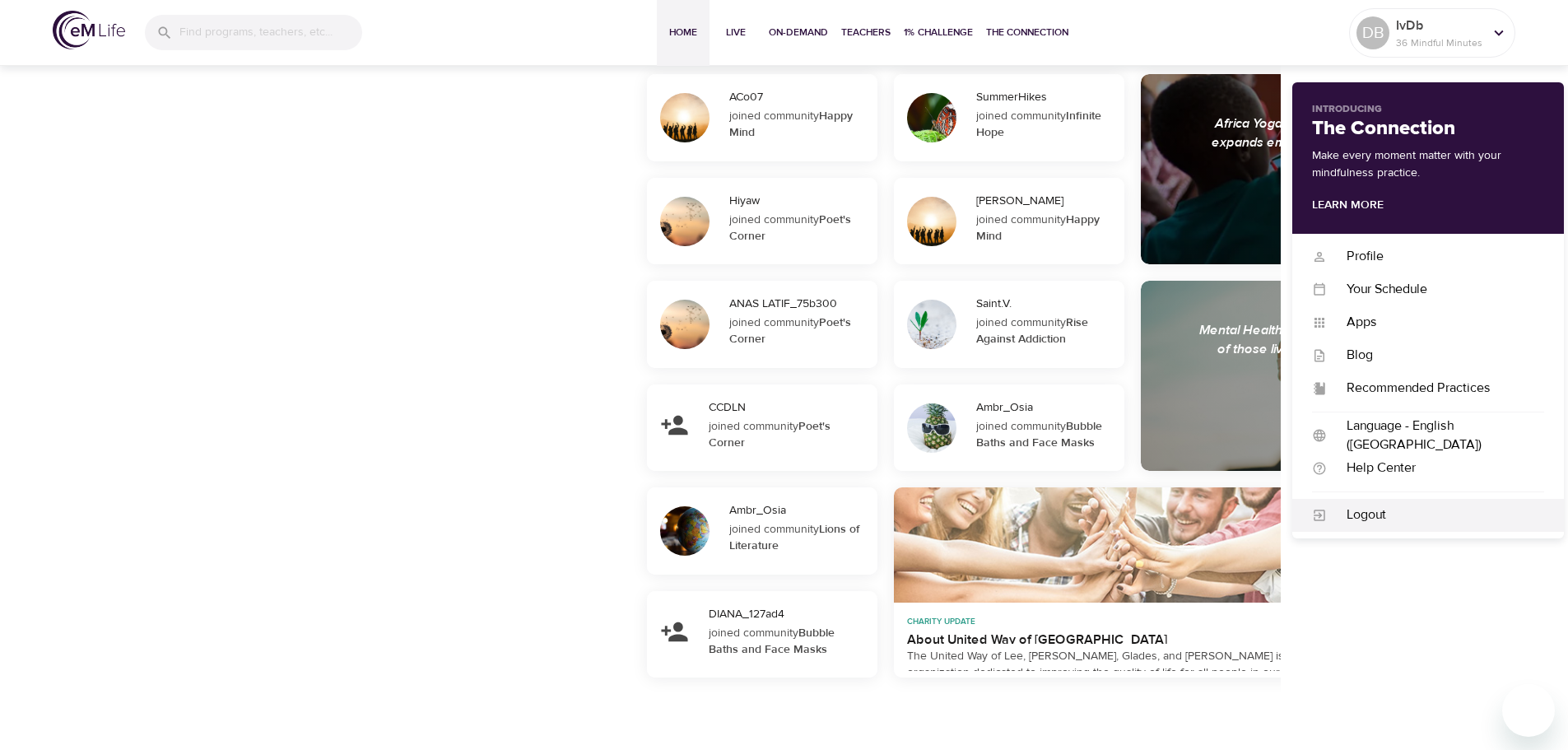
click at [1394, 506] on div "Logout" at bounding box center [1436, 515] width 217 height 19
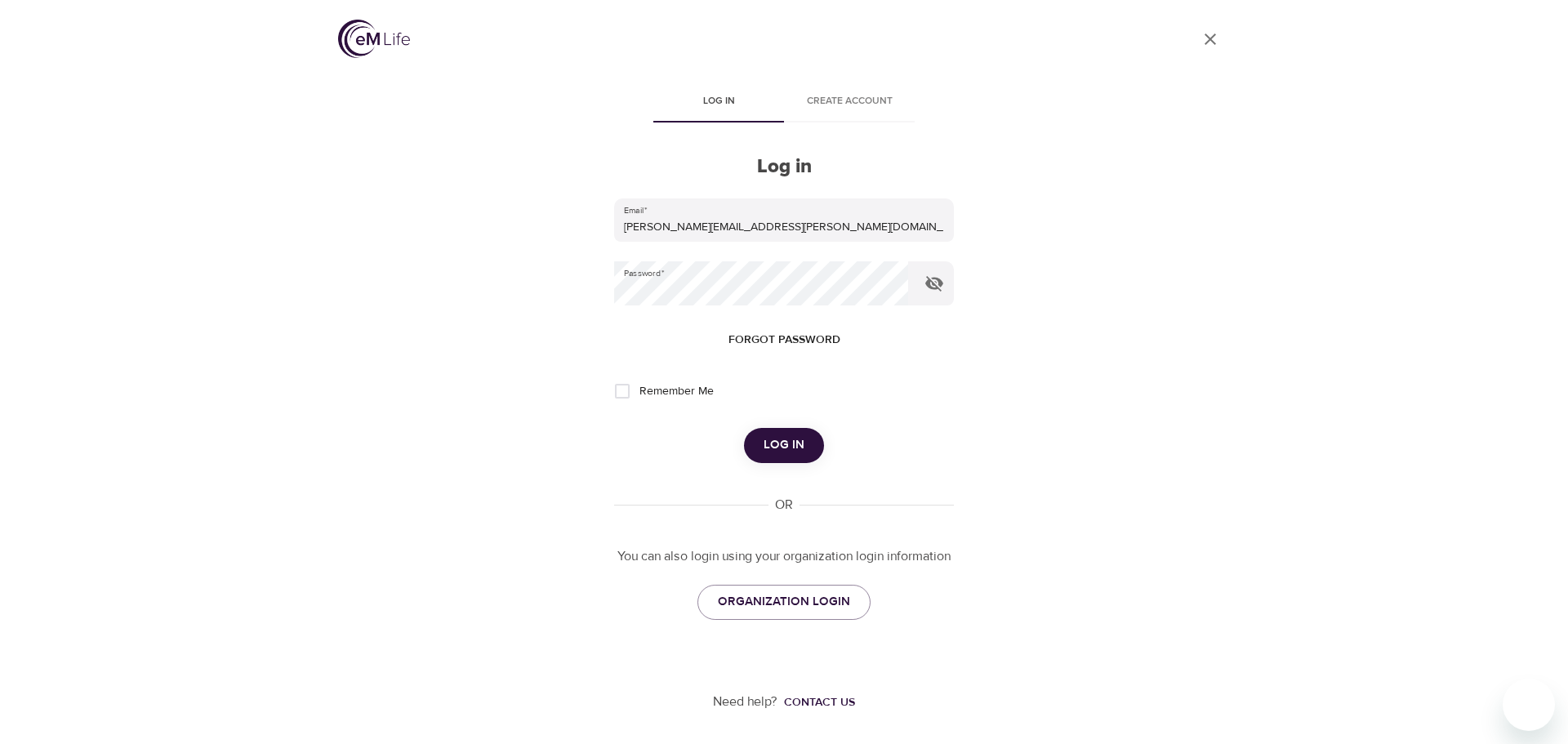
click at [788, 444] on span "Log in" at bounding box center [784, 444] width 41 height 21
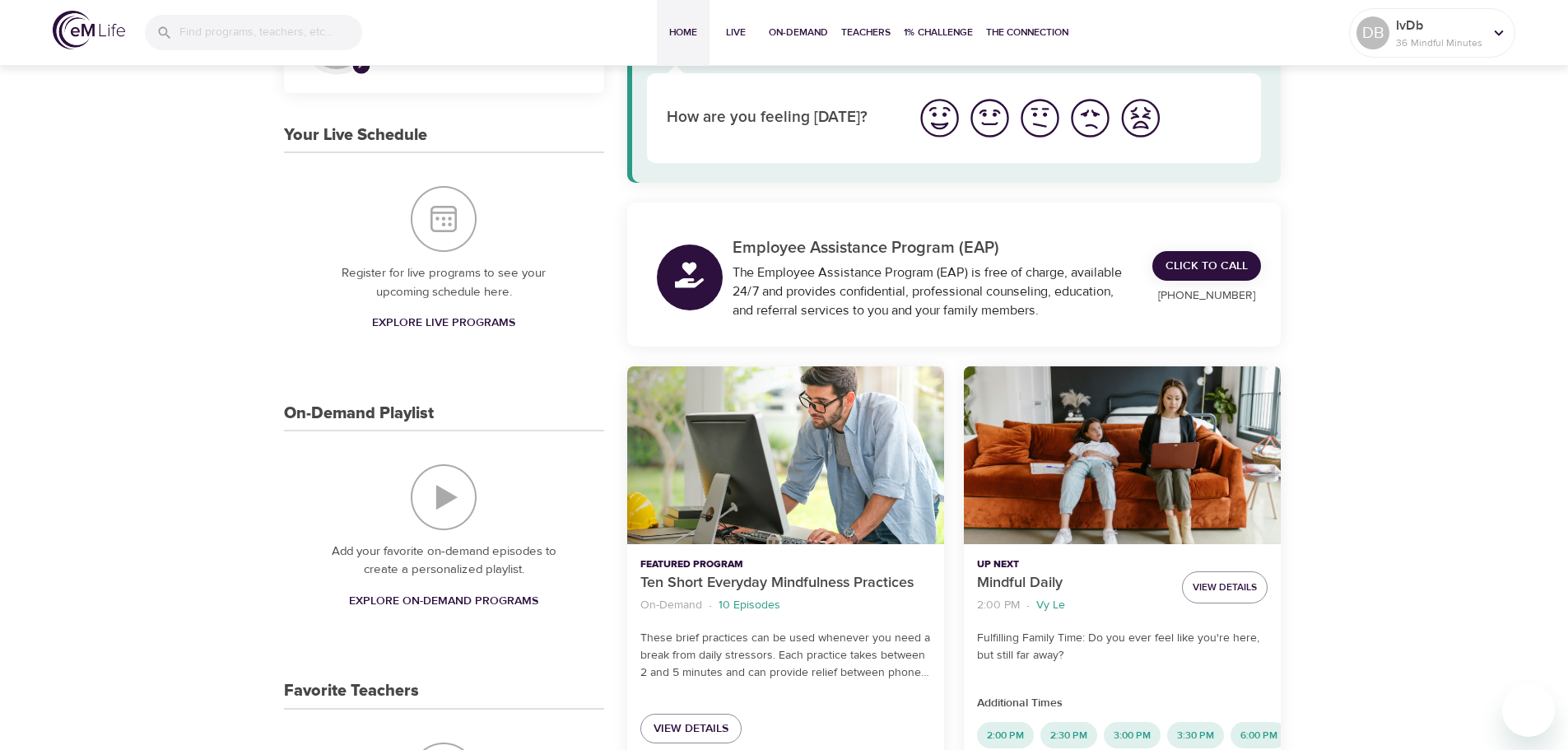
scroll to position [329, 0]
